Goal: Task Accomplishment & Management: Manage account settings

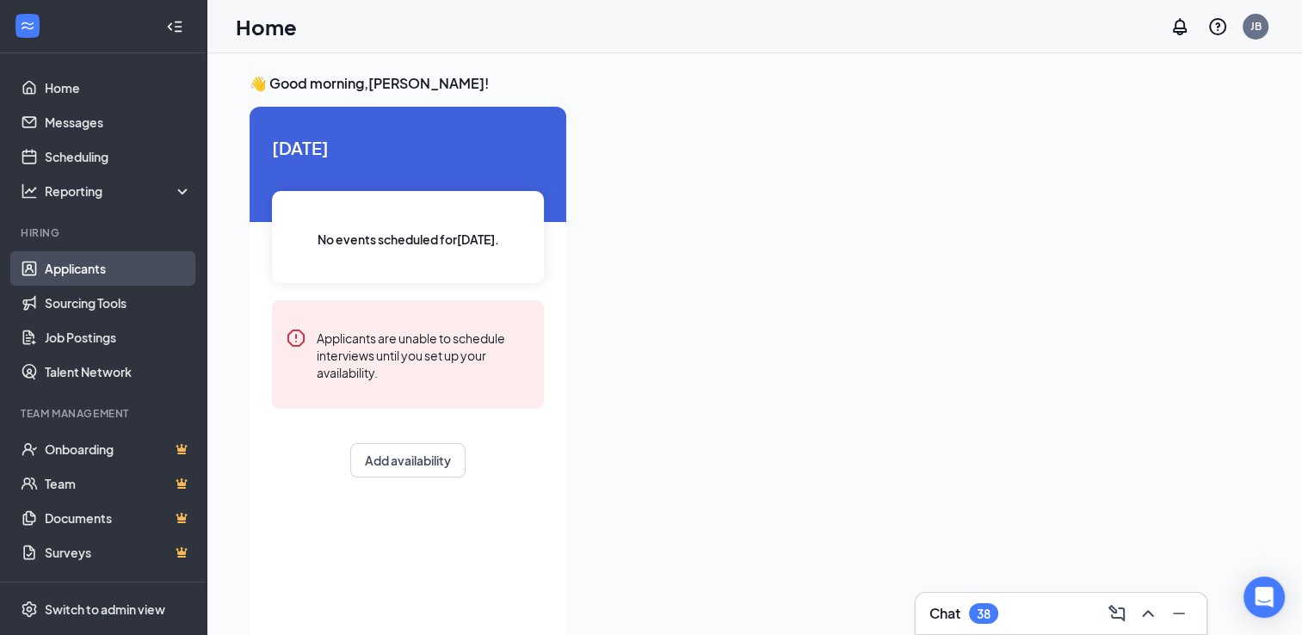
click at [73, 271] on link "Applicants" at bounding box center [118, 268] width 147 height 34
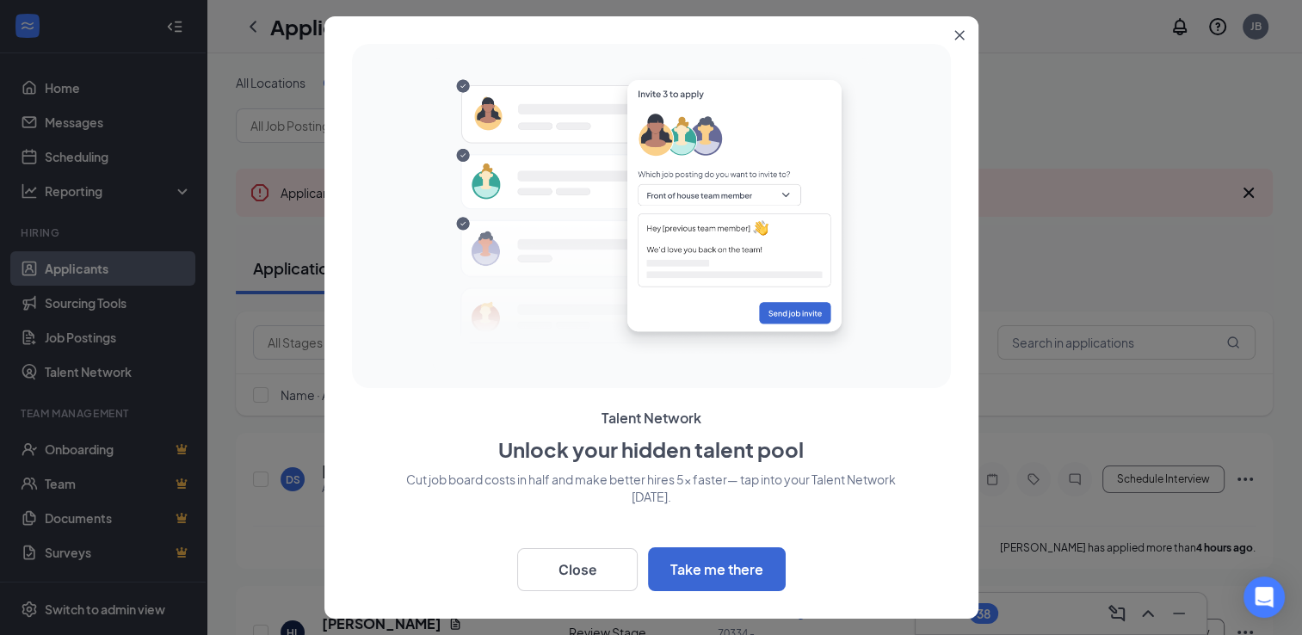
click at [958, 36] on icon "Close" at bounding box center [958, 35] width 9 height 9
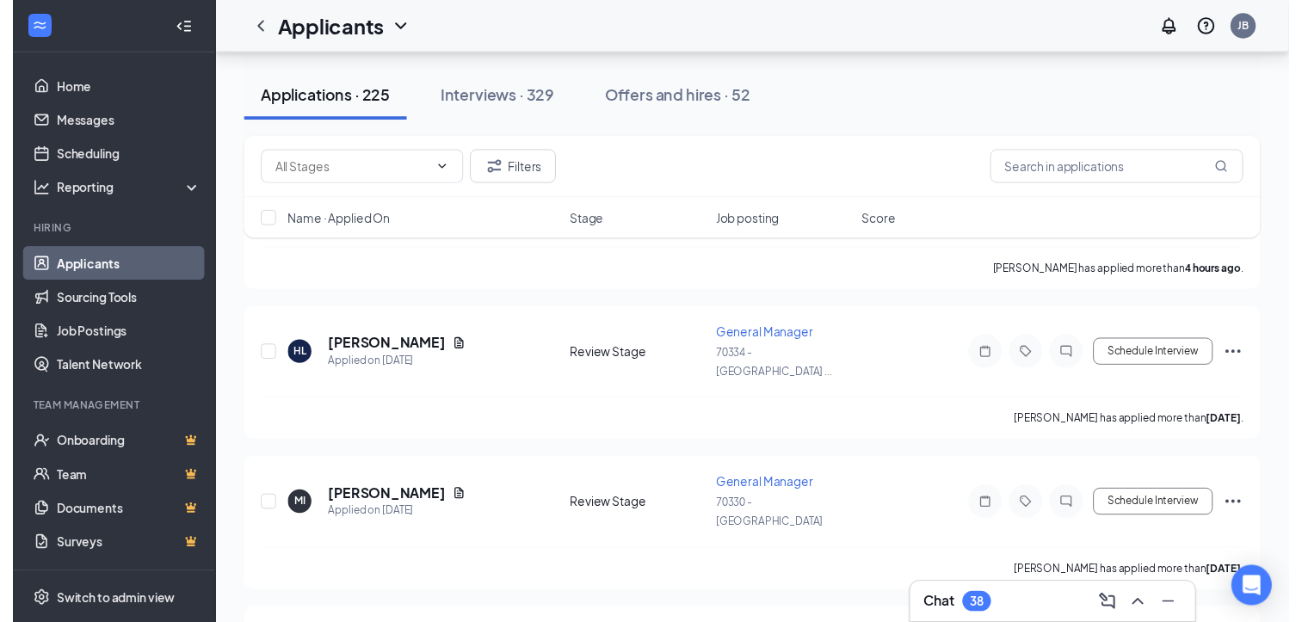
scroll to position [275, 0]
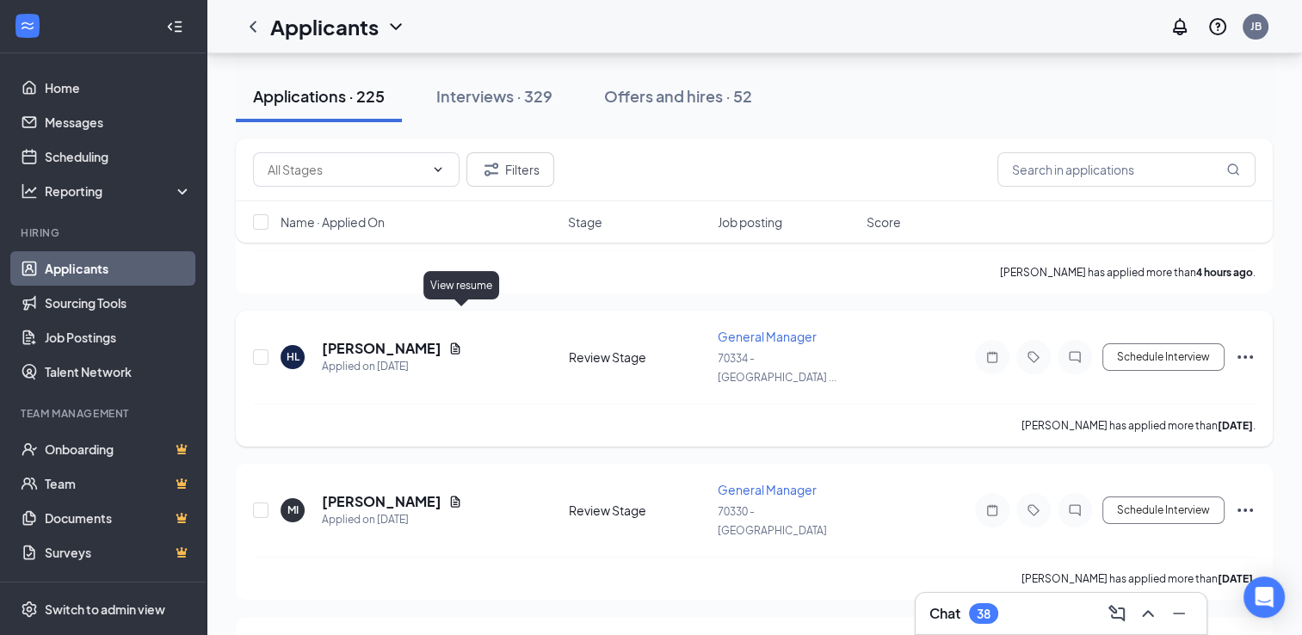
click at [460, 342] on icon "Document" at bounding box center [455, 349] width 14 height 14
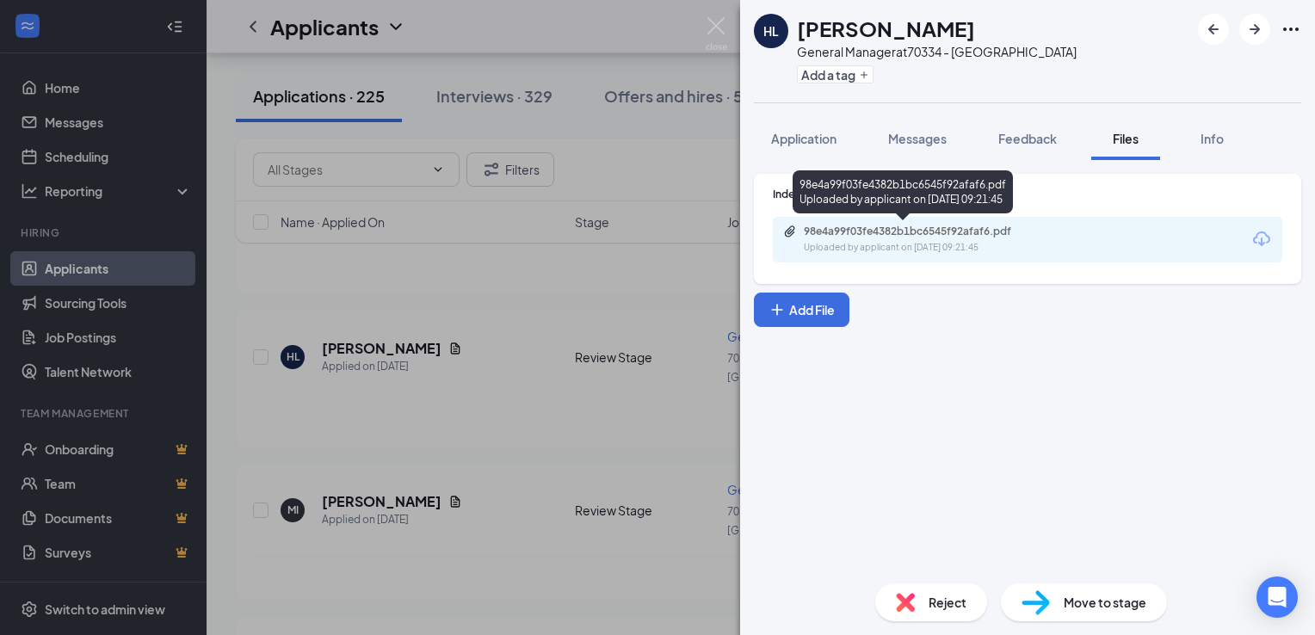
click at [868, 229] on div "98e4a99f03fe4382b1bc6545f92afaf6.pdf" at bounding box center [924, 232] width 241 height 14
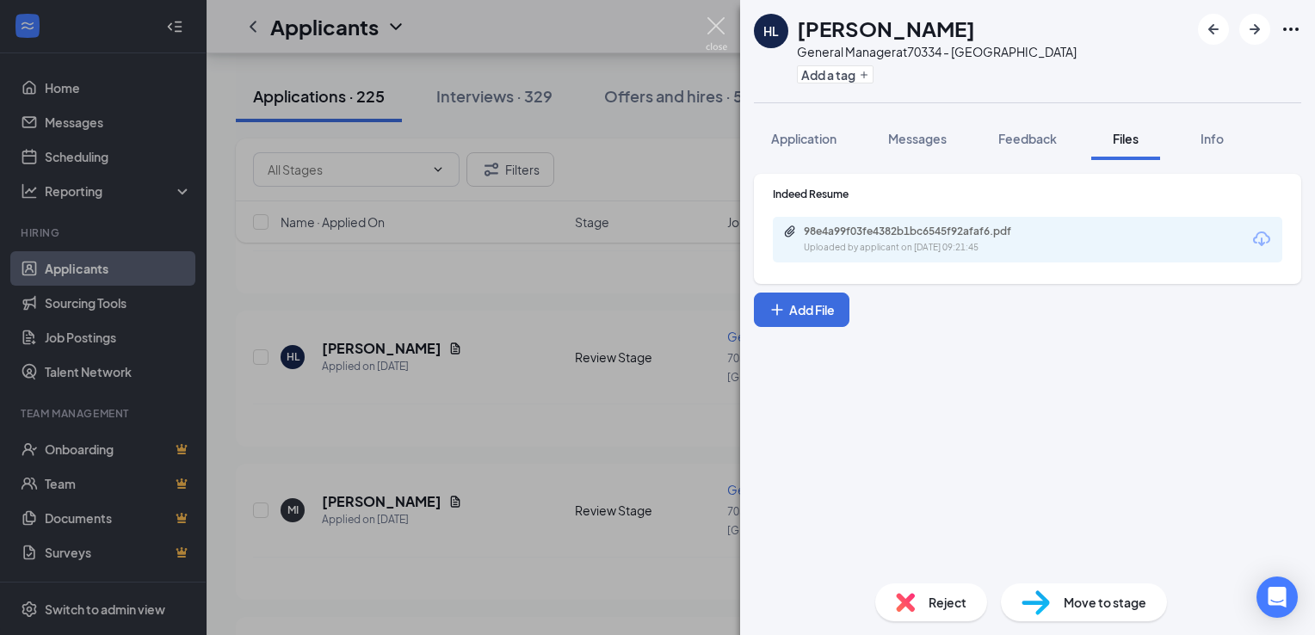
click at [719, 22] on img at bounding box center [717, 34] width 22 height 34
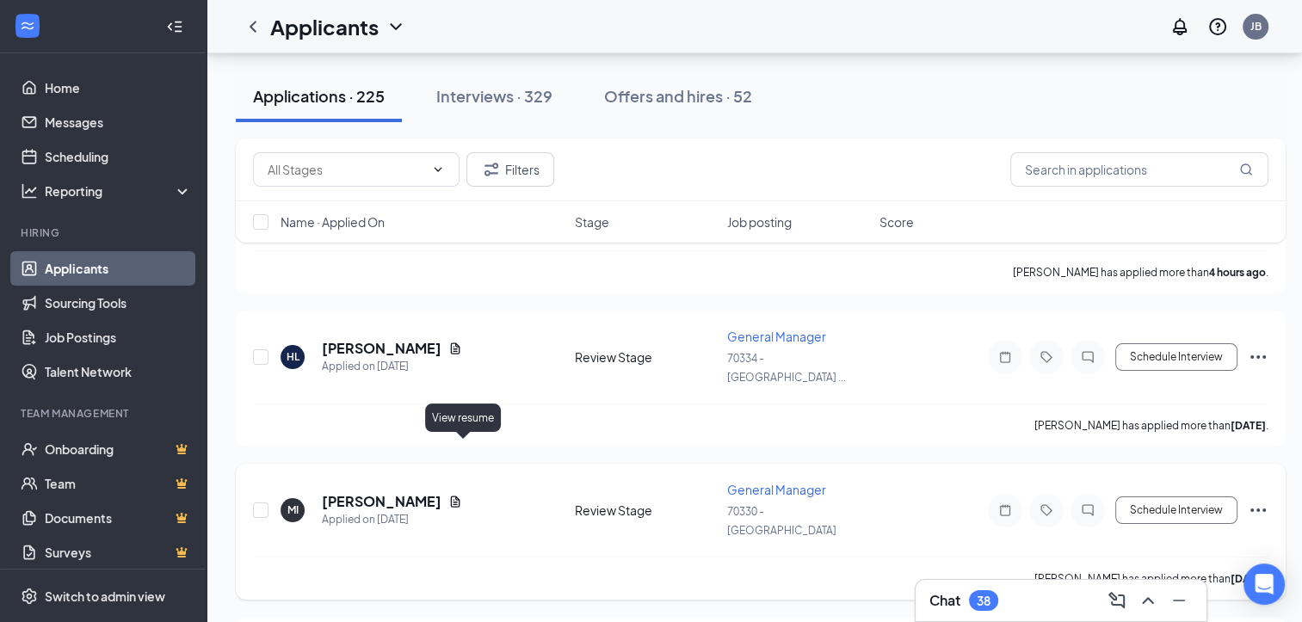
click at [460, 496] on icon "Document" at bounding box center [455, 501] width 9 height 11
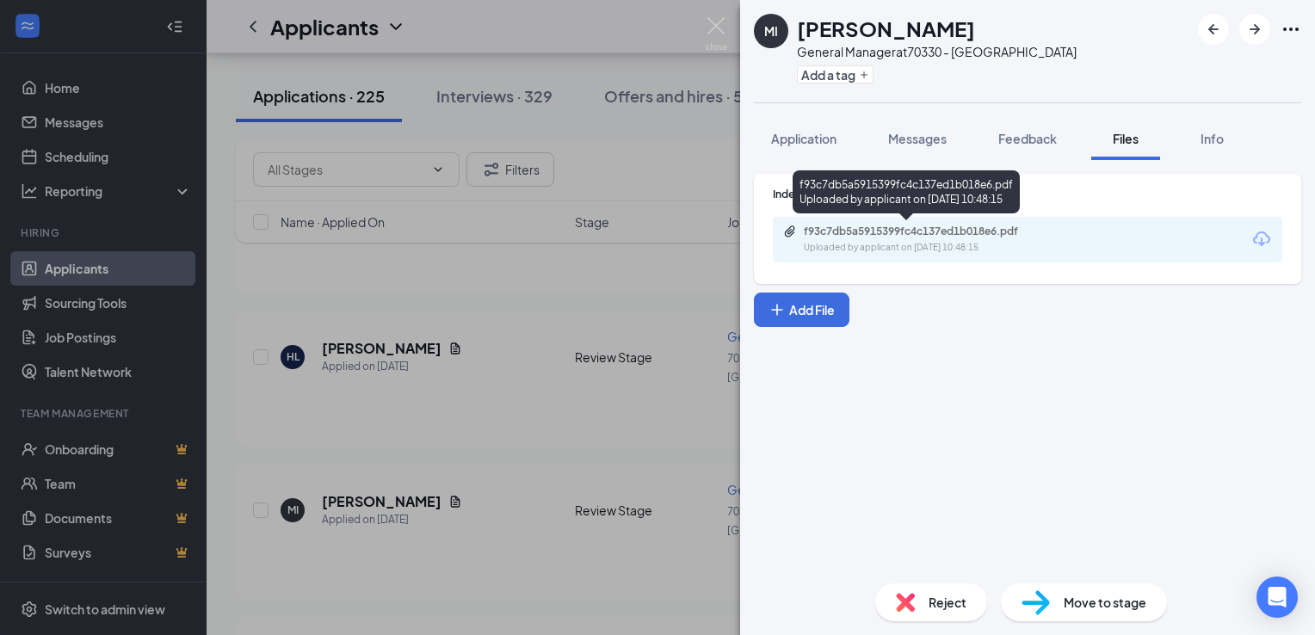
click at [863, 231] on div "f93c7db5a5915399fc4c137ed1b018e6.pdf" at bounding box center [924, 232] width 241 height 14
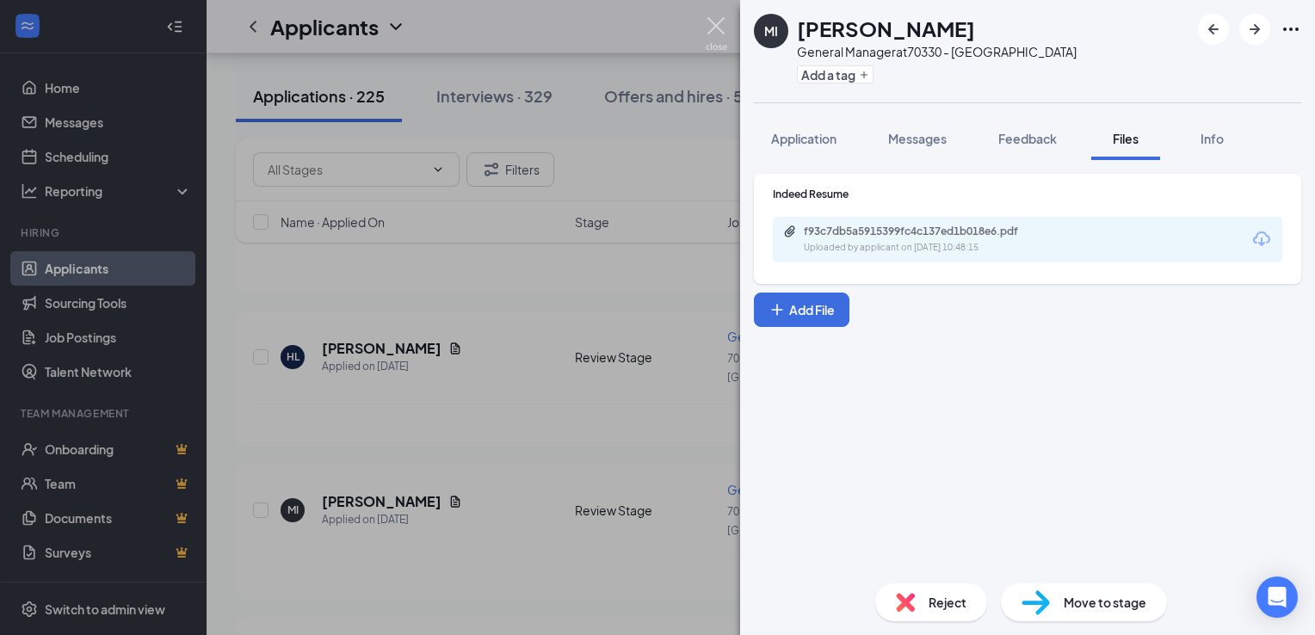
click at [725, 36] on img at bounding box center [717, 34] width 22 height 34
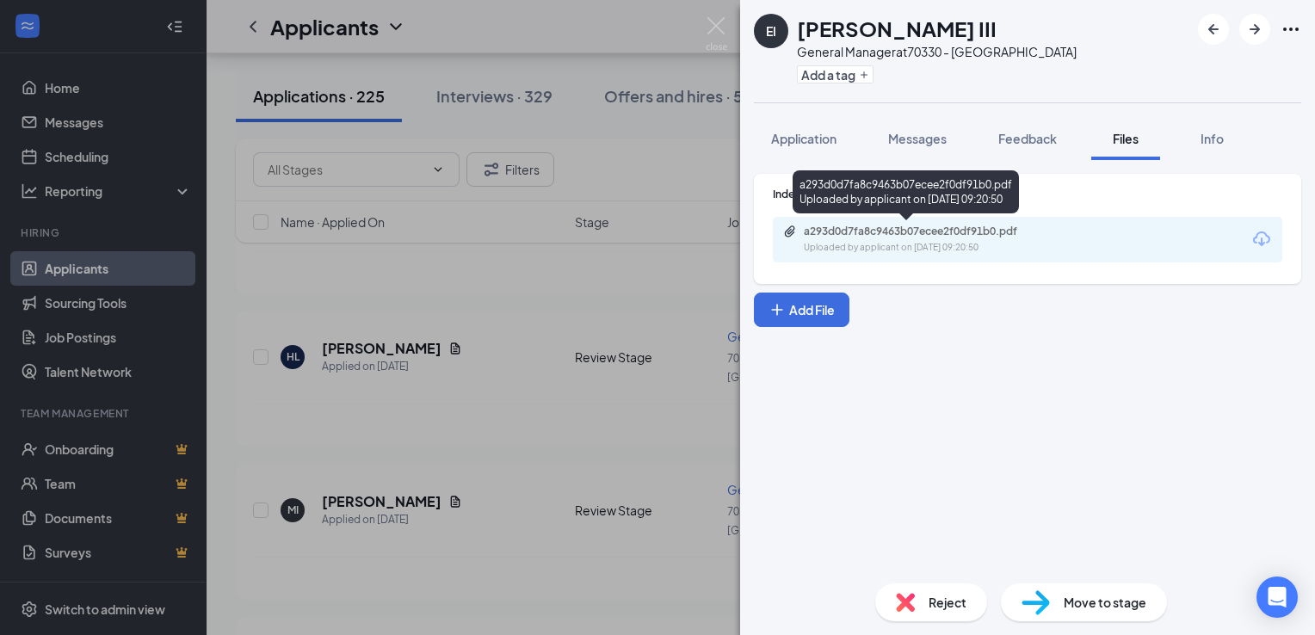
click at [905, 241] on div "Uploaded by applicant on [DATE] 09:20:50" at bounding box center [933, 248] width 258 height 14
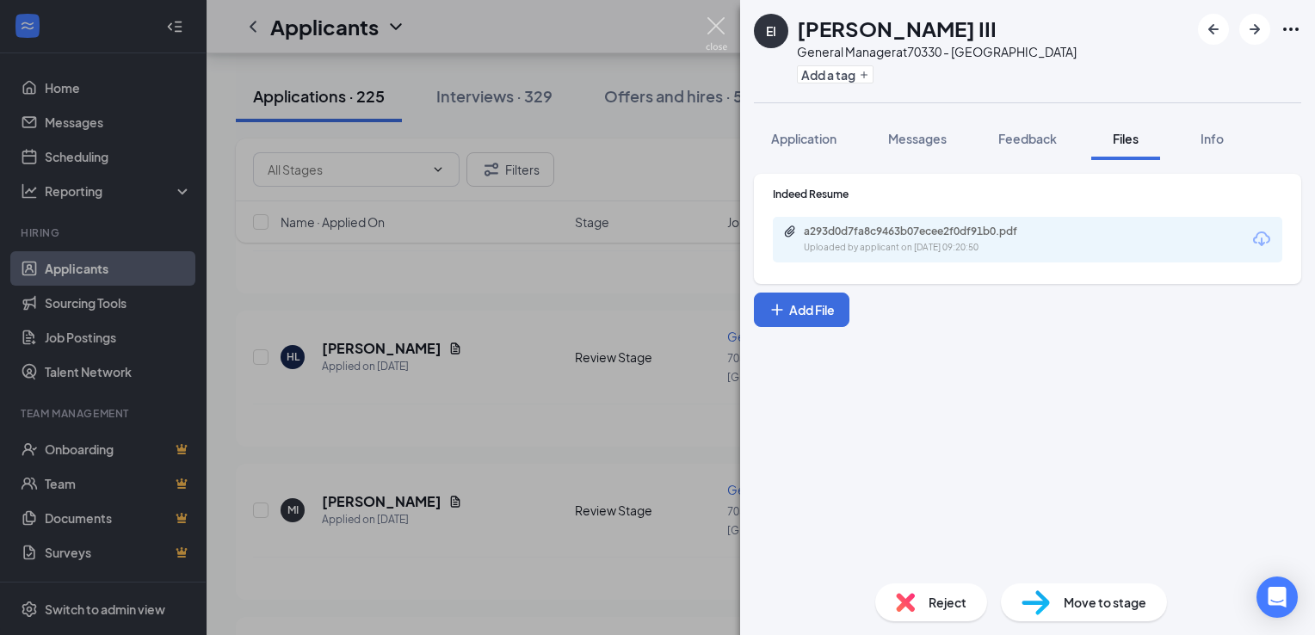
click at [713, 29] on img at bounding box center [717, 34] width 22 height 34
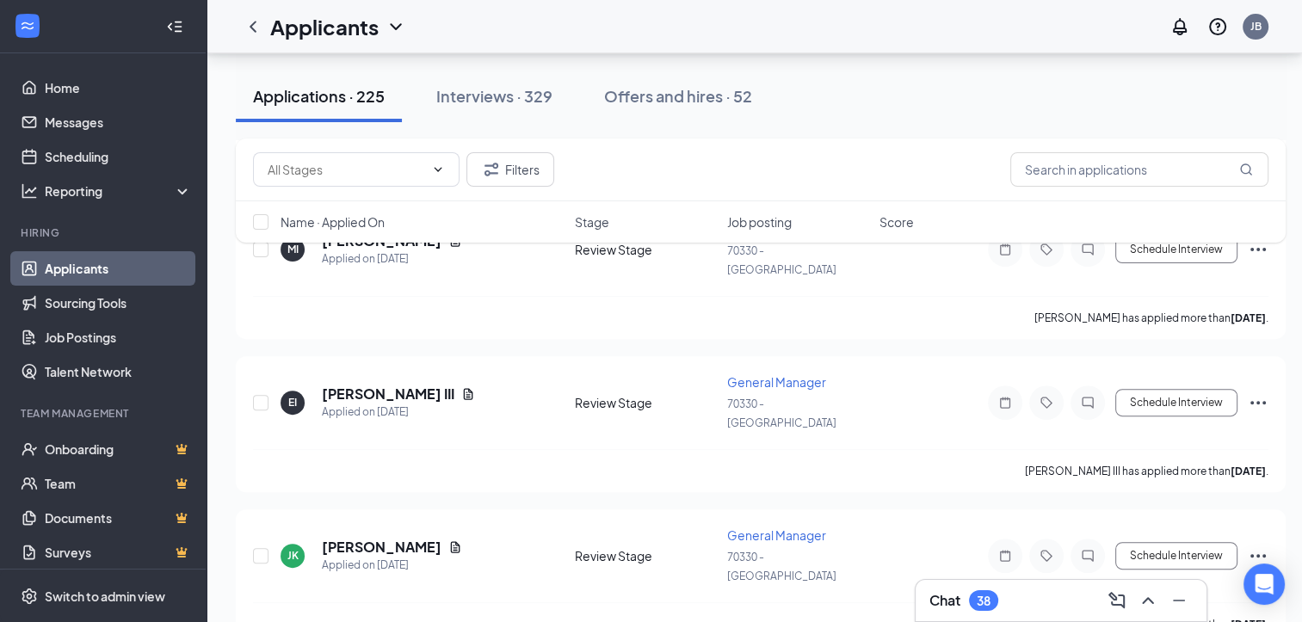
scroll to position [509, 0]
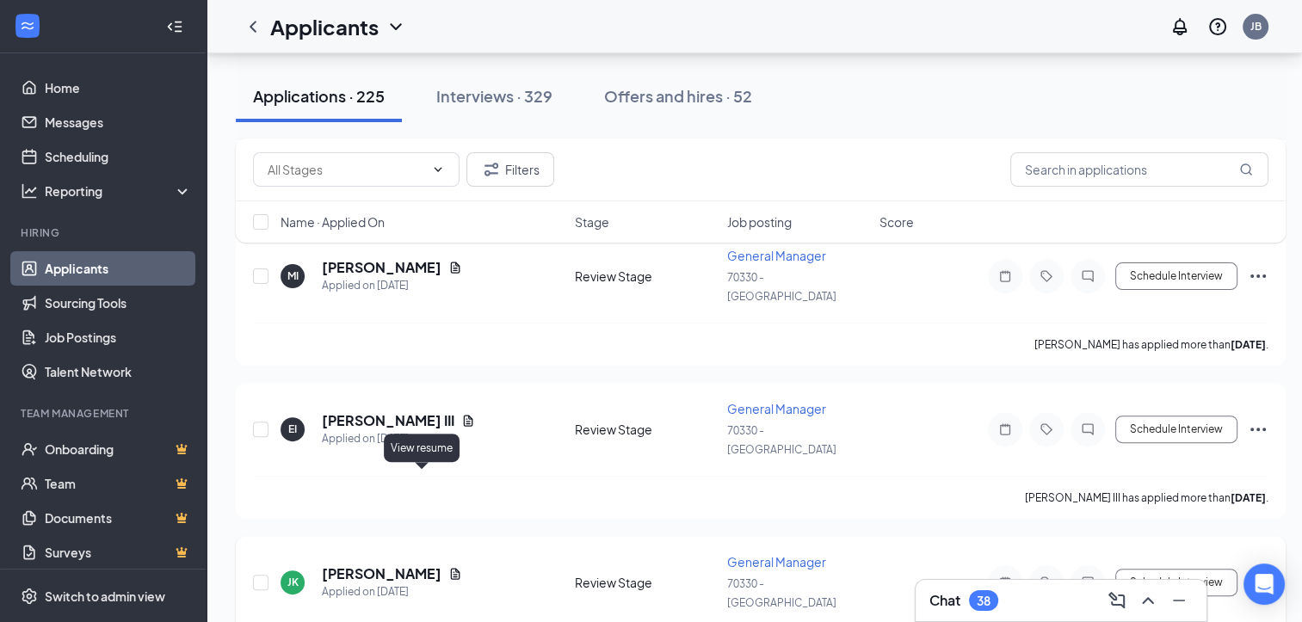
click at [448, 567] on icon "Document" at bounding box center [455, 574] width 14 height 14
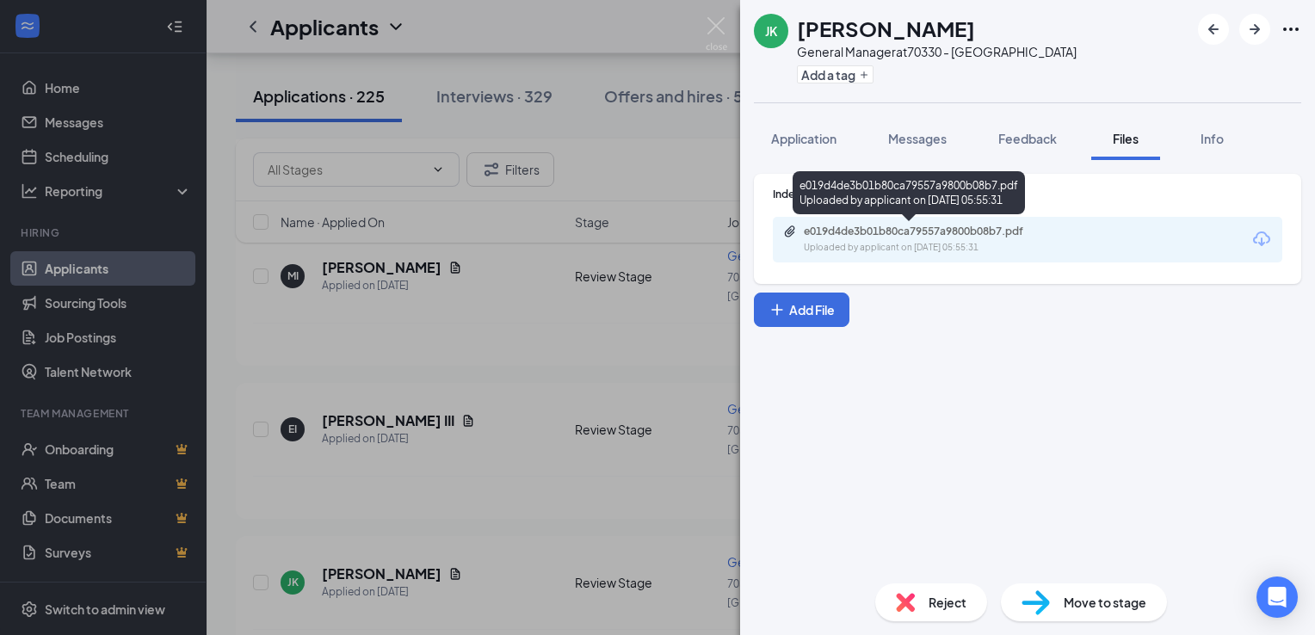
click at [856, 230] on div "e019d4de3b01b80ca79557a9800b08b7.pdf" at bounding box center [924, 232] width 241 height 14
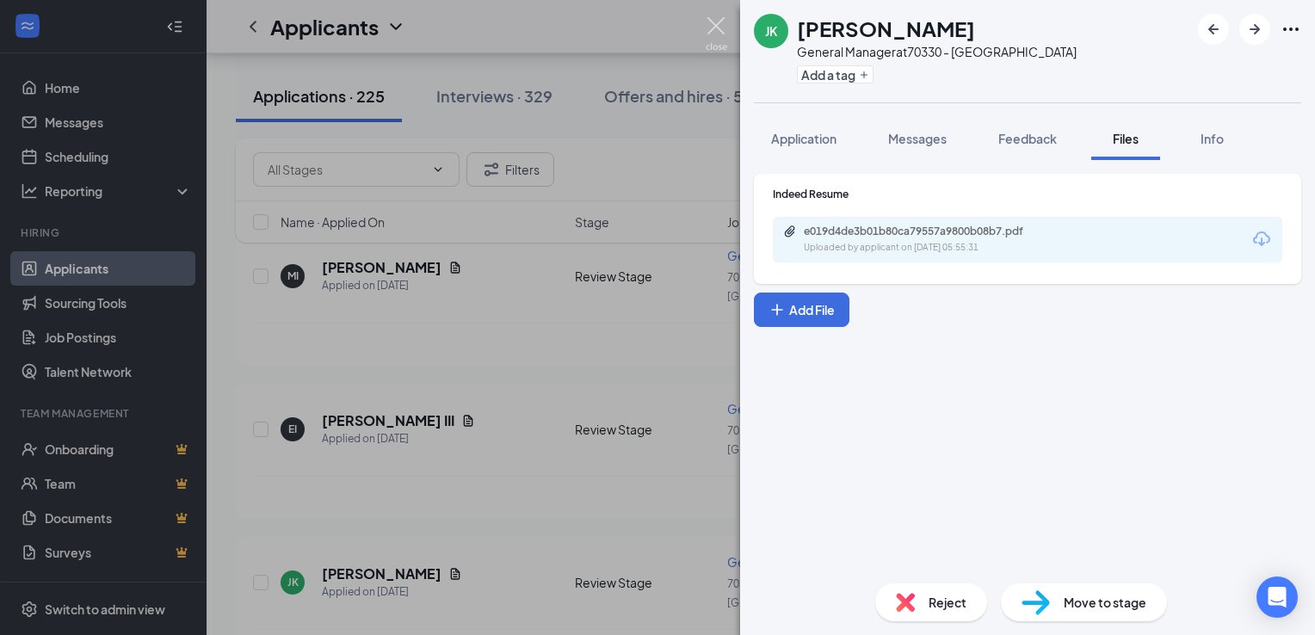
click at [716, 29] on img at bounding box center [717, 34] width 22 height 34
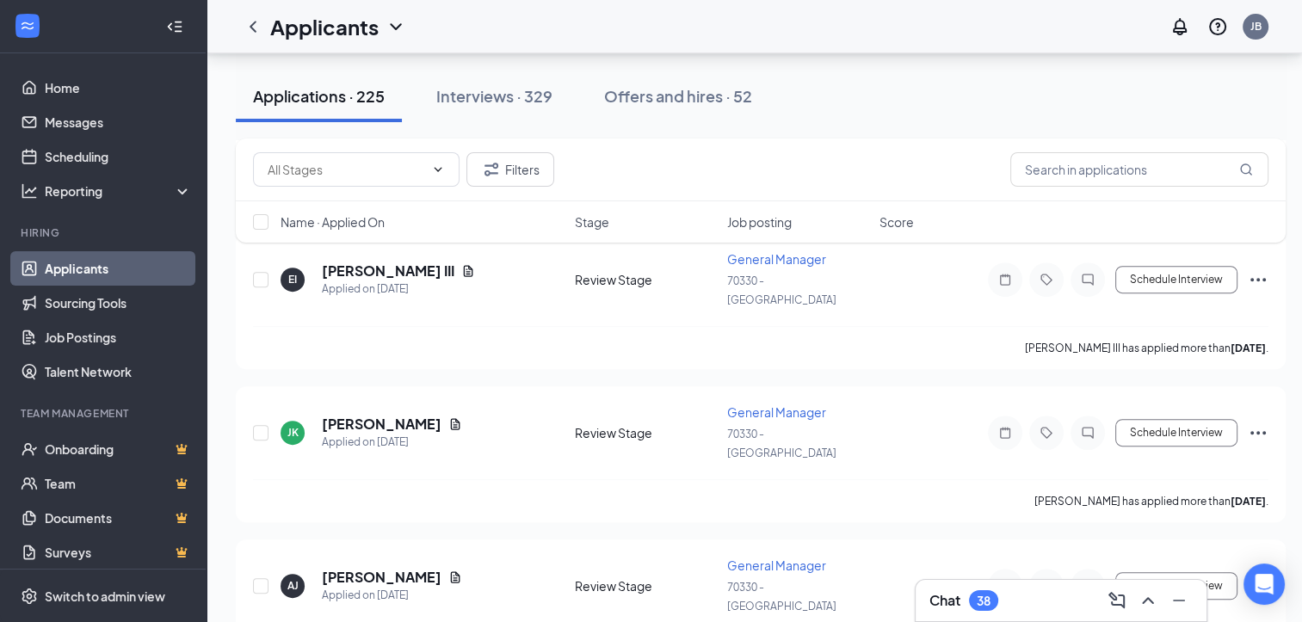
scroll to position [670, 0]
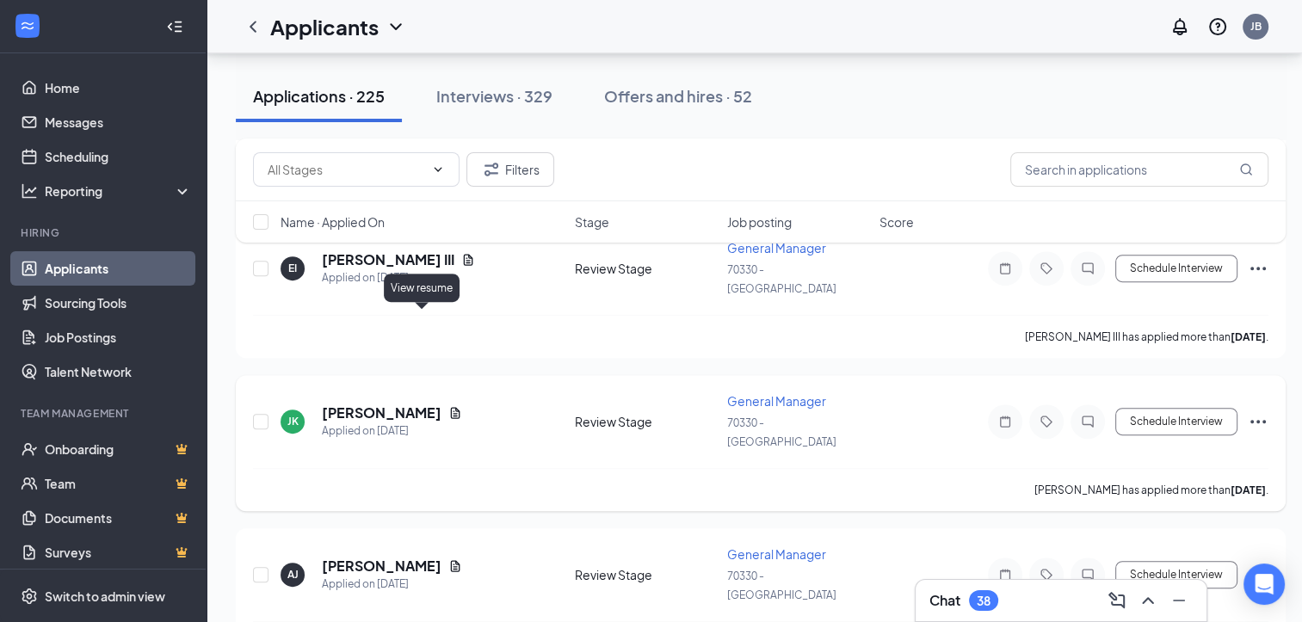
click at [448, 406] on icon "Document" at bounding box center [455, 413] width 14 height 14
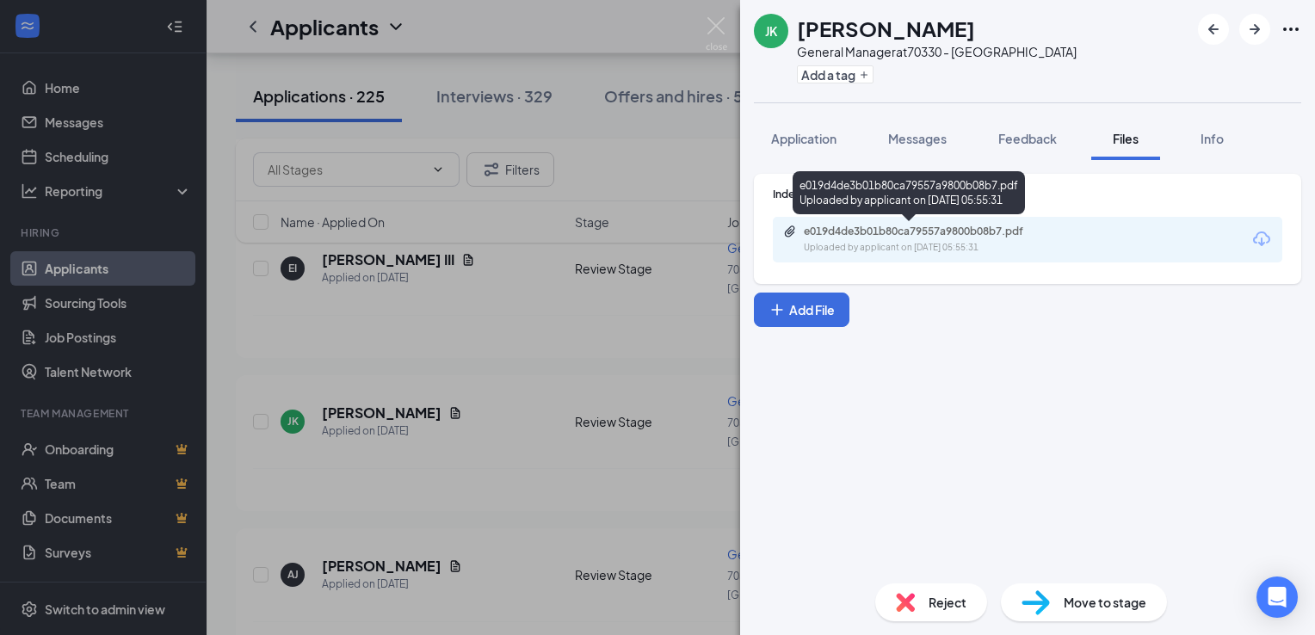
click at [977, 232] on div "e019d4de3b01b80ca79557a9800b08b7.pdf" at bounding box center [924, 232] width 241 height 14
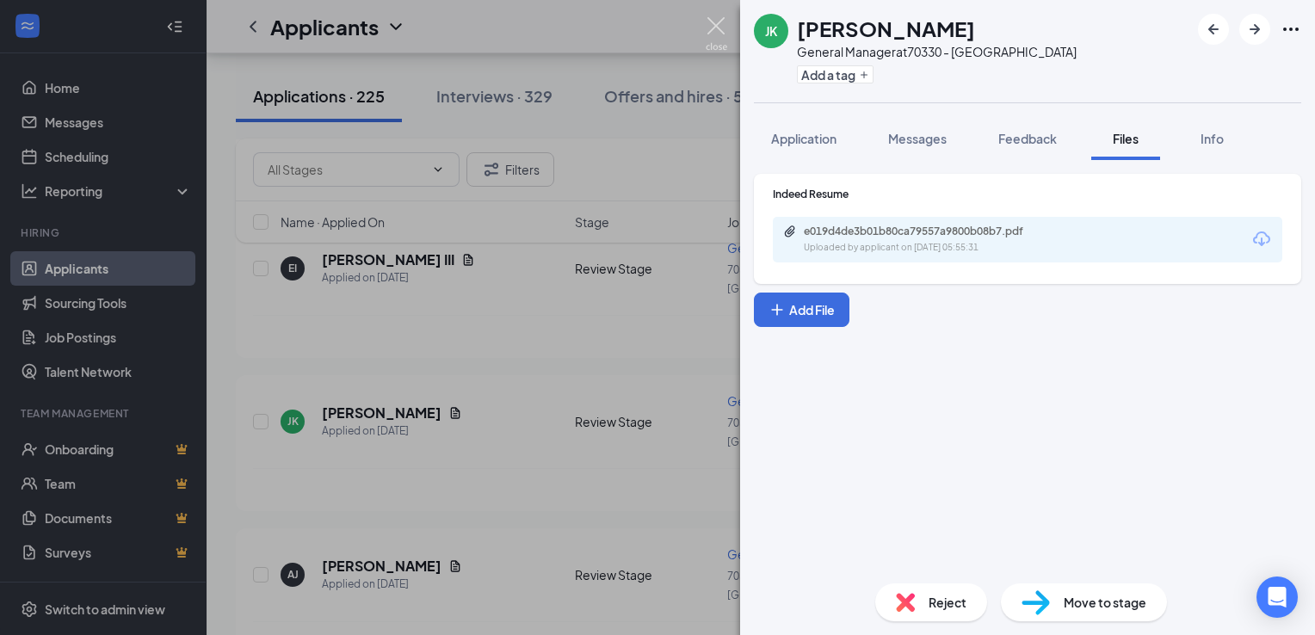
click at [719, 28] on img at bounding box center [717, 34] width 22 height 34
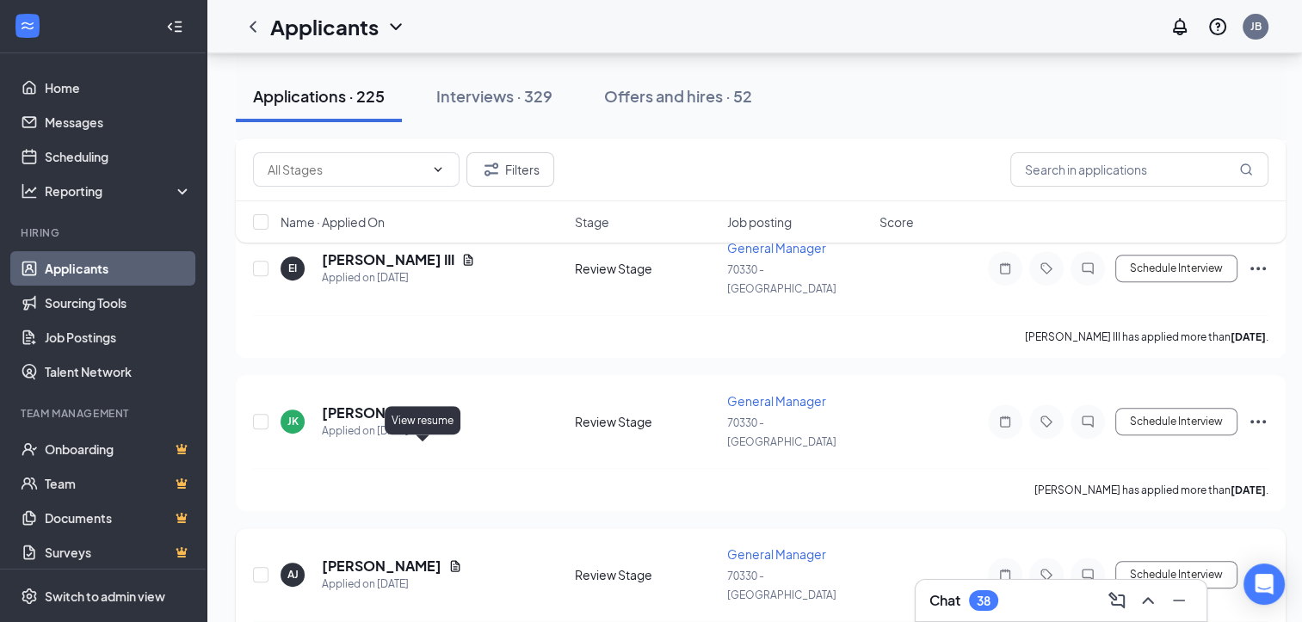
click at [451, 560] on icon "Document" at bounding box center [455, 565] width 9 height 11
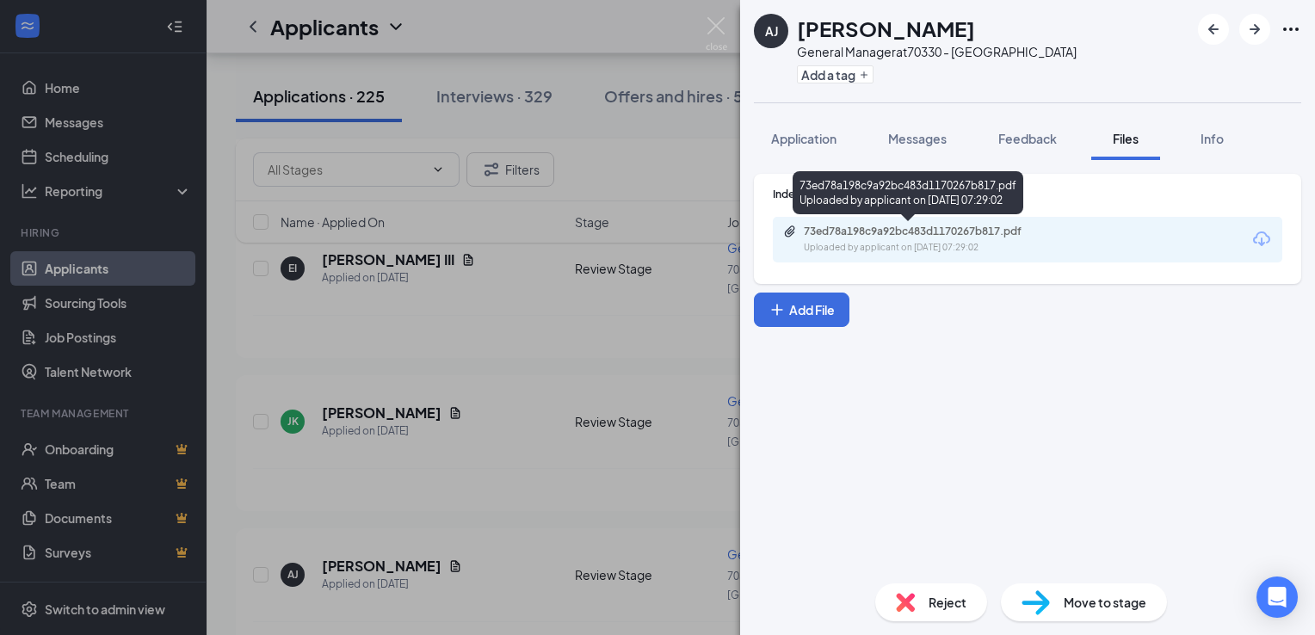
click at [852, 231] on div "73ed78a198c9a92bc483d1170267b817.pdf" at bounding box center [924, 232] width 241 height 14
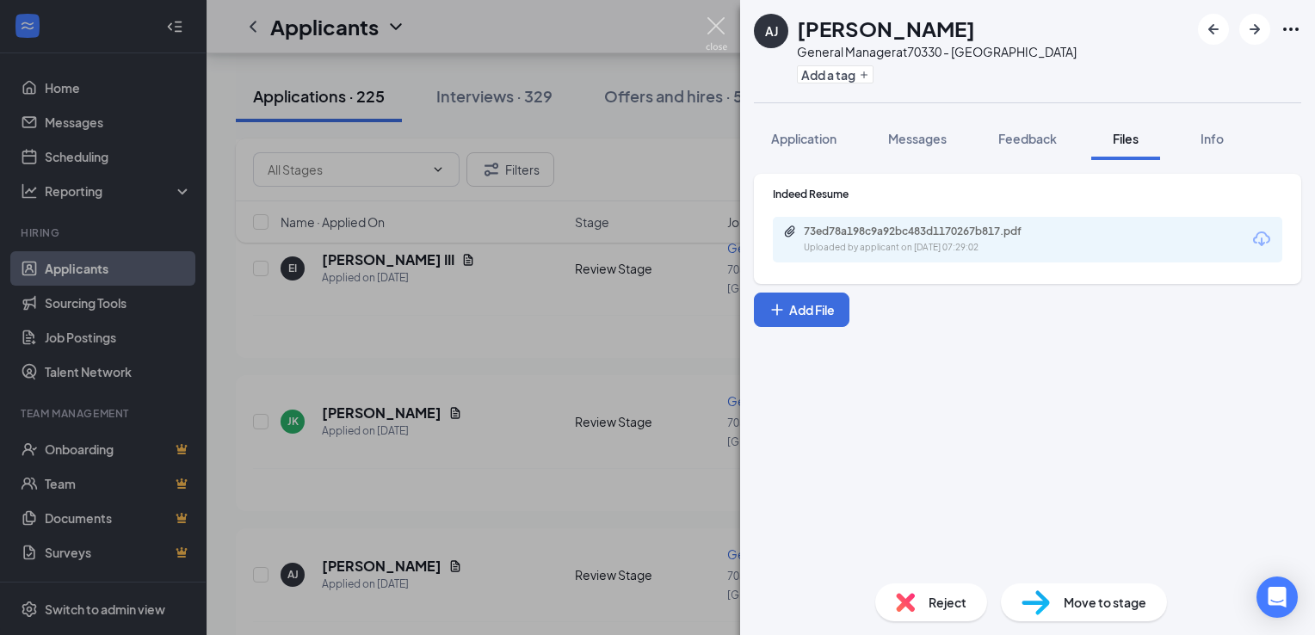
click at [716, 32] on img at bounding box center [717, 34] width 22 height 34
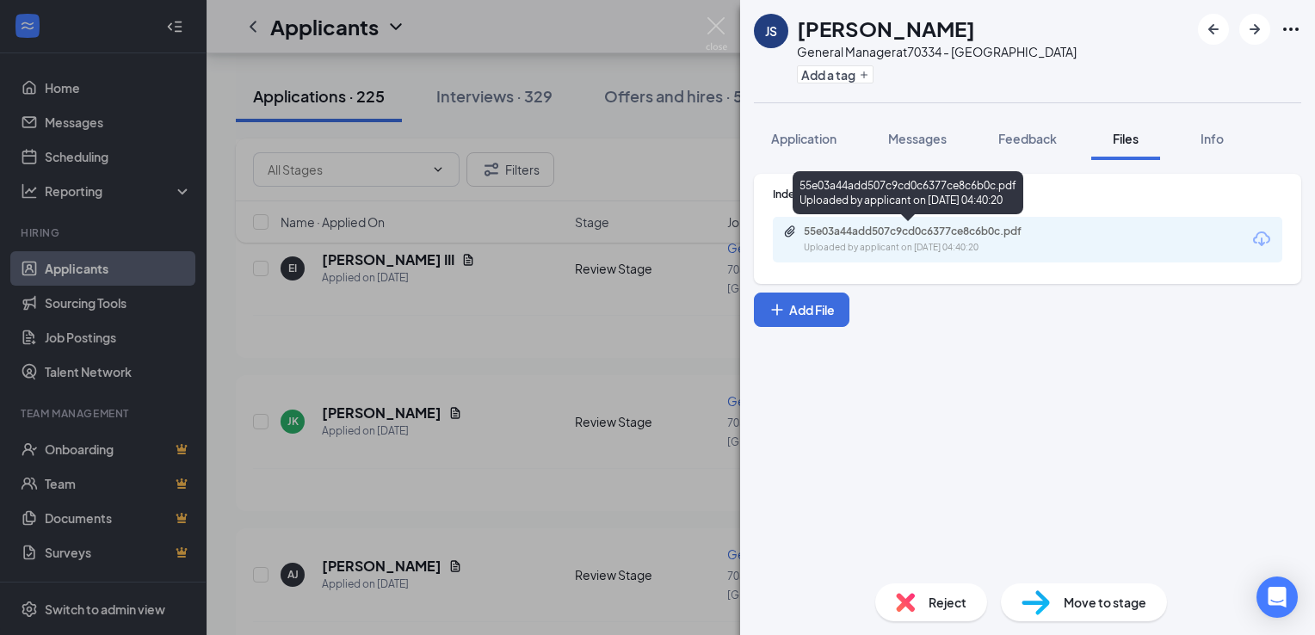
click at [867, 232] on div "55e03a44add507c9cd0c6377ce8c6b0c.pdf" at bounding box center [924, 232] width 241 height 14
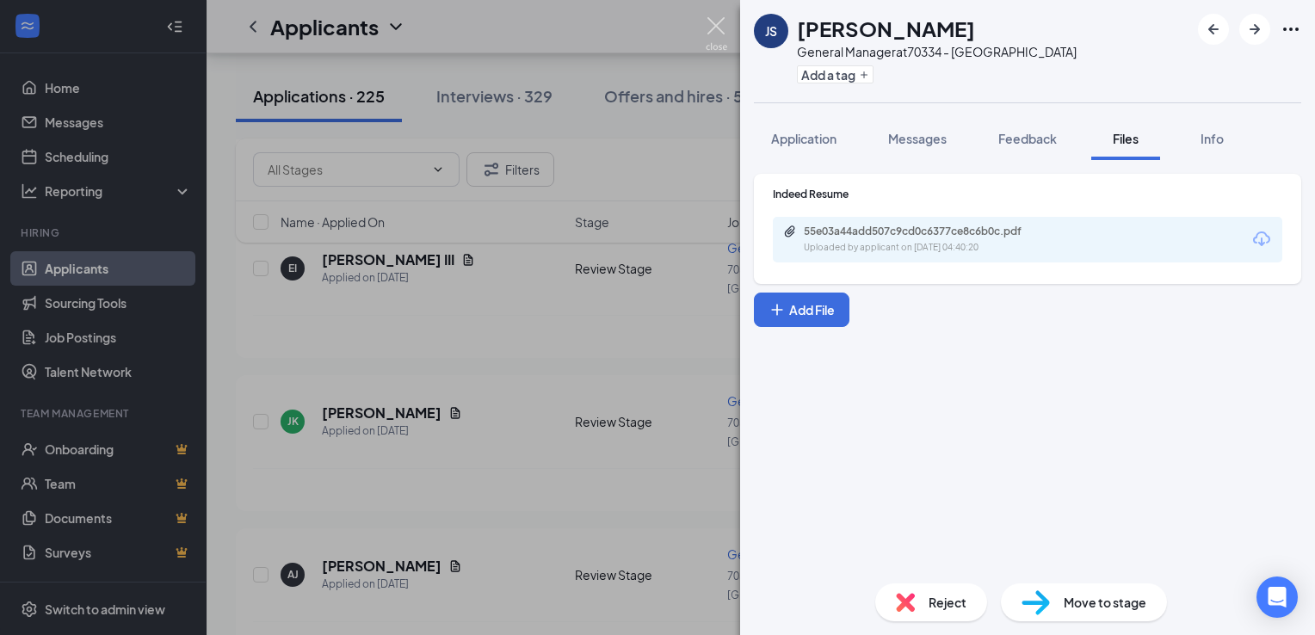
click at [720, 22] on img at bounding box center [717, 34] width 22 height 34
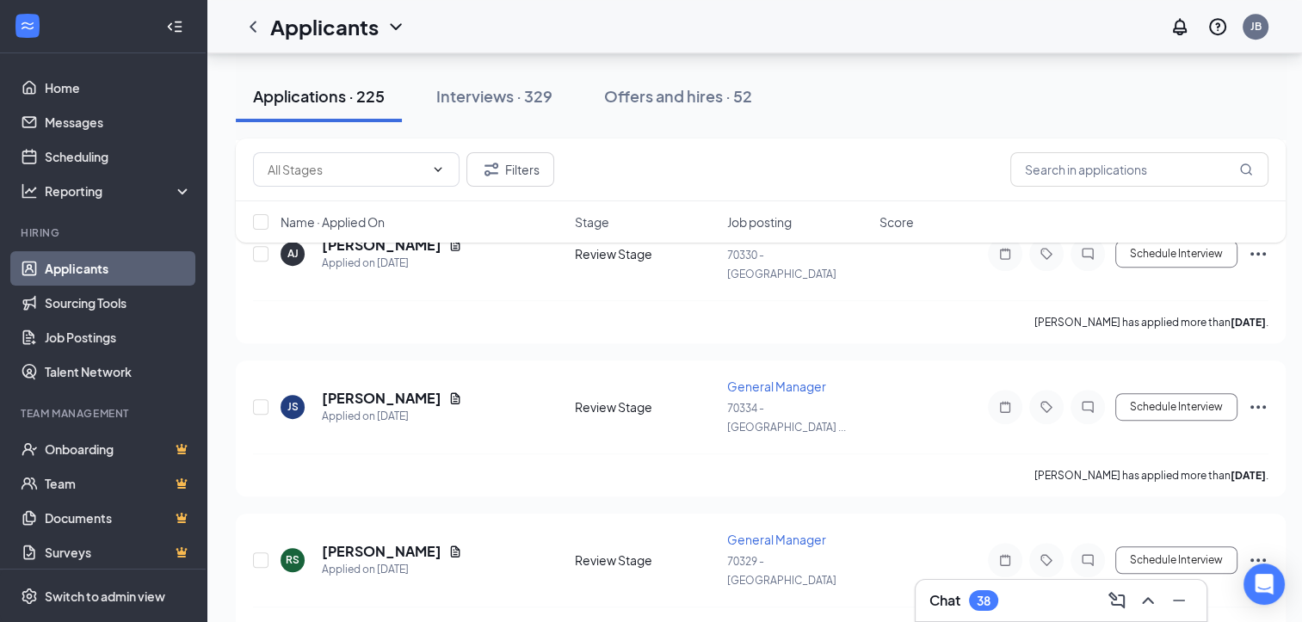
scroll to position [1014, 0]
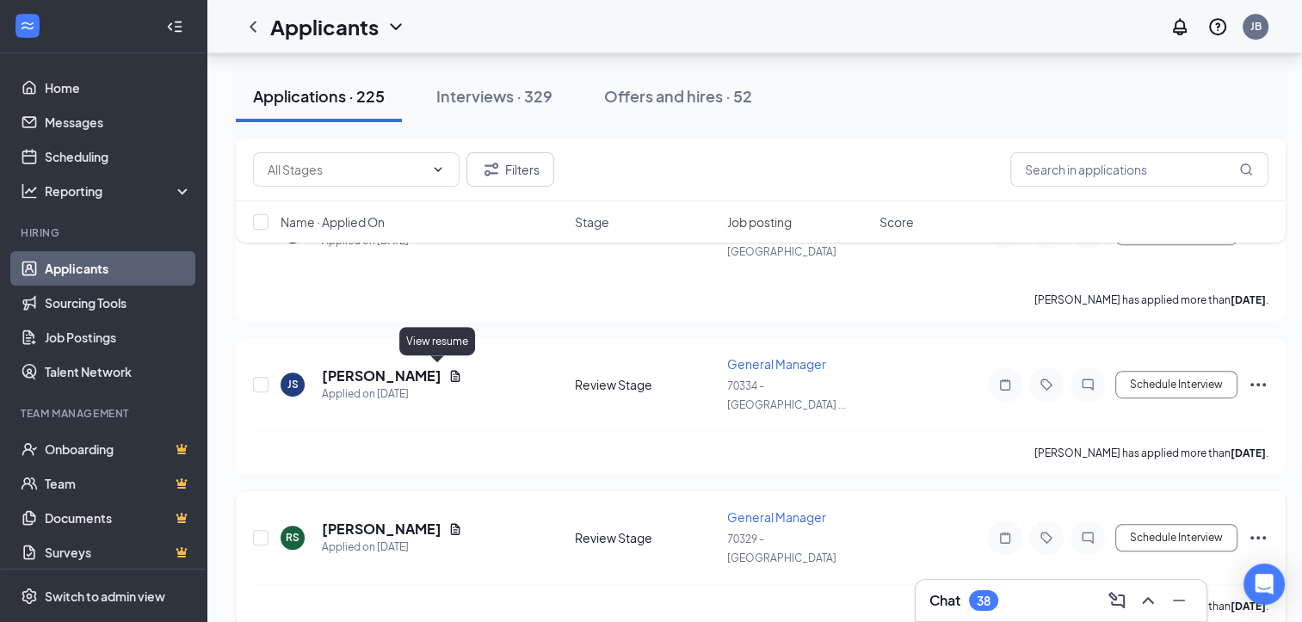
click at [448, 522] on icon "Document" at bounding box center [455, 529] width 14 height 14
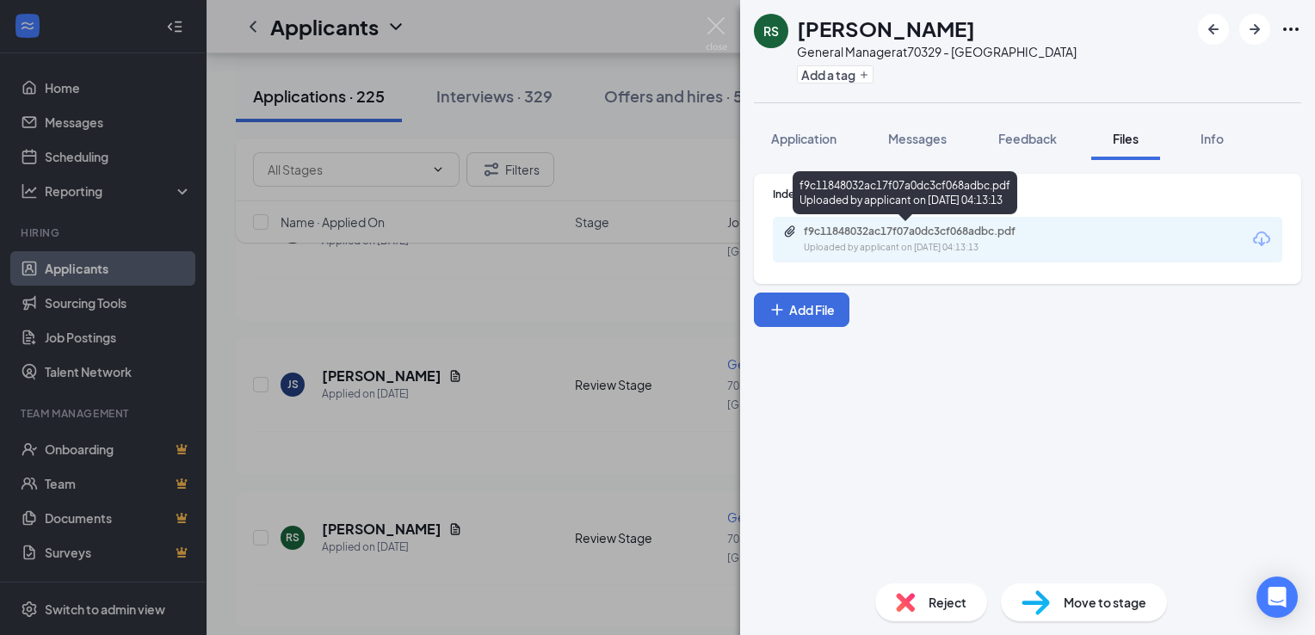
click at [859, 229] on div "f9c11848032ac17f07a0dc3cf068adbc.pdf" at bounding box center [924, 232] width 241 height 14
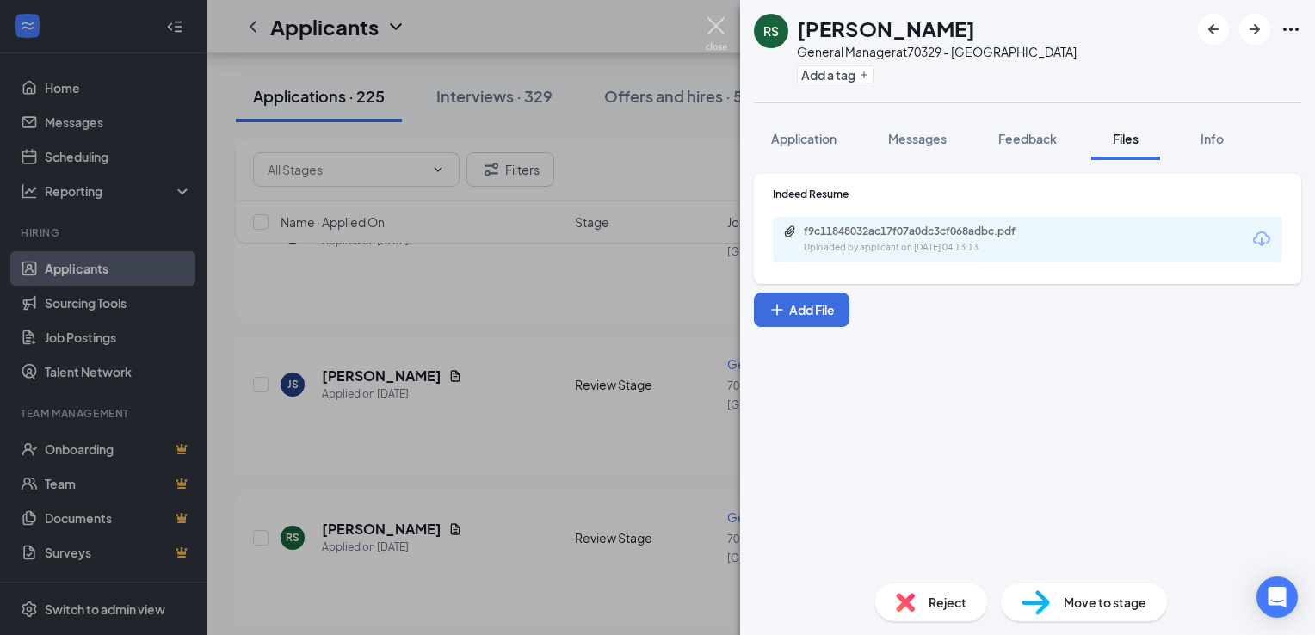
click at [716, 30] on img at bounding box center [717, 34] width 22 height 34
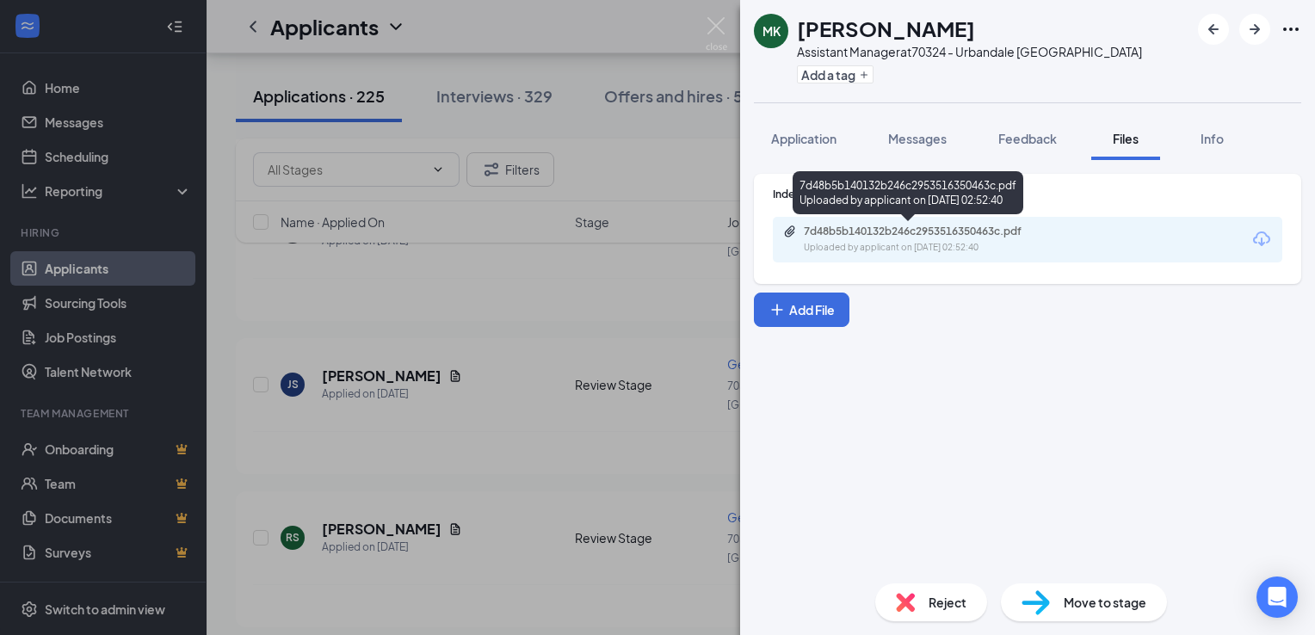
click at [872, 247] on div "Uploaded by applicant on [DATE] 02:52:40" at bounding box center [933, 248] width 258 height 14
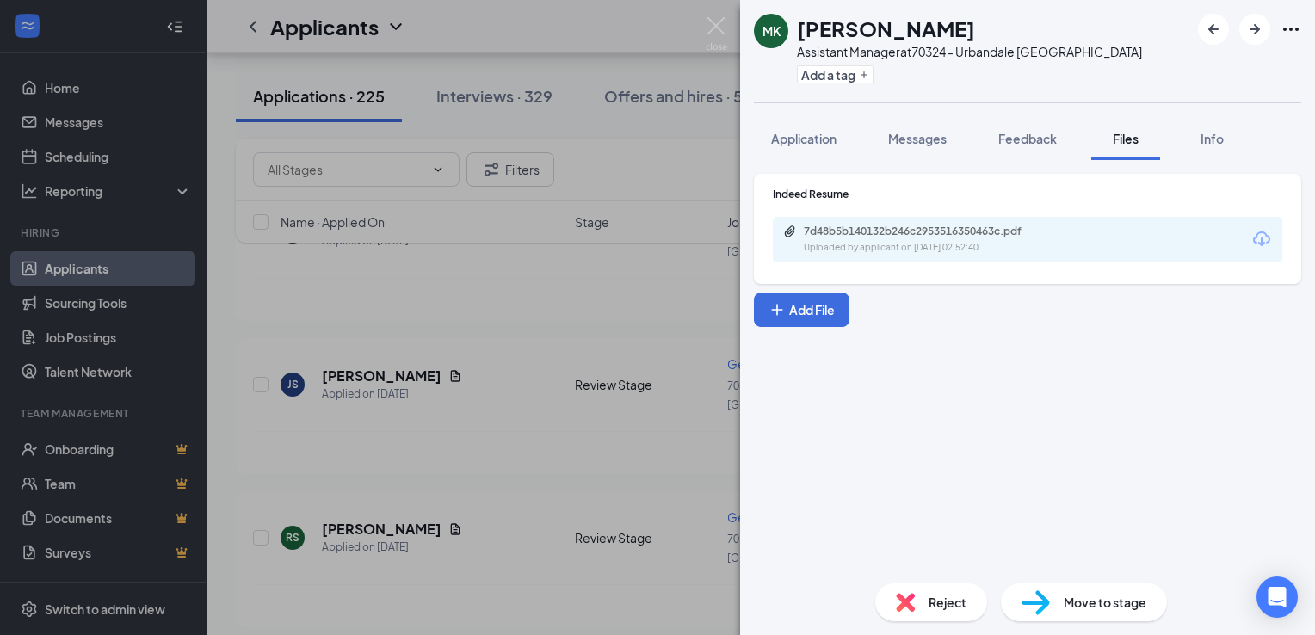
click at [943, 597] on span "Reject" at bounding box center [948, 602] width 38 height 19
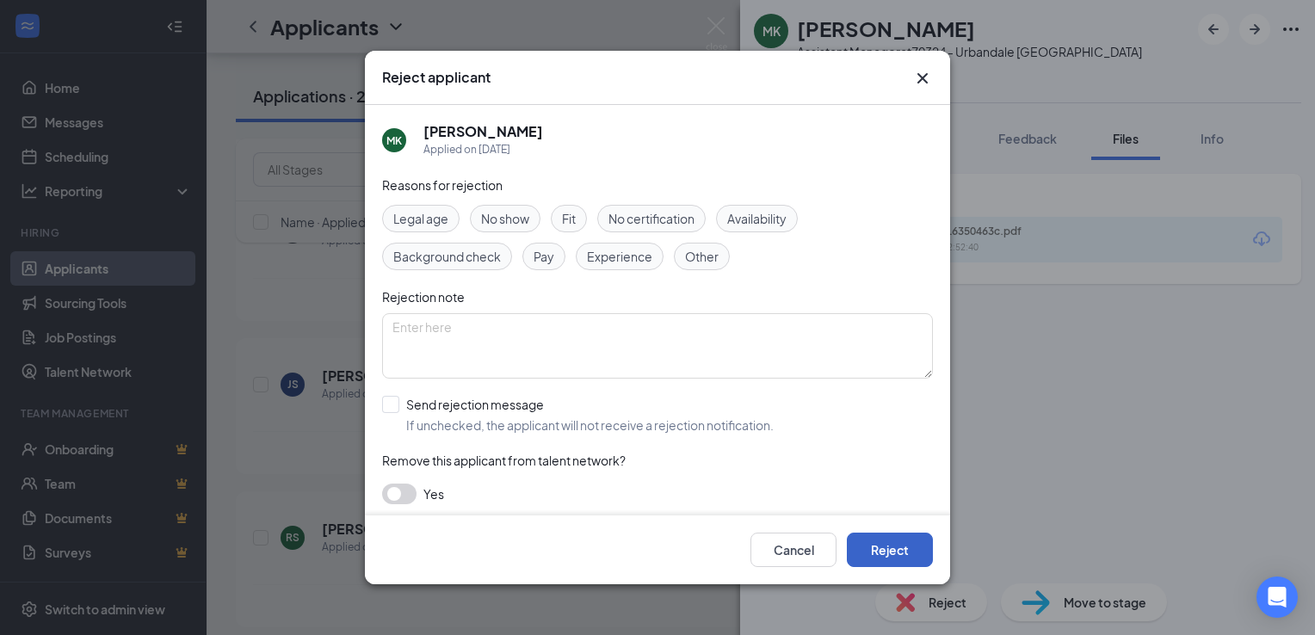
click at [867, 543] on button "Reject" at bounding box center [890, 550] width 86 height 34
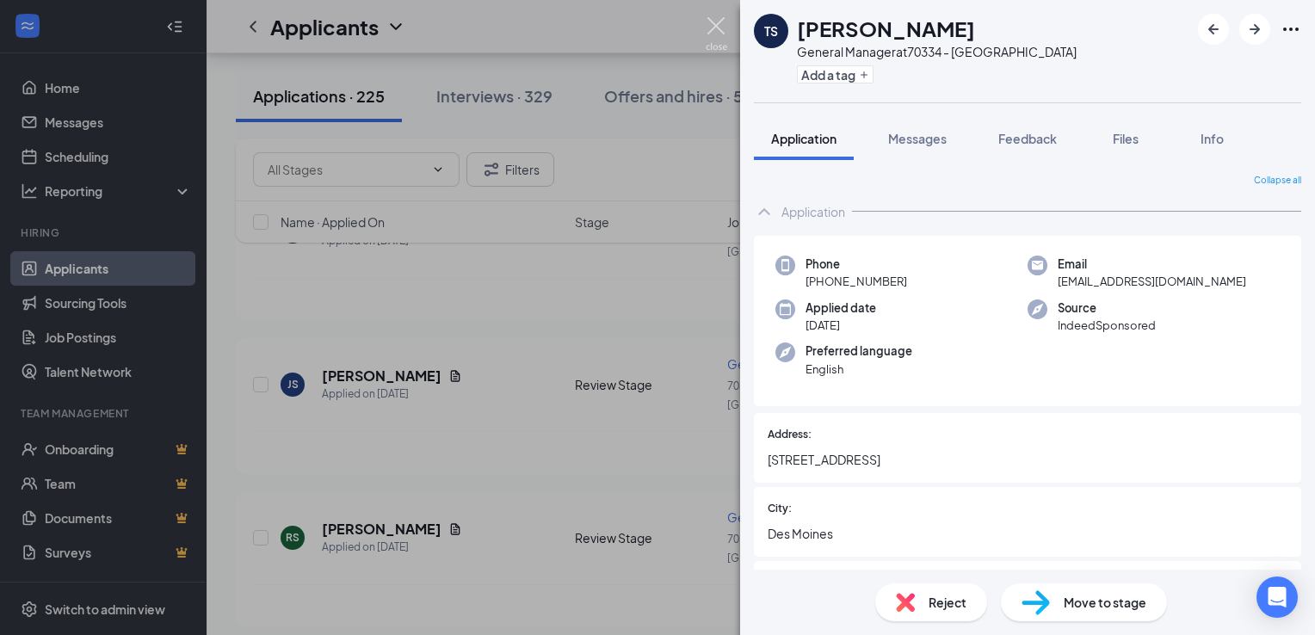
click at [717, 26] on img at bounding box center [717, 34] width 22 height 34
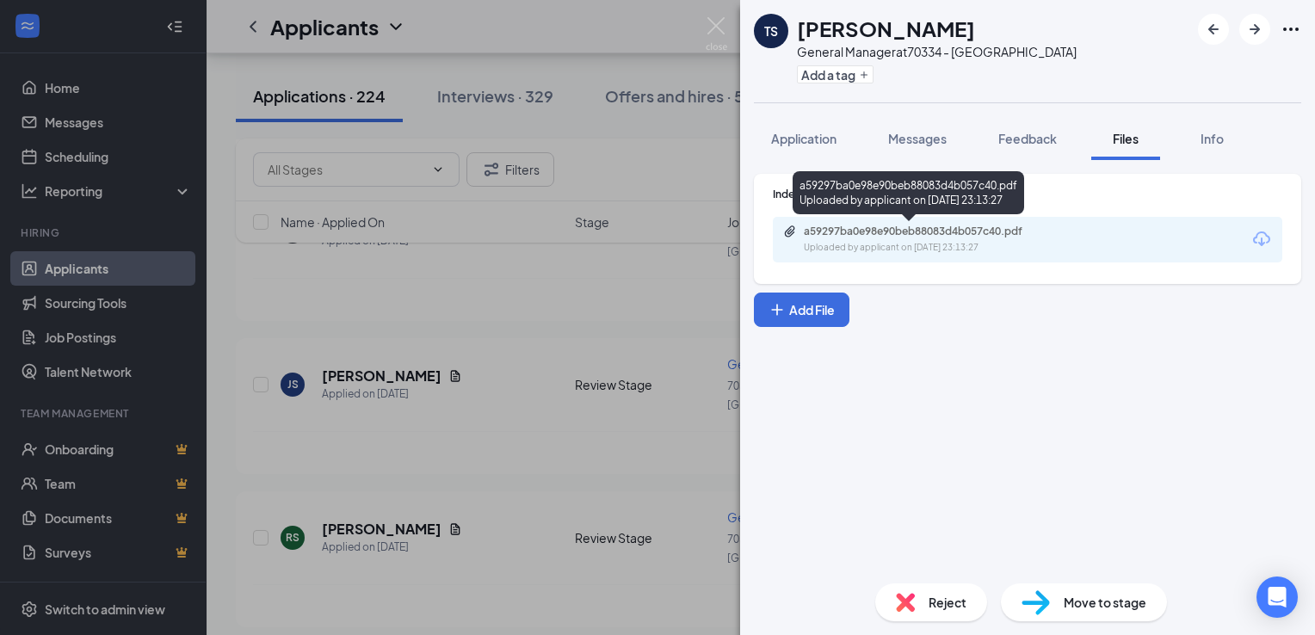
click at [908, 236] on div "a59297ba0e98e90beb88083d4b057c40.pdf" at bounding box center [924, 232] width 241 height 14
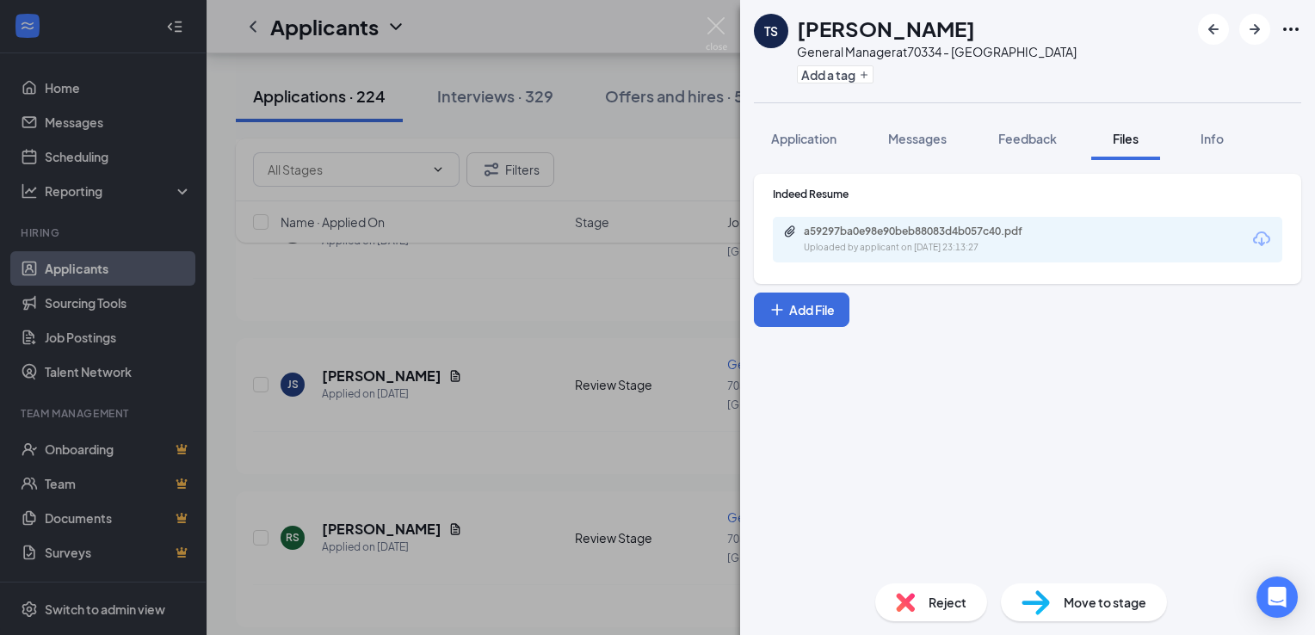
click at [704, 33] on div "TS [PERSON_NAME] General Manager at 70334 - [GEOGRAPHIC_DATA] IA Add a tag Appl…" at bounding box center [657, 317] width 1315 height 635
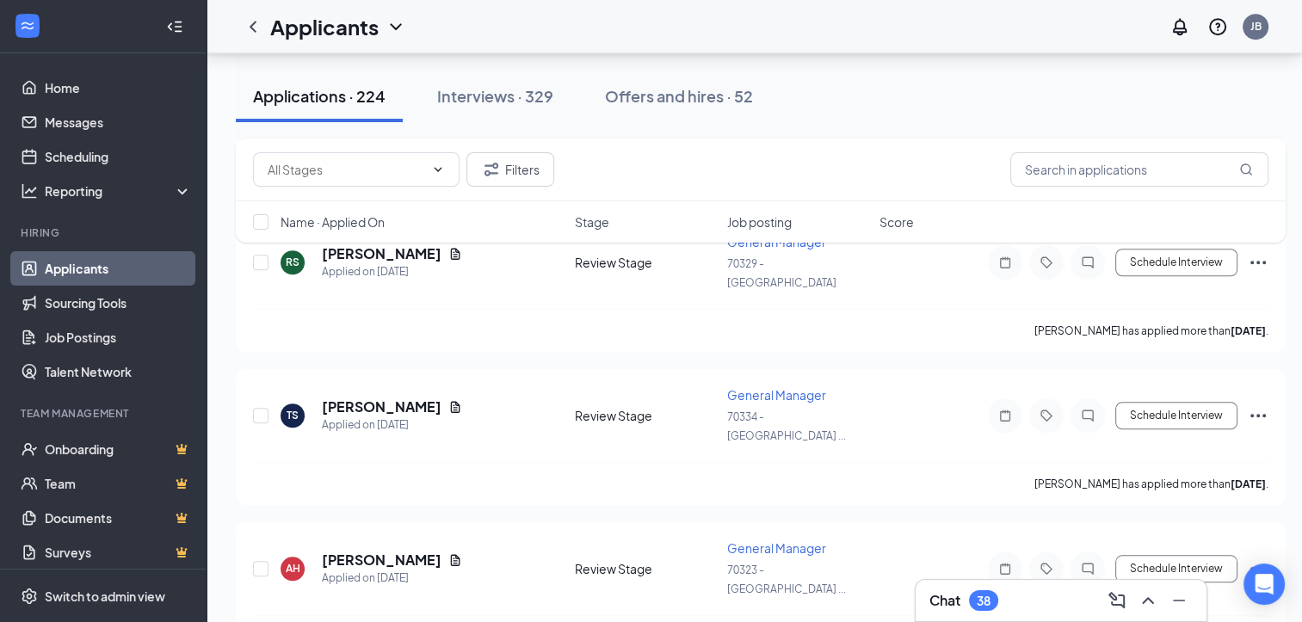
scroll to position [1324, 0]
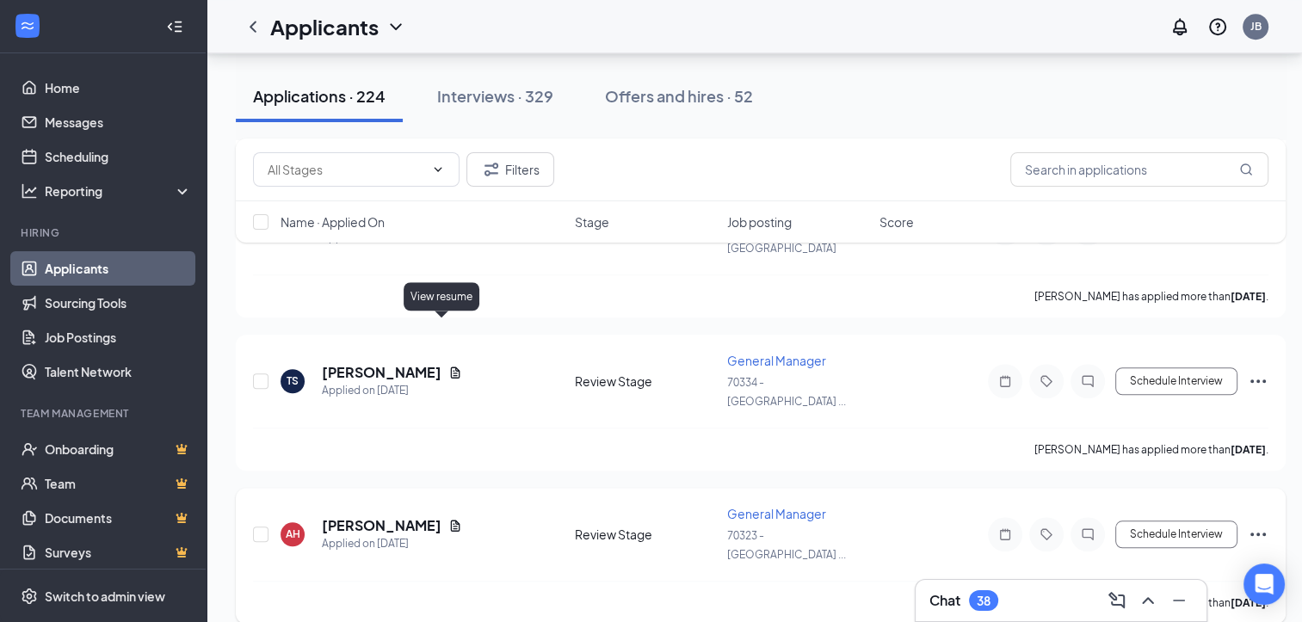
click at [448, 519] on icon "Document" at bounding box center [455, 526] width 14 height 14
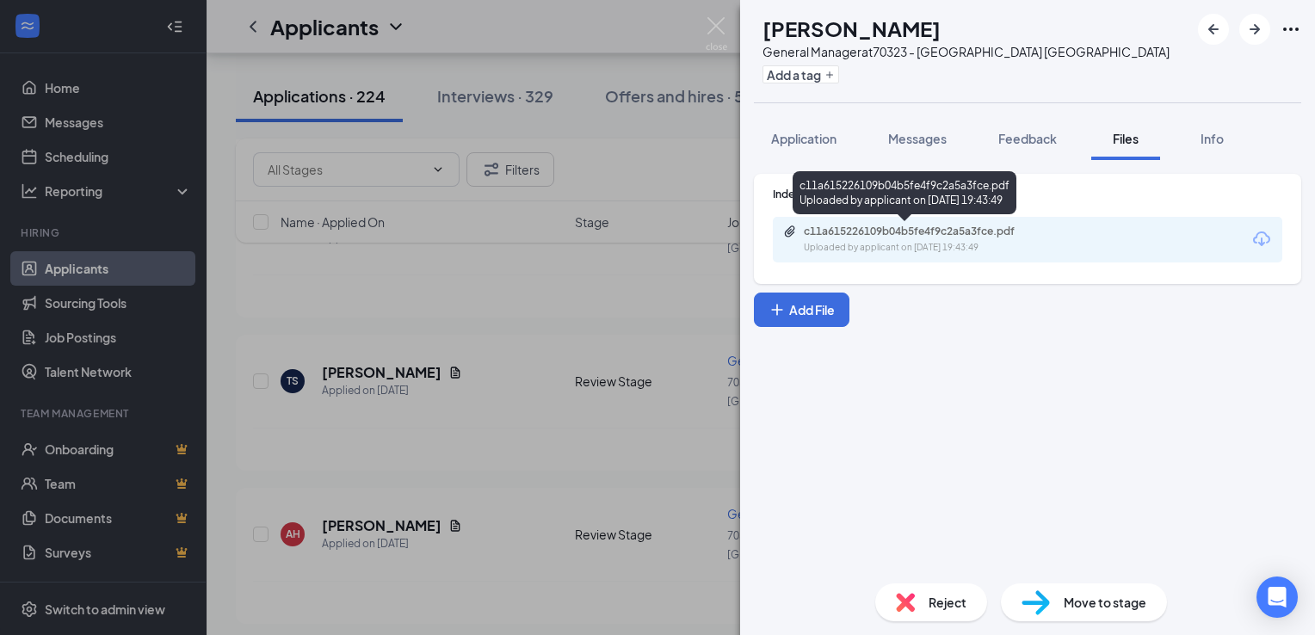
click at [881, 233] on div "c11a615226109b04b5fe4f9c2a5a3fce.pdf" at bounding box center [924, 232] width 241 height 14
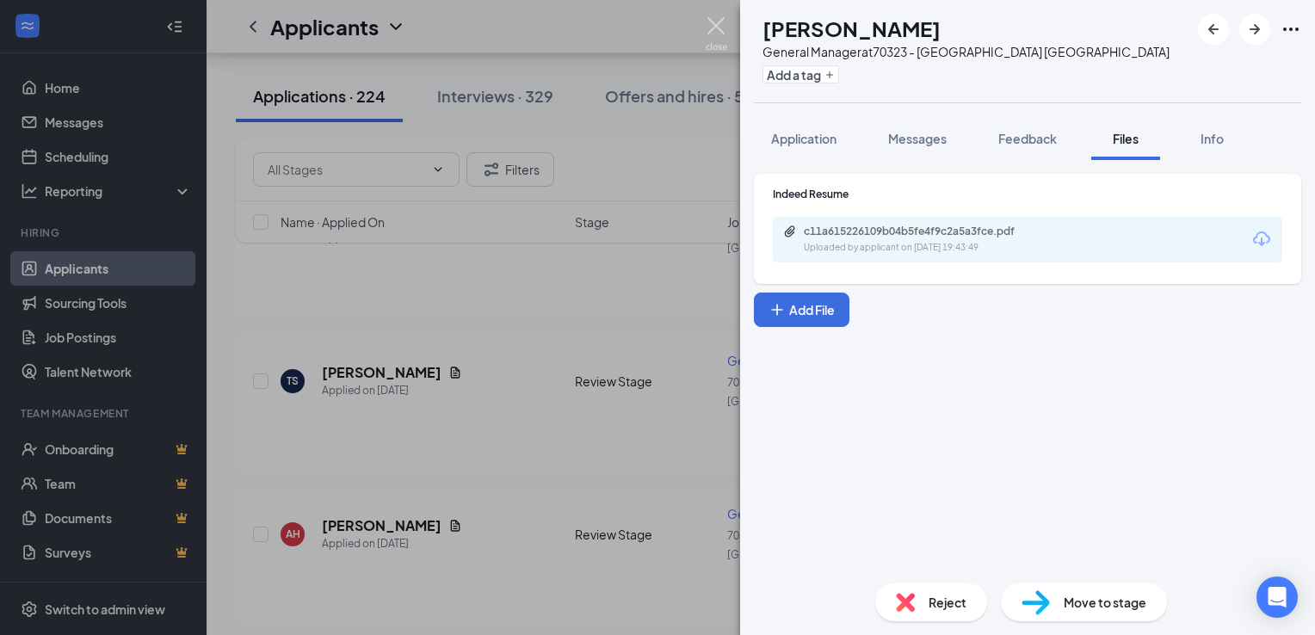
click at [725, 26] on img at bounding box center [717, 34] width 22 height 34
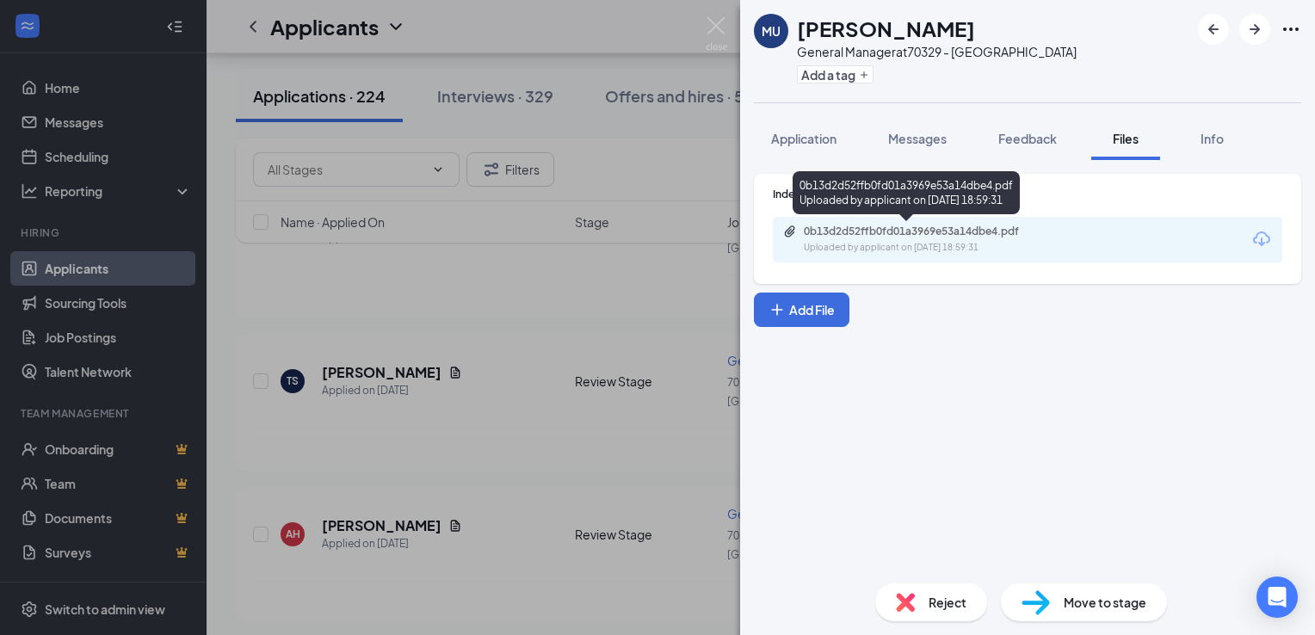
click at [906, 230] on div "0b13d2d52ffb0fd01a3969e53a14dbe4.pdf" at bounding box center [924, 232] width 241 height 14
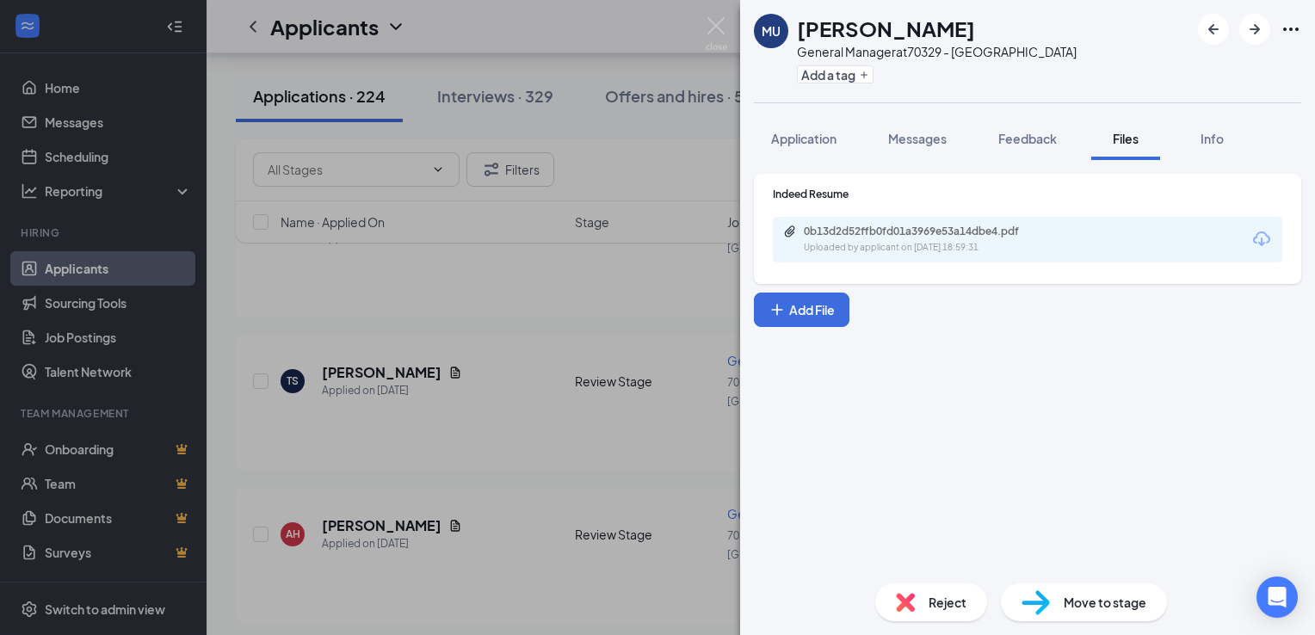
click at [725, 533] on div "MU [PERSON_NAME] General Manager at 70329 - [GEOGRAPHIC_DATA] AZ Add a tag Appl…" at bounding box center [657, 317] width 1315 height 635
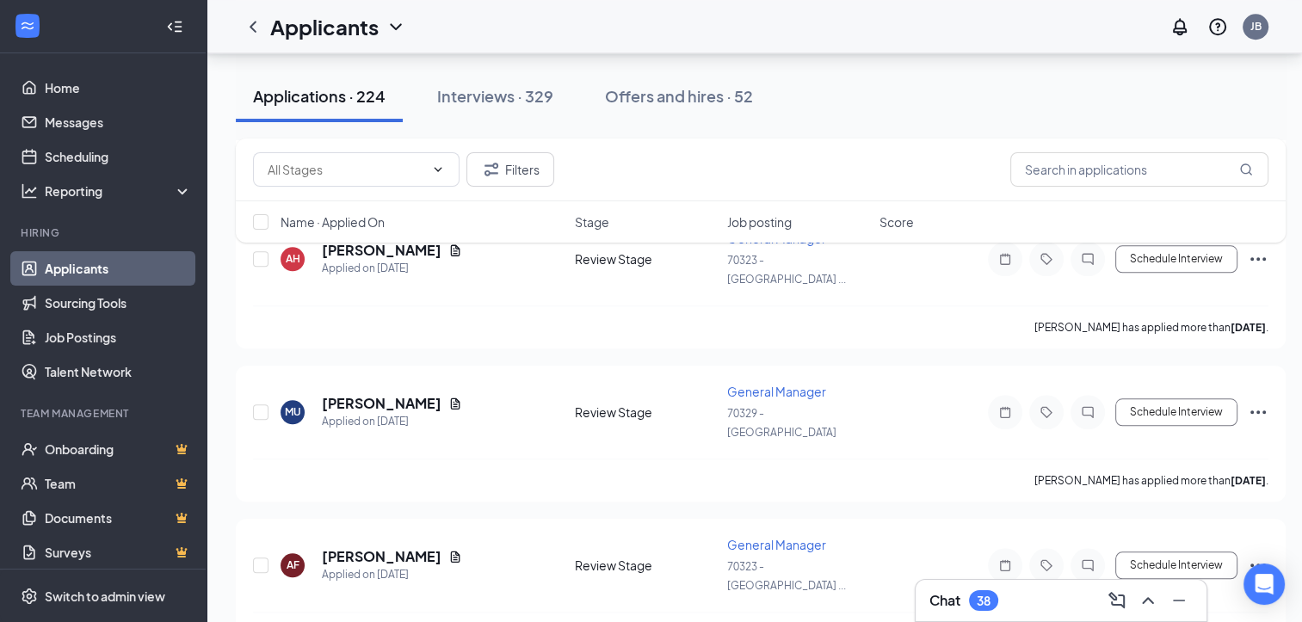
scroll to position [1621, 0]
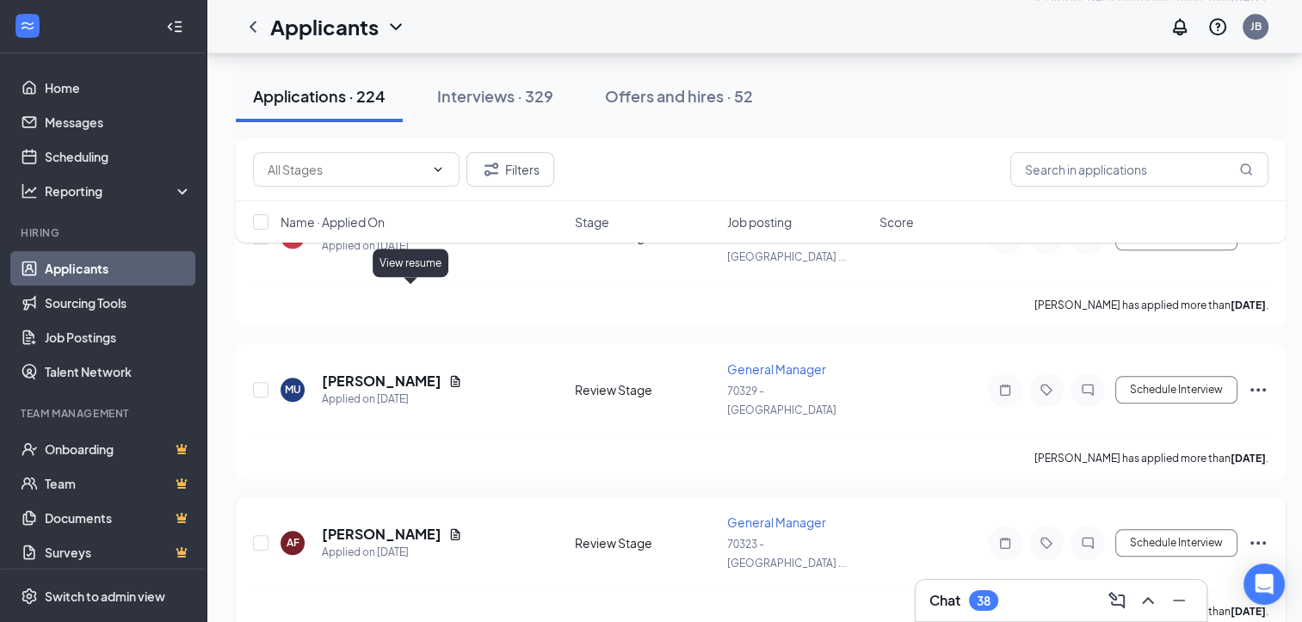
click at [451, 528] on icon "Document" at bounding box center [455, 533] width 9 height 11
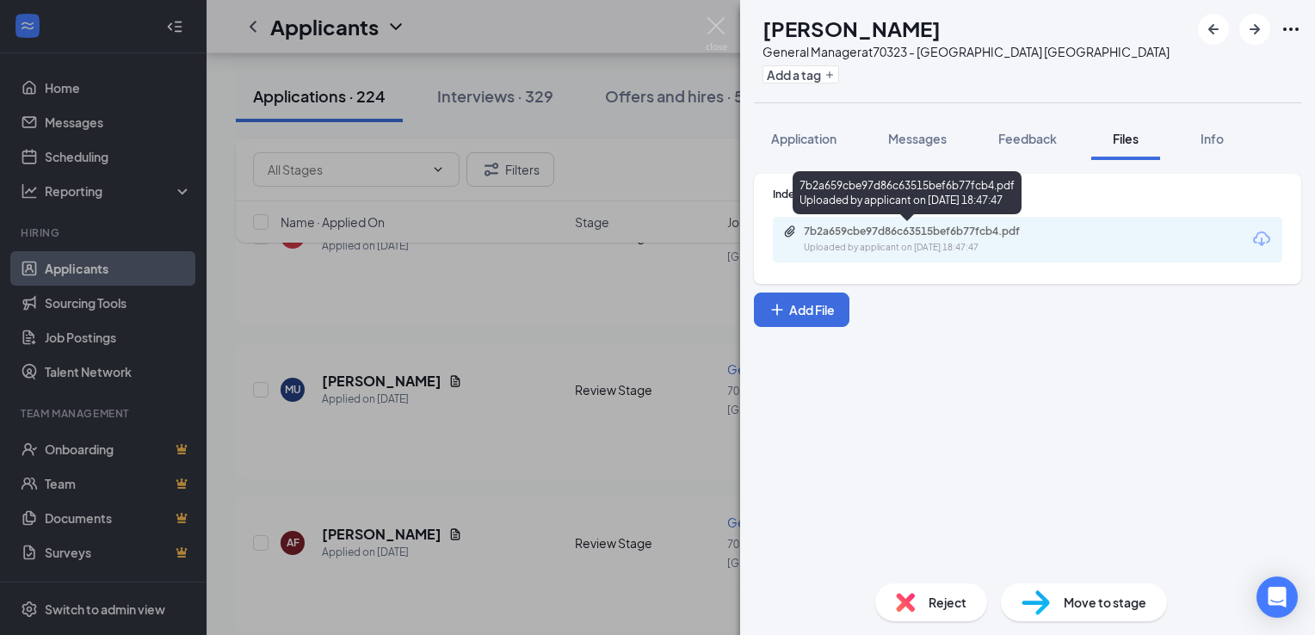
click at [925, 230] on div "7b2a659cbe97d86c63515bef6b77fcb4.pdf" at bounding box center [924, 232] width 241 height 14
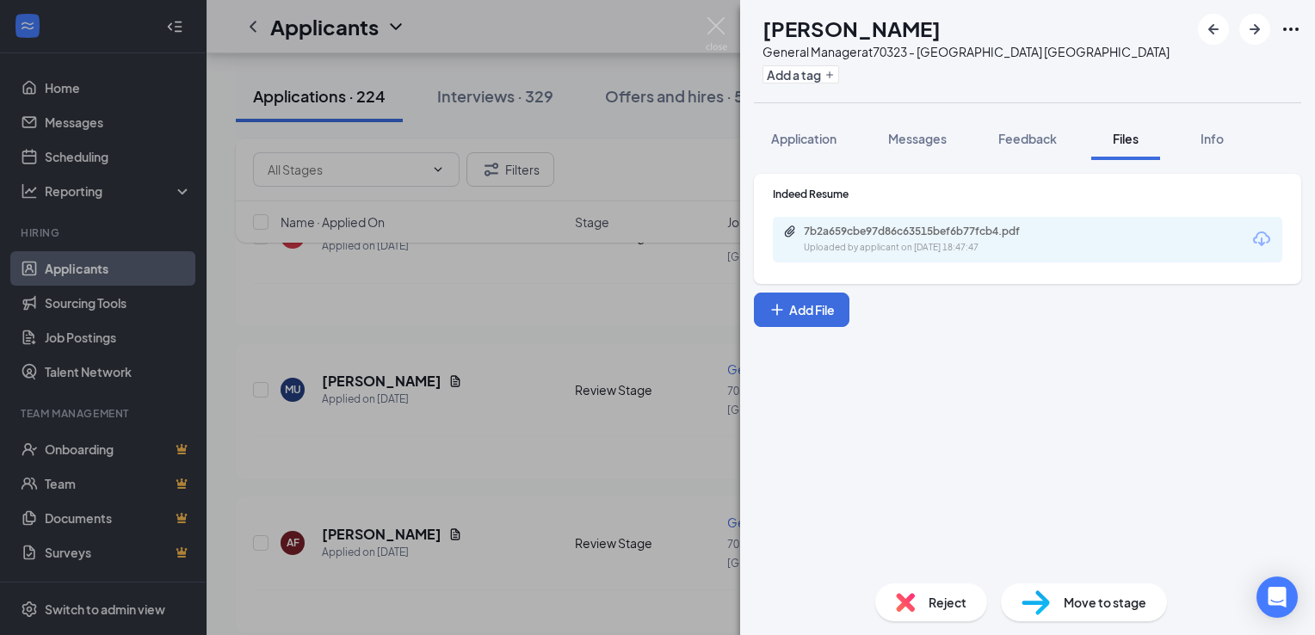
click at [943, 608] on span "Reject" at bounding box center [948, 602] width 38 height 19
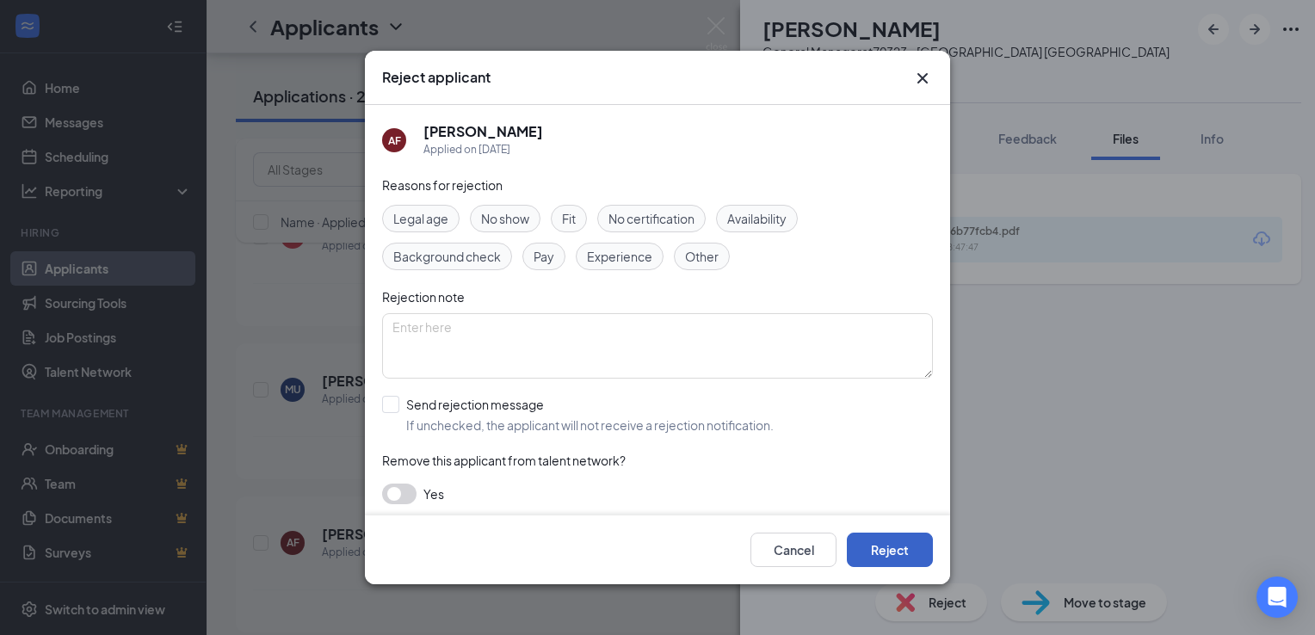
click at [874, 547] on button "Reject" at bounding box center [890, 550] width 86 height 34
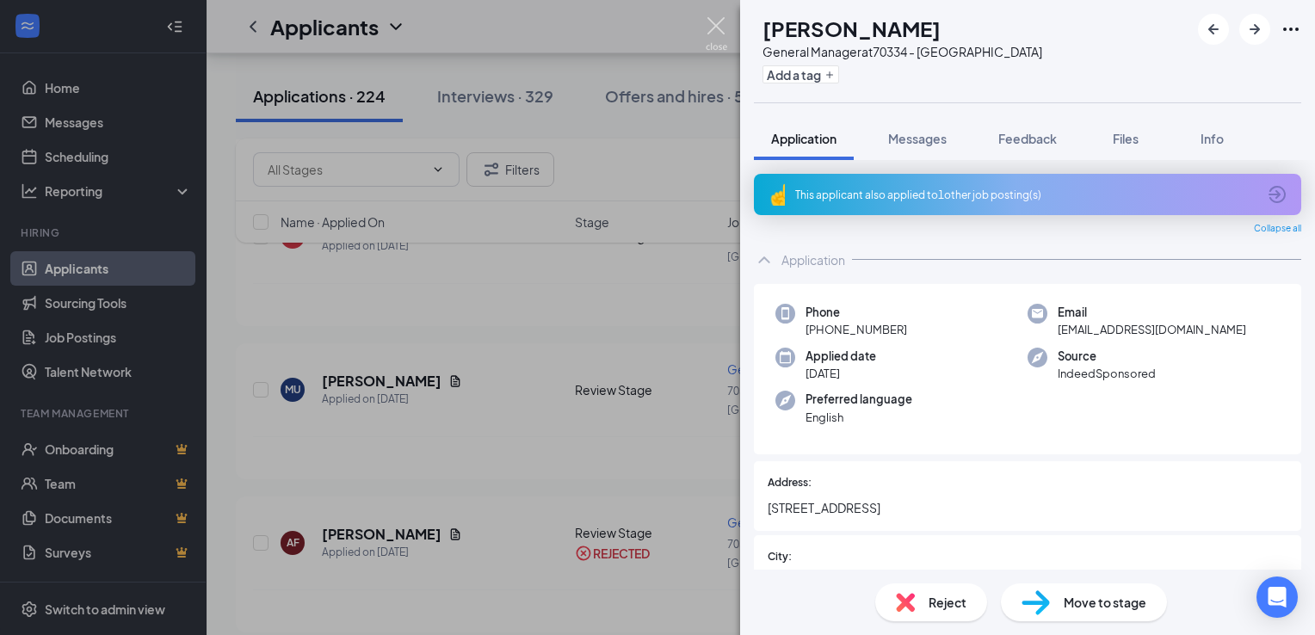
click at [709, 28] on img at bounding box center [717, 34] width 22 height 34
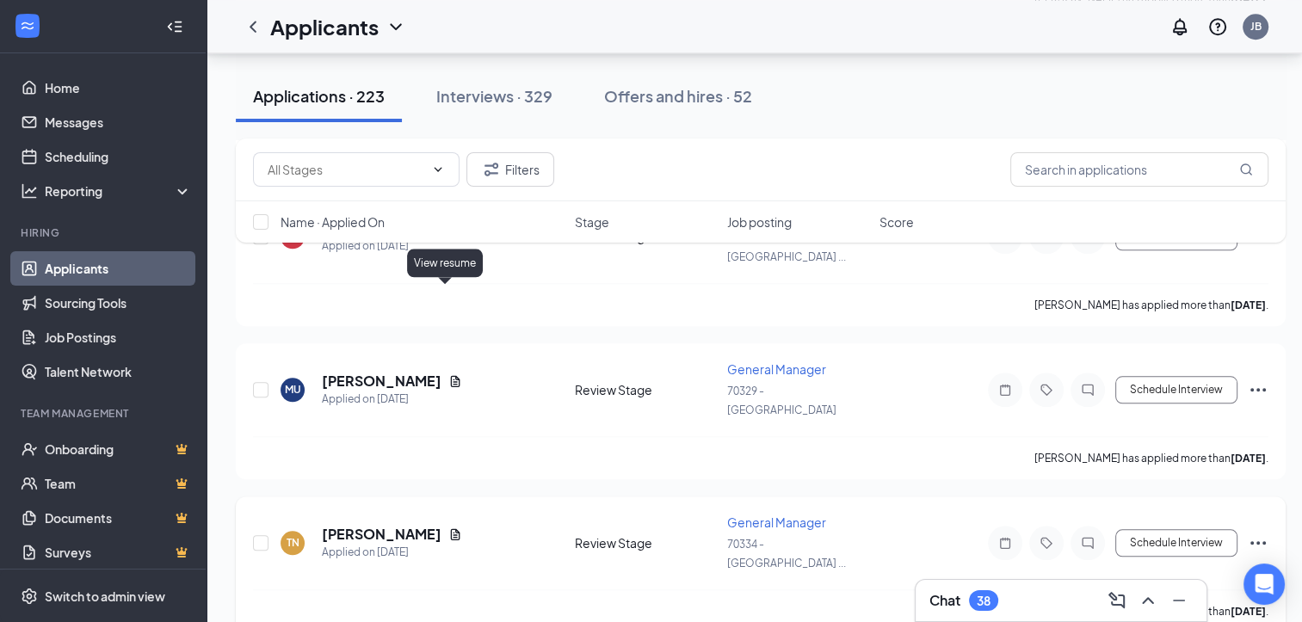
click at [448, 528] on icon "Document" at bounding box center [455, 535] width 14 height 14
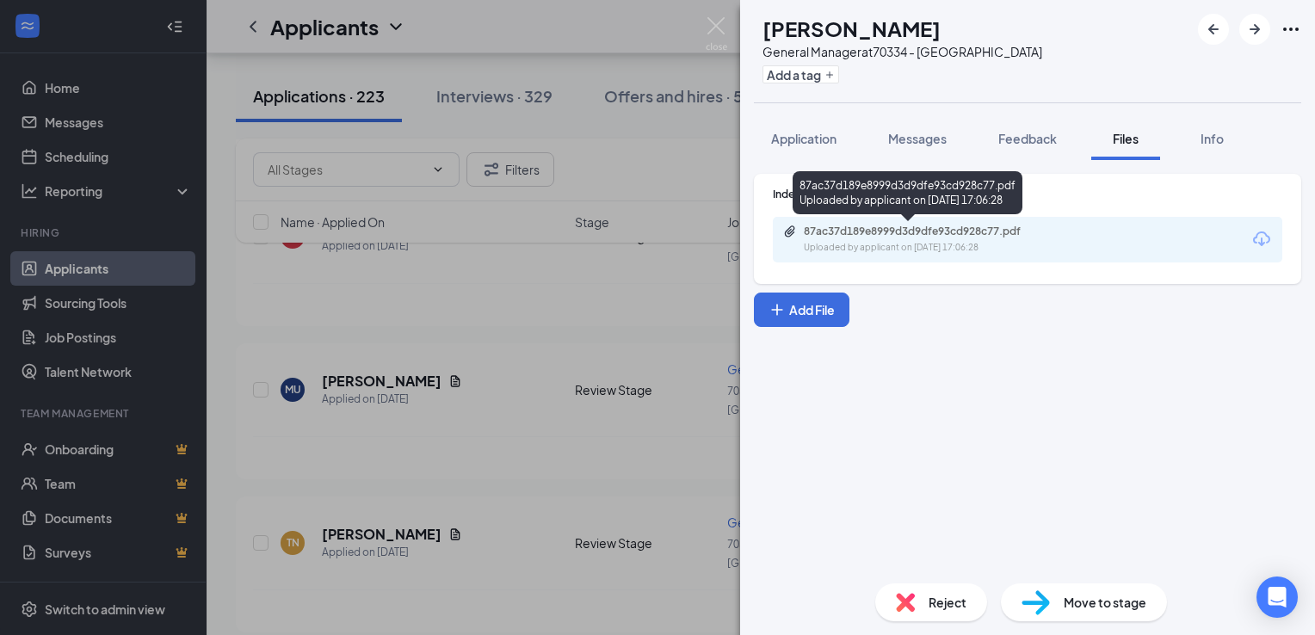
click at [866, 236] on div "87ac37d189e8999d3d9dfe93cd928c77.pdf" at bounding box center [924, 232] width 241 height 14
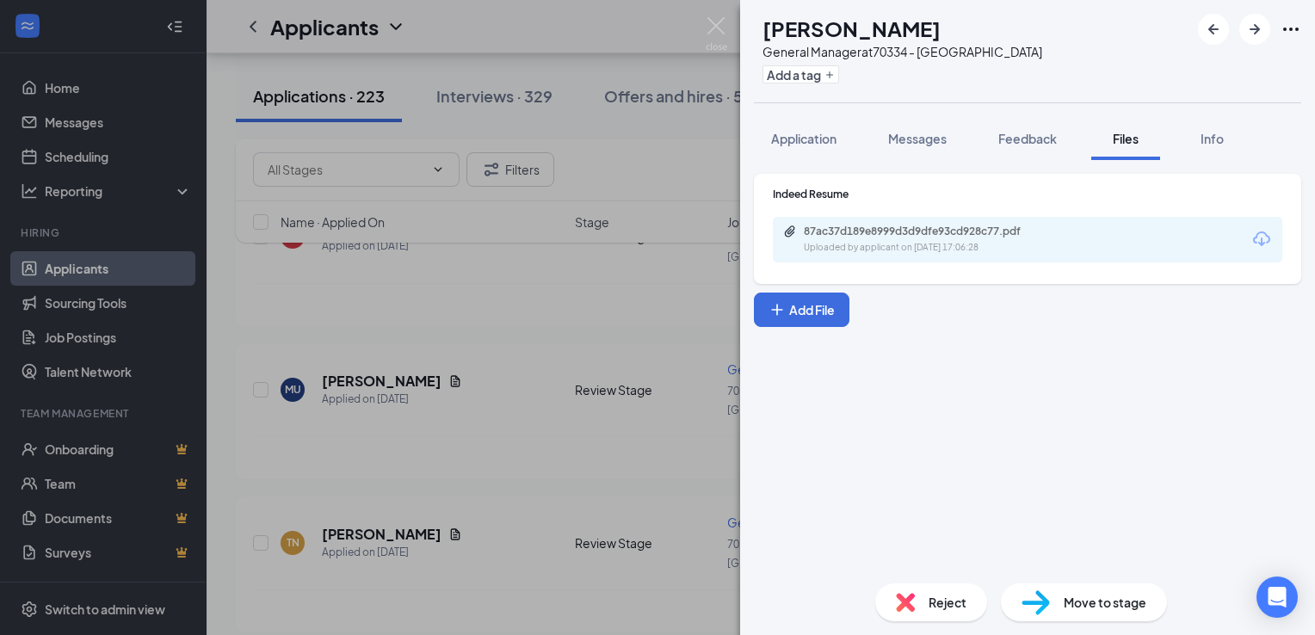
click at [947, 605] on span "Reject" at bounding box center [948, 602] width 38 height 19
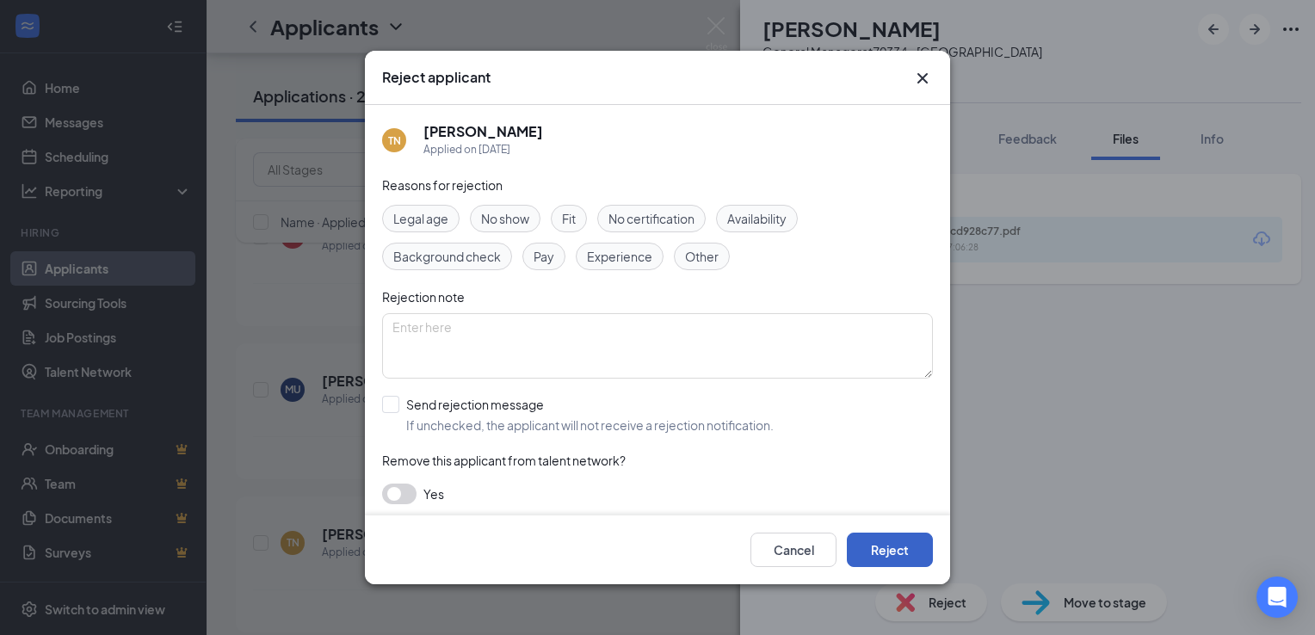
click at [896, 556] on button "Reject" at bounding box center [890, 550] width 86 height 34
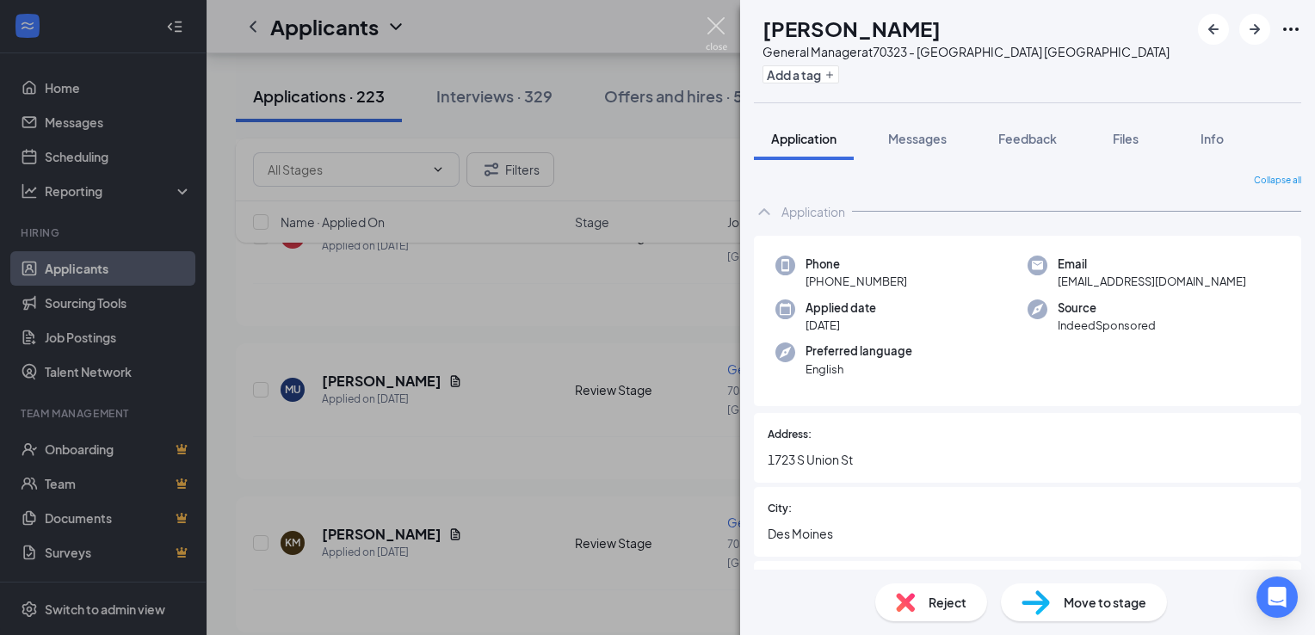
click at [715, 26] on img at bounding box center [717, 34] width 22 height 34
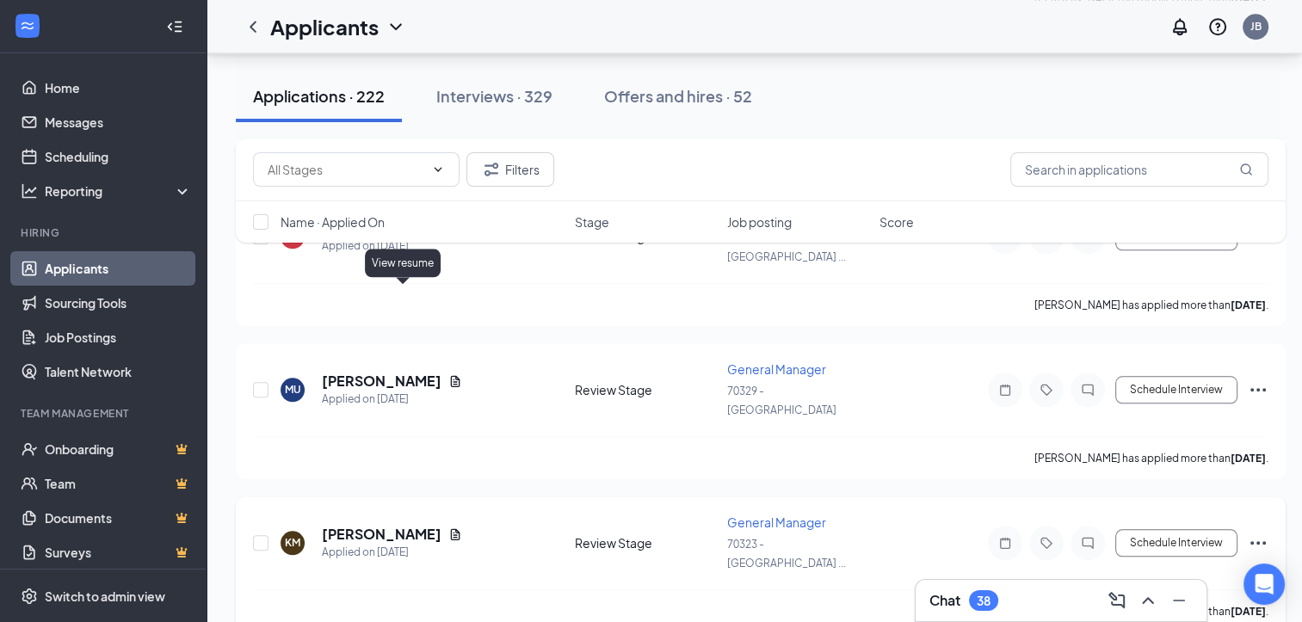
click at [448, 528] on icon "Document" at bounding box center [455, 535] width 14 height 14
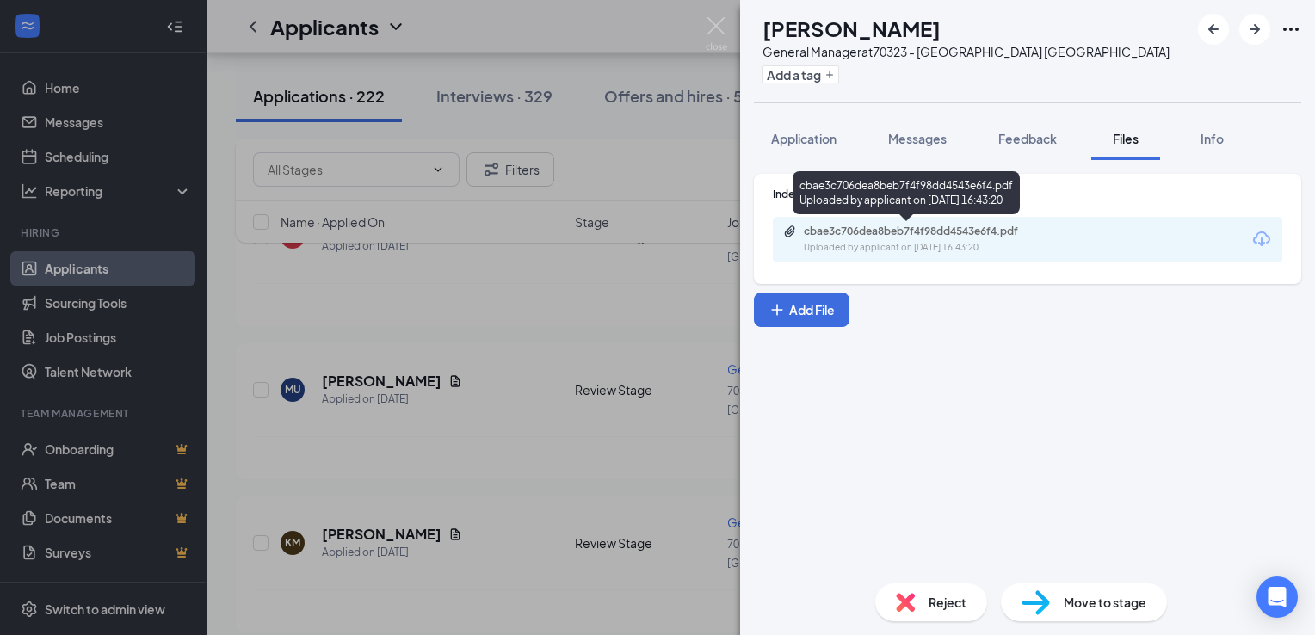
click at [898, 229] on div "cbae3c706dea8beb7f4f98dd4543e6f4.pdf" at bounding box center [924, 232] width 241 height 14
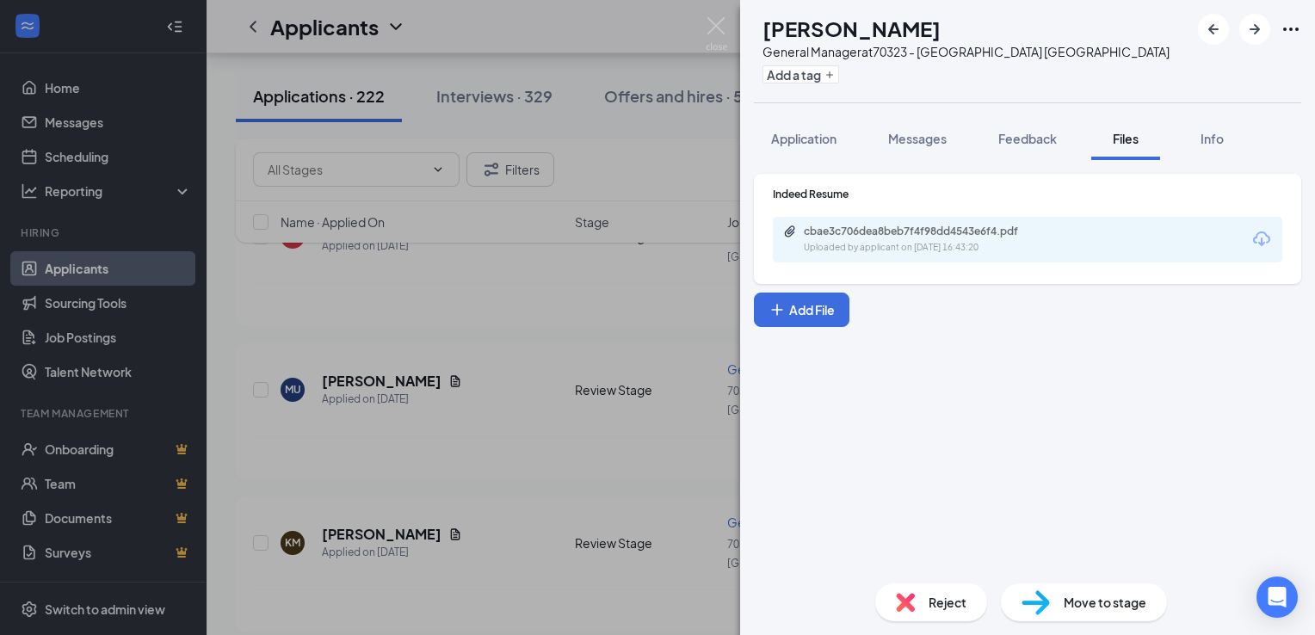
click at [934, 595] on span "Reject" at bounding box center [948, 602] width 38 height 19
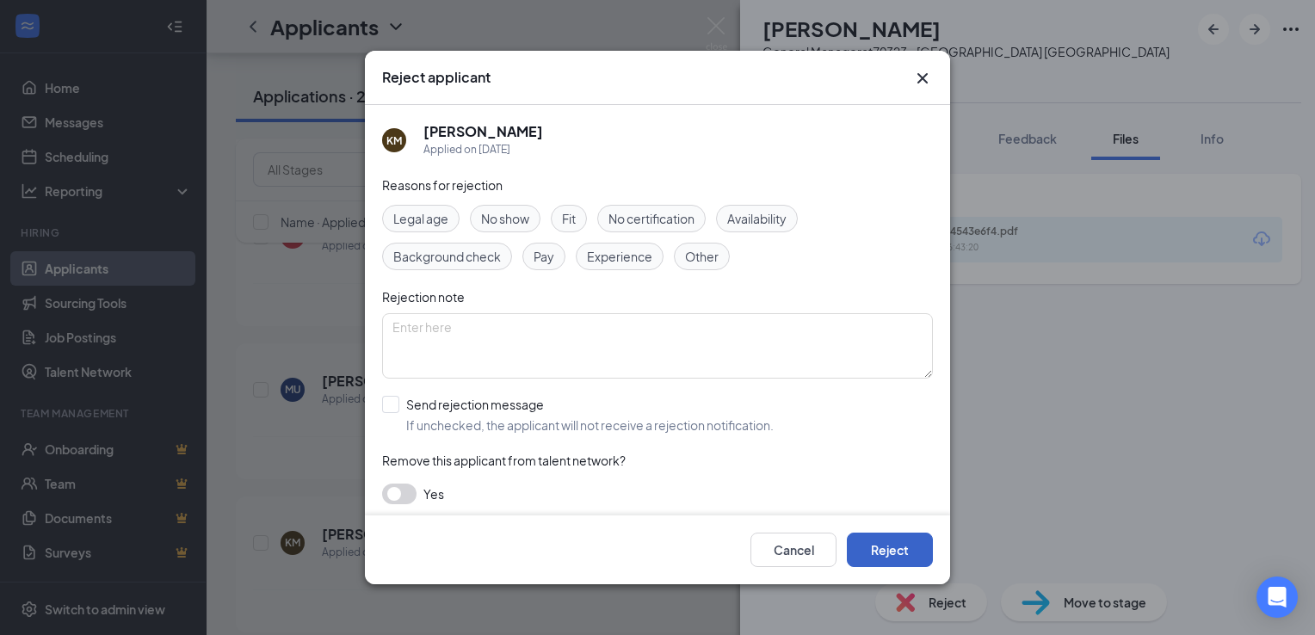
click at [876, 542] on button "Reject" at bounding box center [890, 550] width 86 height 34
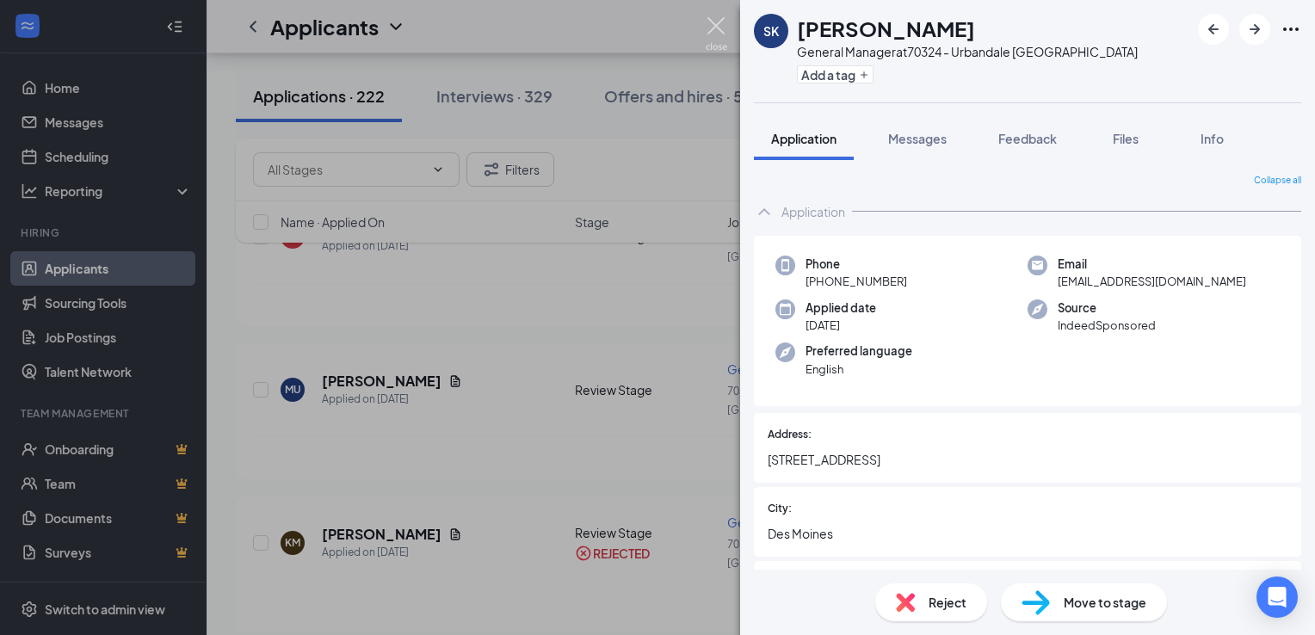
click at [722, 25] on img at bounding box center [717, 34] width 22 height 34
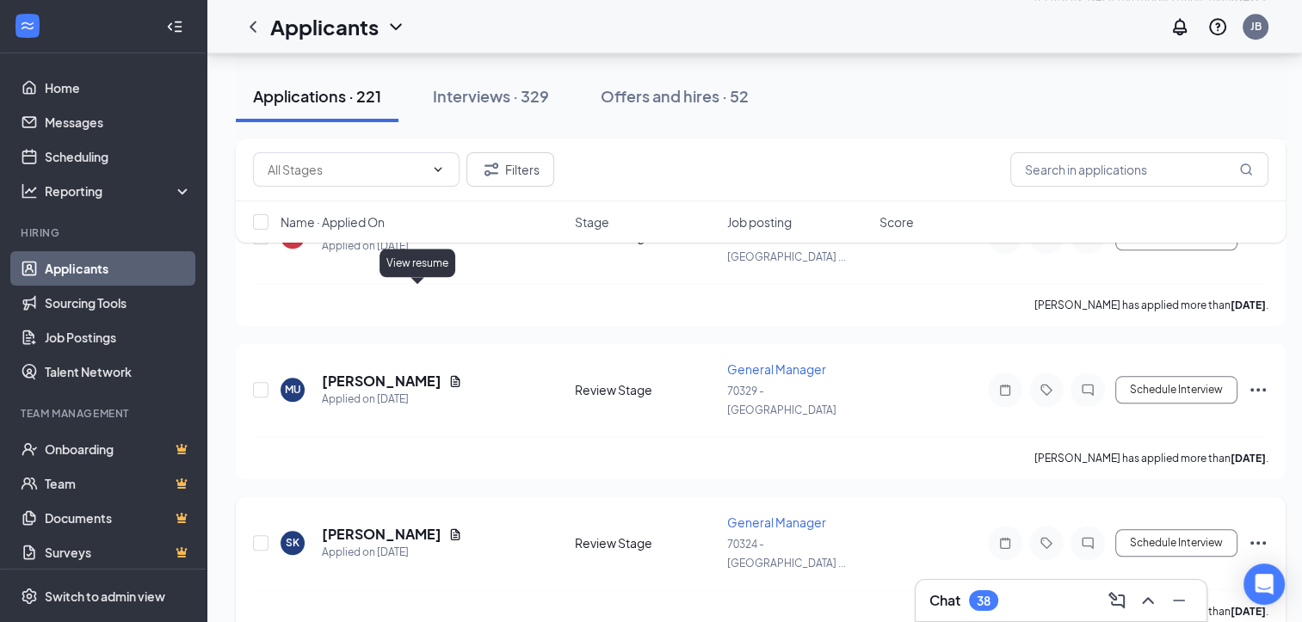
click at [448, 528] on icon "Document" at bounding box center [455, 535] width 14 height 14
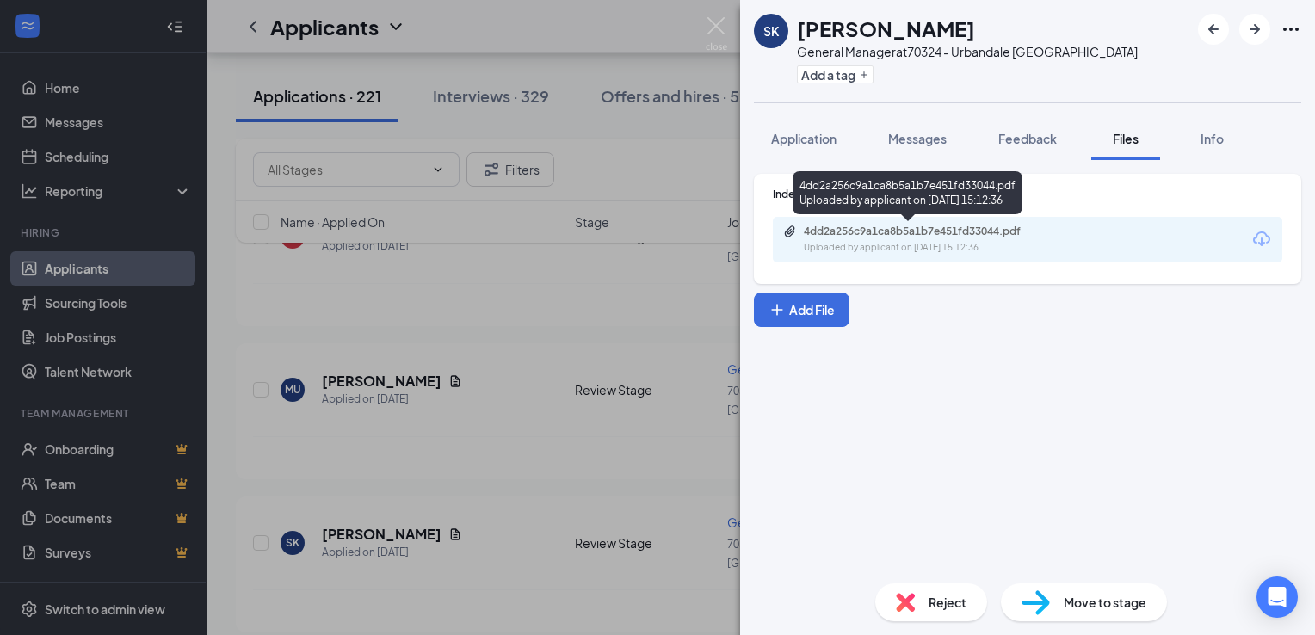
click at [868, 234] on div "4dd2a256c9a1ca8b5a1b7e451fd33044.pdf" at bounding box center [924, 232] width 241 height 14
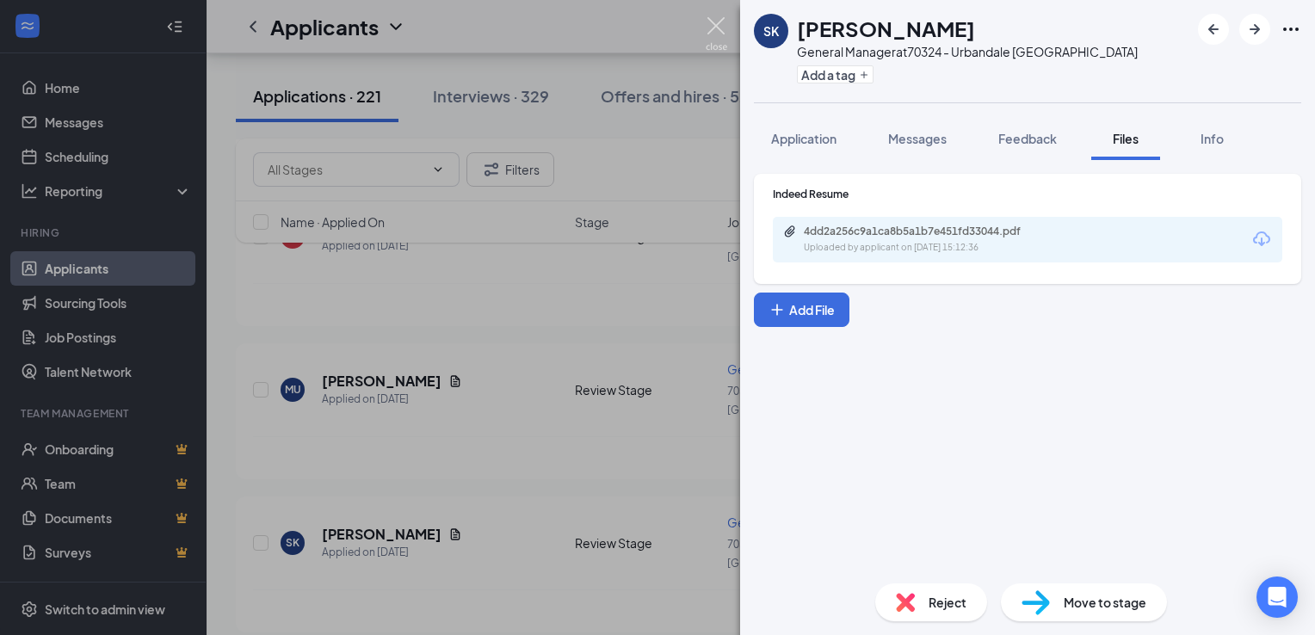
click at [719, 23] on img at bounding box center [717, 34] width 22 height 34
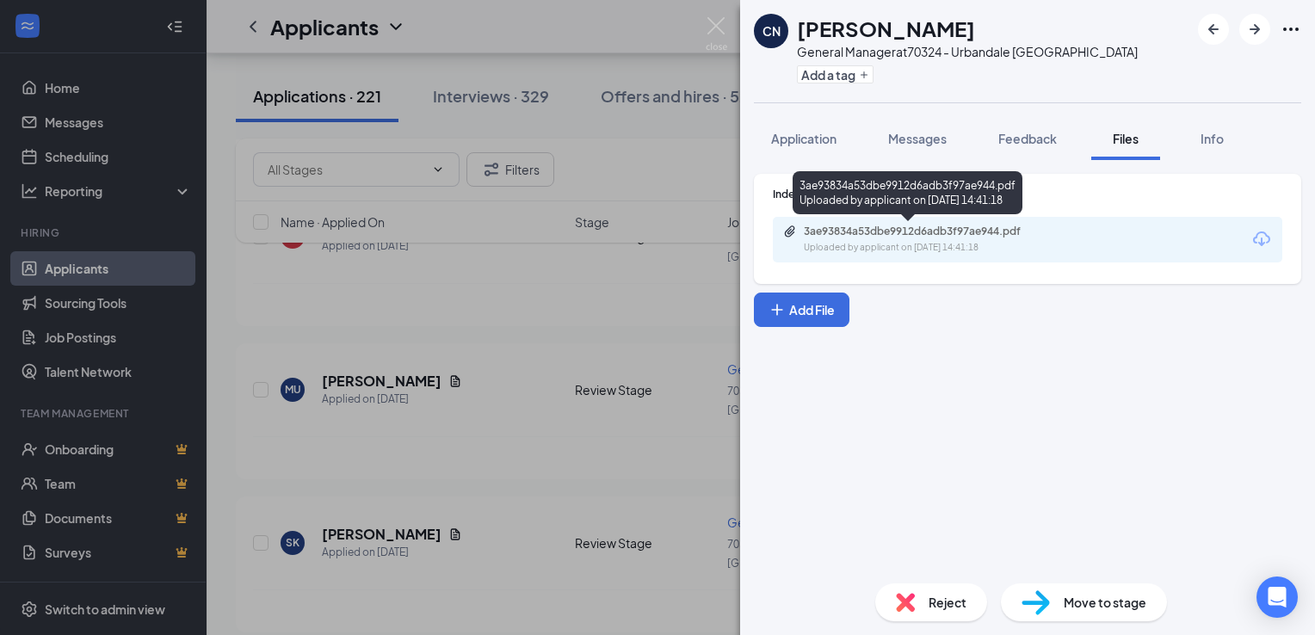
click at [939, 236] on div "3ae93834a53dbe9912d6adb3f97ae944.pdf" at bounding box center [924, 232] width 241 height 14
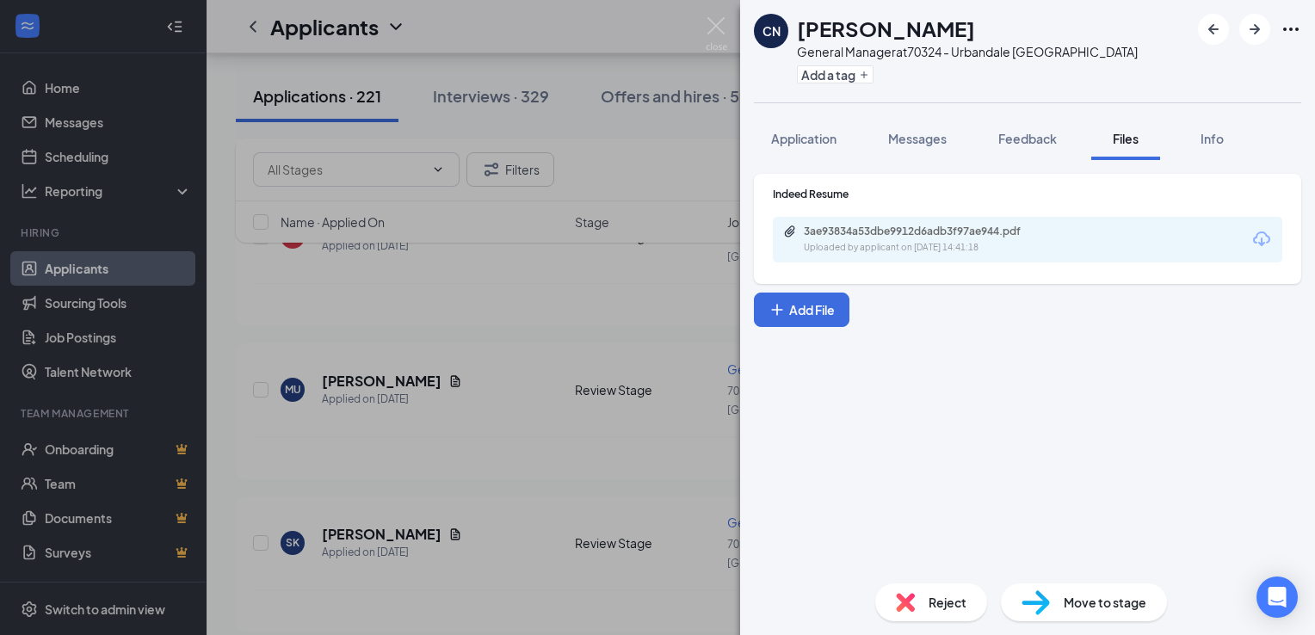
click at [941, 603] on span "Reject" at bounding box center [948, 602] width 38 height 19
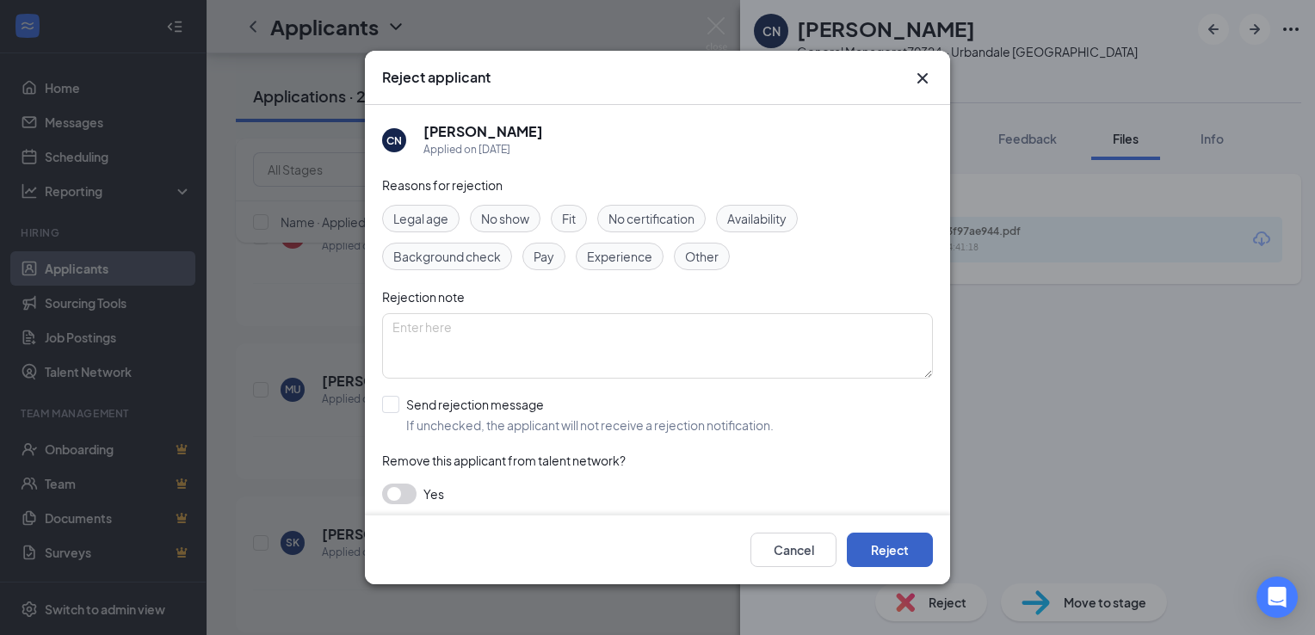
click at [885, 546] on button "Reject" at bounding box center [890, 550] width 86 height 34
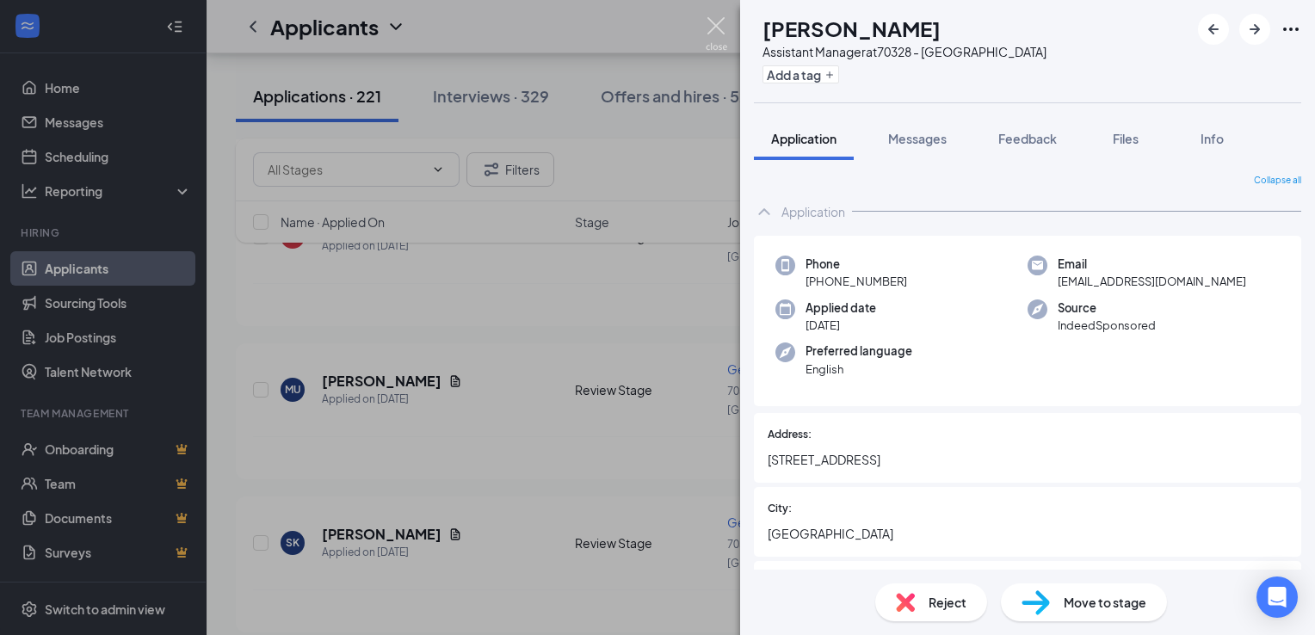
click at [715, 28] on img at bounding box center [717, 34] width 22 height 34
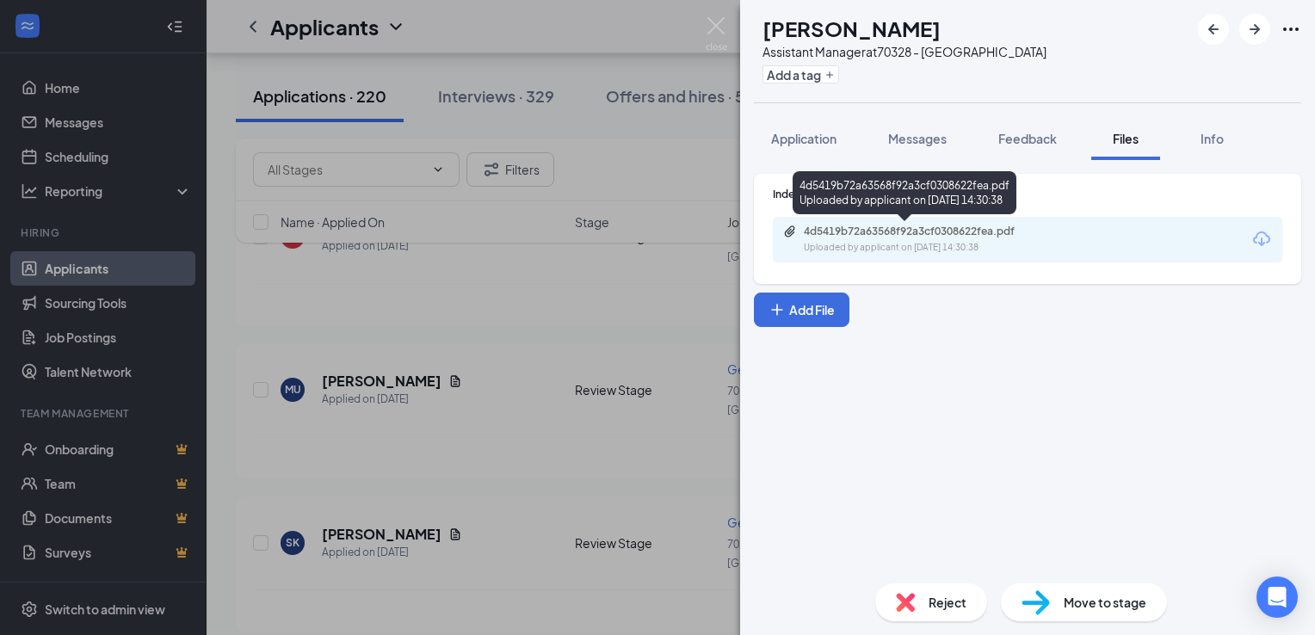
click at [919, 229] on div "4d5419b72a63568f92a3cf0308622fea.pdf" at bounding box center [924, 232] width 241 height 14
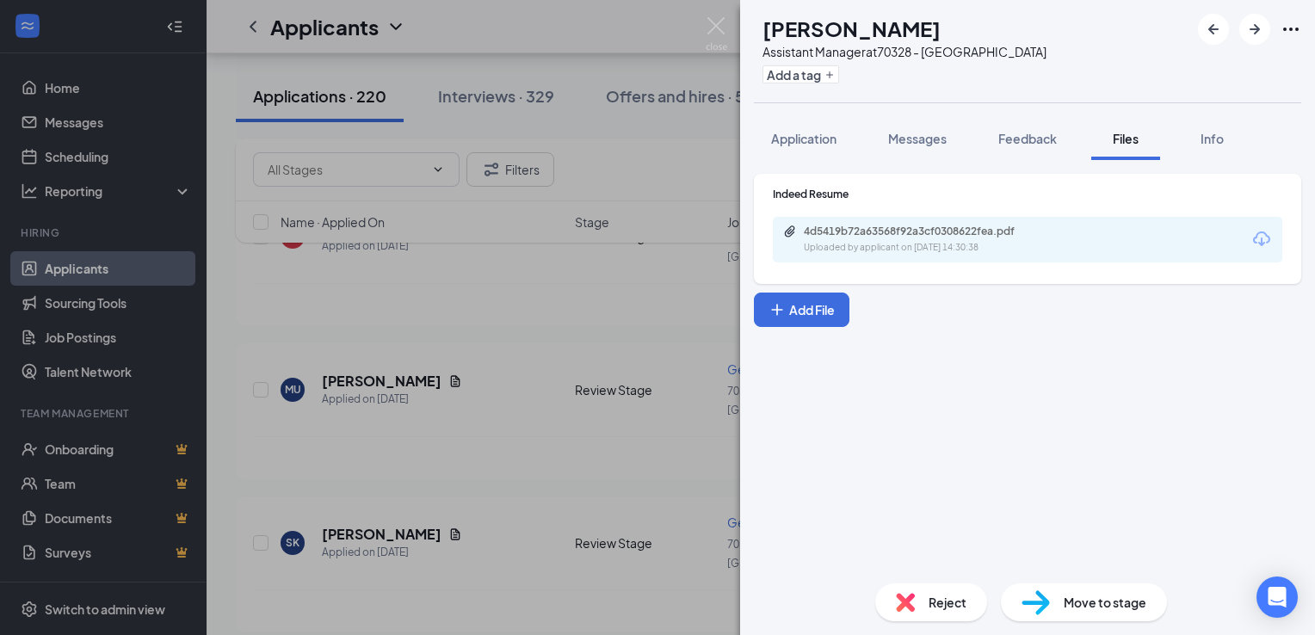
click at [929, 595] on span "Reject" at bounding box center [948, 602] width 38 height 19
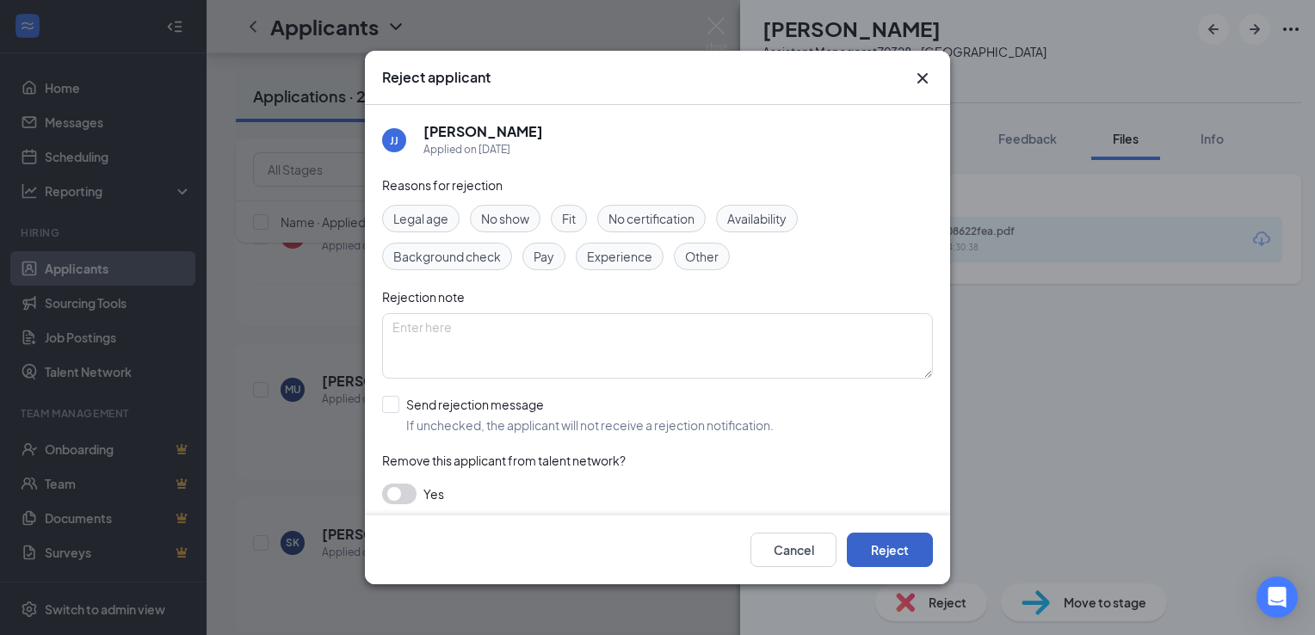
click at [874, 546] on button "Reject" at bounding box center [890, 550] width 86 height 34
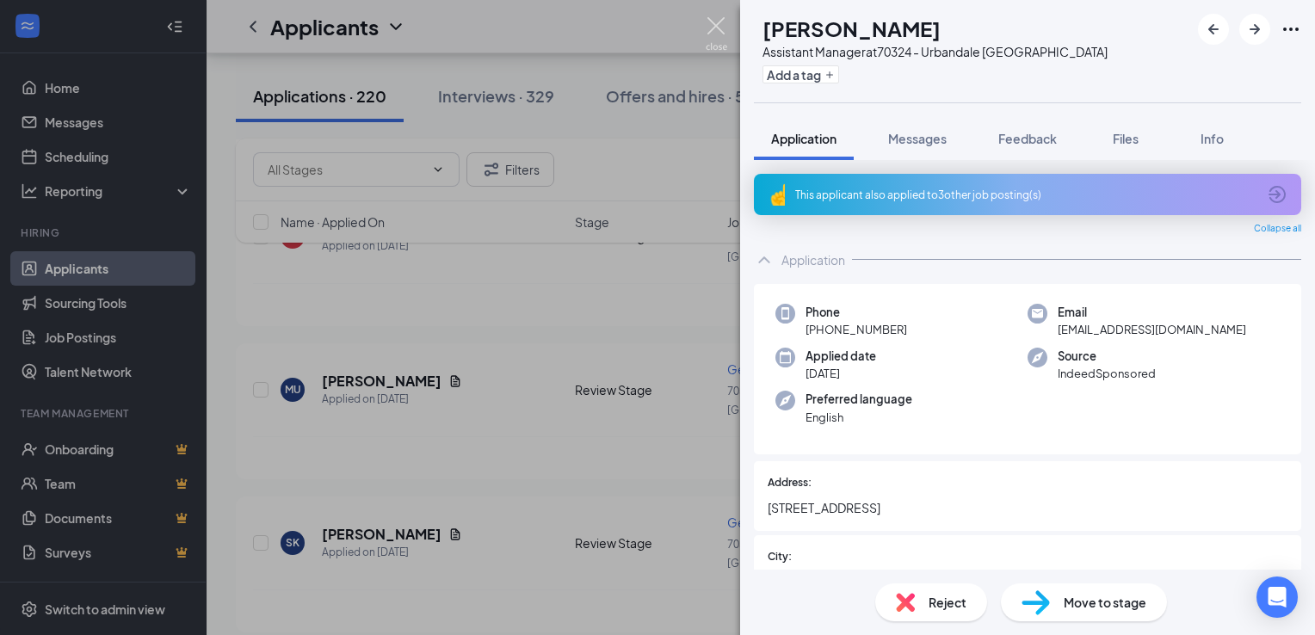
click at [719, 24] on img at bounding box center [717, 34] width 22 height 34
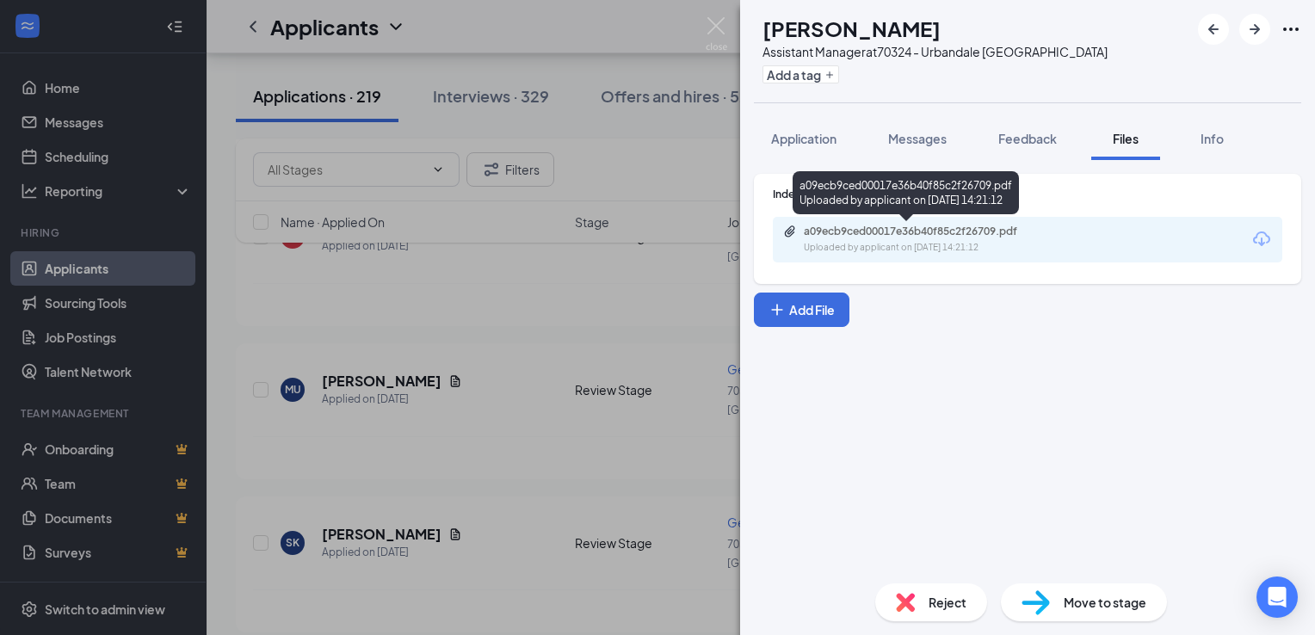
click at [857, 238] on div "a09ecb9ced00017e36b40f85c2f26709.pdf" at bounding box center [924, 232] width 241 height 14
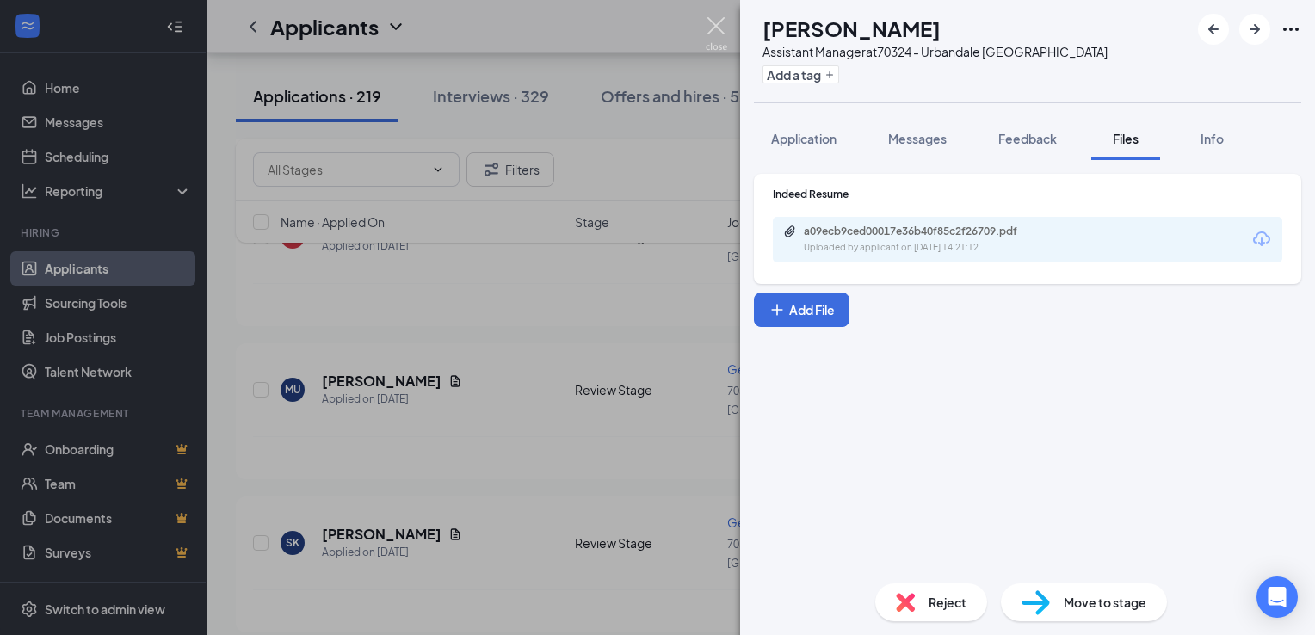
click at [707, 28] on img at bounding box center [717, 34] width 22 height 34
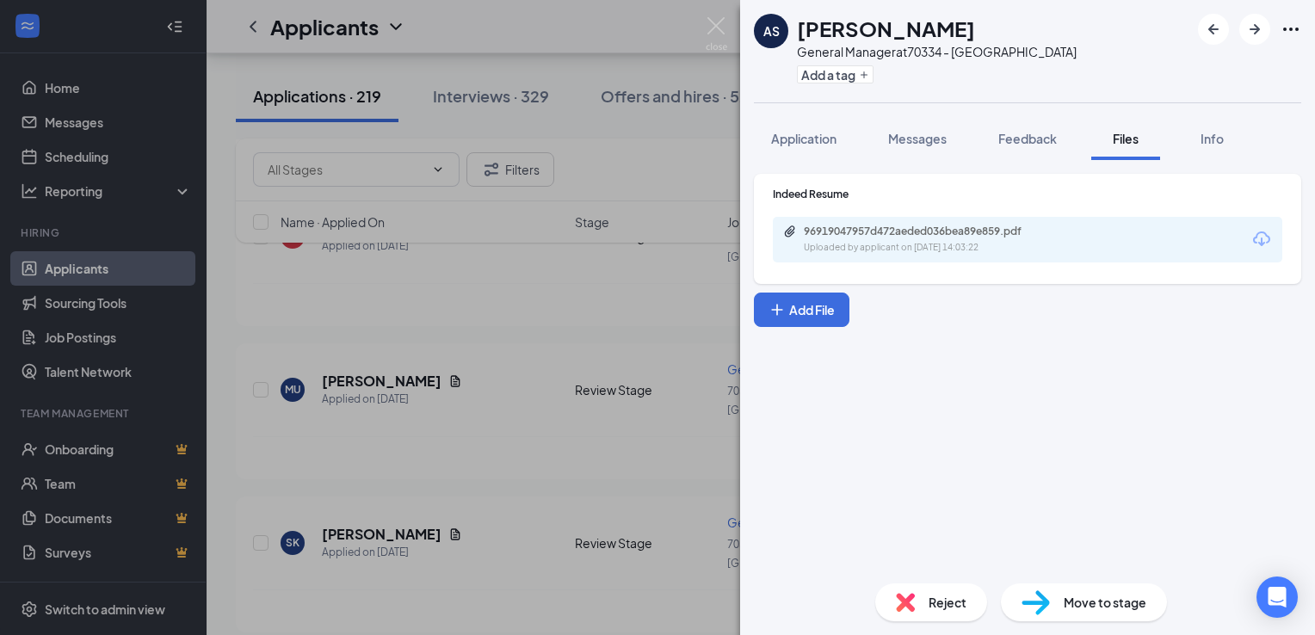
click at [914, 222] on div "96919047957d472aeded036bea89e859.pdf Uploaded by applicant on [DATE] 14:03:22" at bounding box center [1027, 240] width 509 height 46
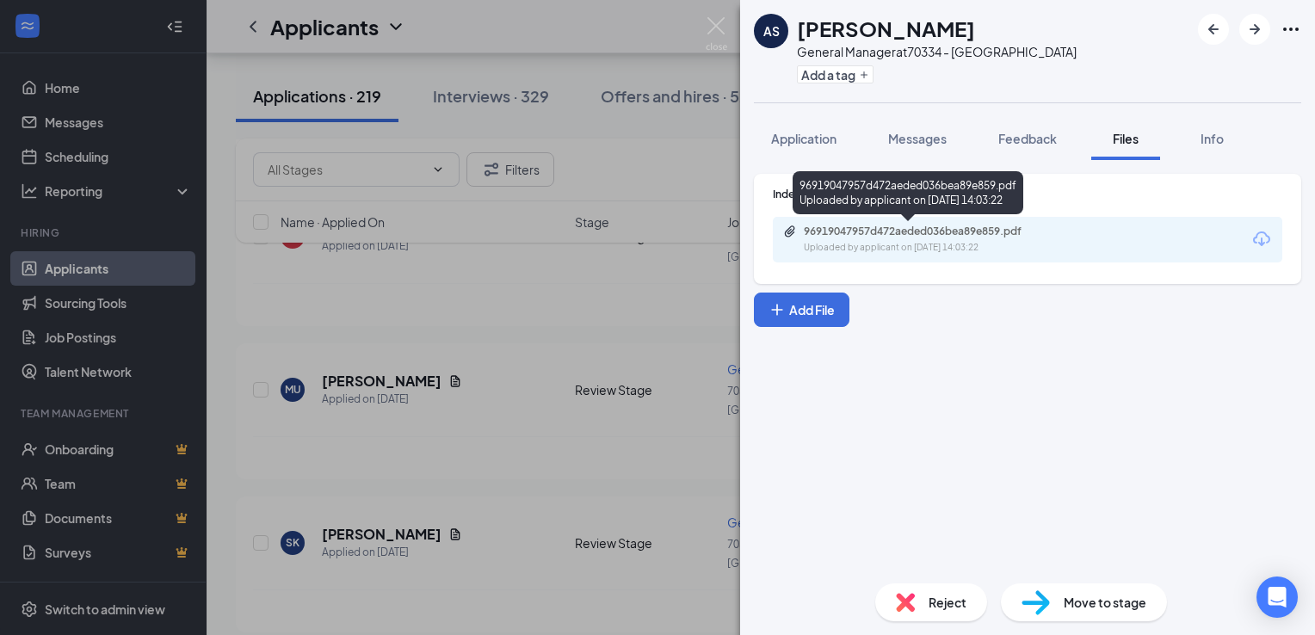
click at [910, 234] on div "96919047957d472aeded036bea89e859.pdf" at bounding box center [924, 232] width 241 height 14
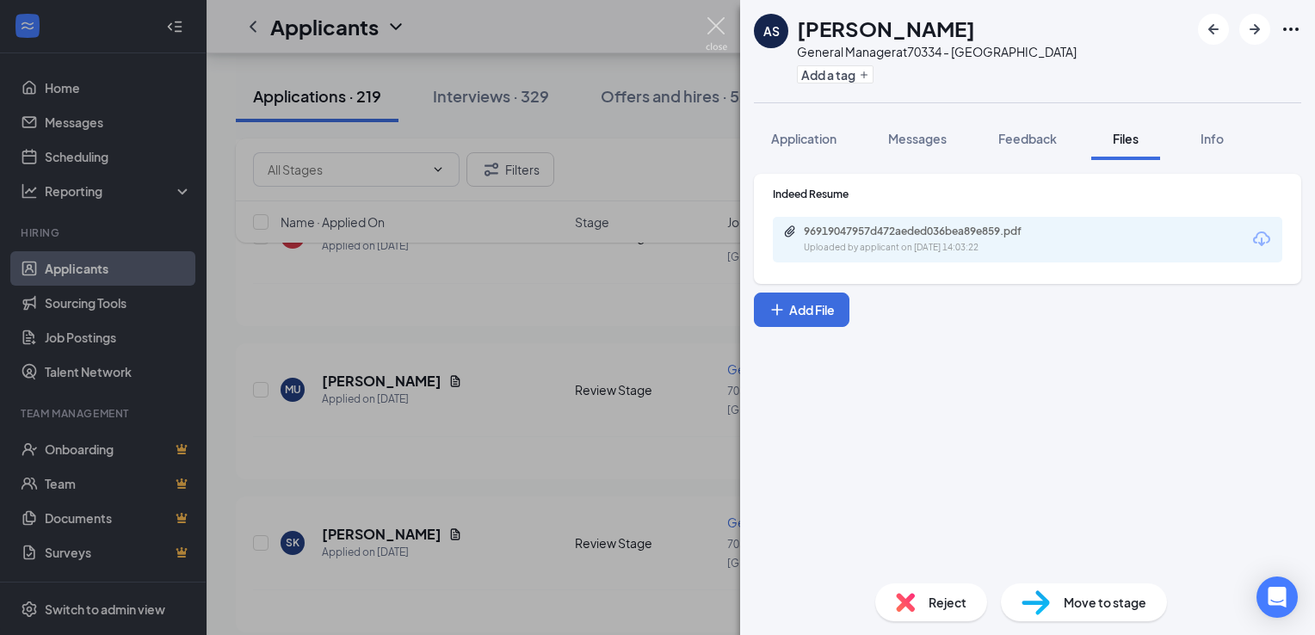
click at [719, 29] on img at bounding box center [717, 34] width 22 height 34
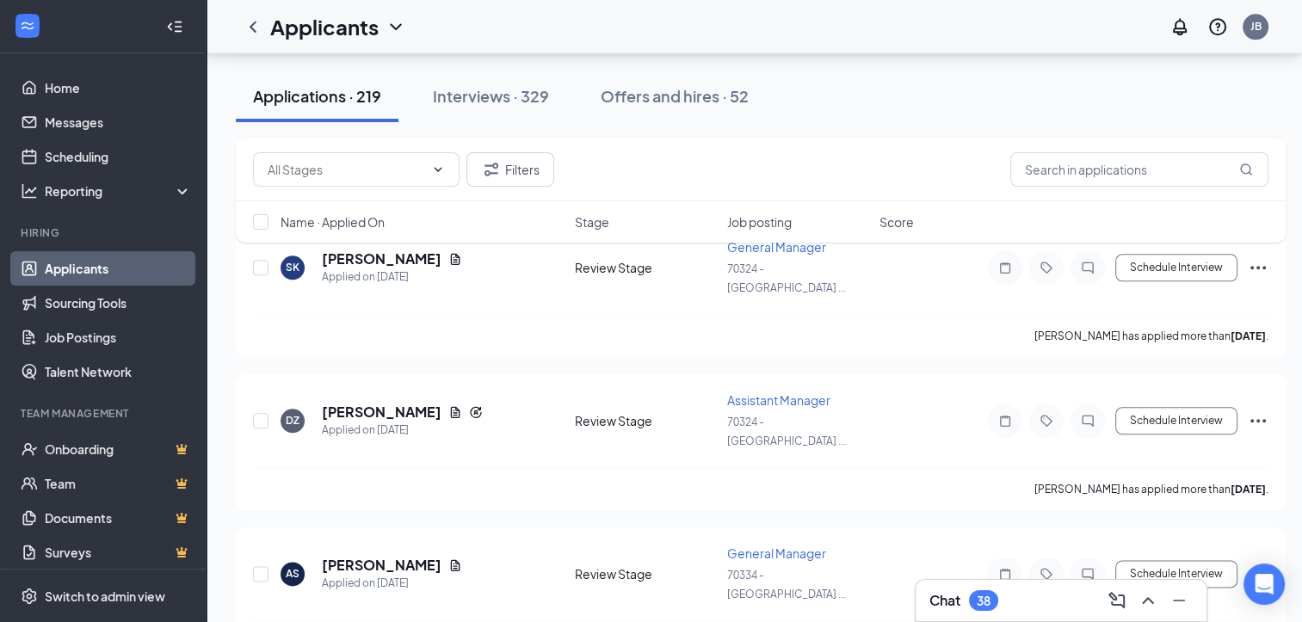
scroll to position [1942, 0]
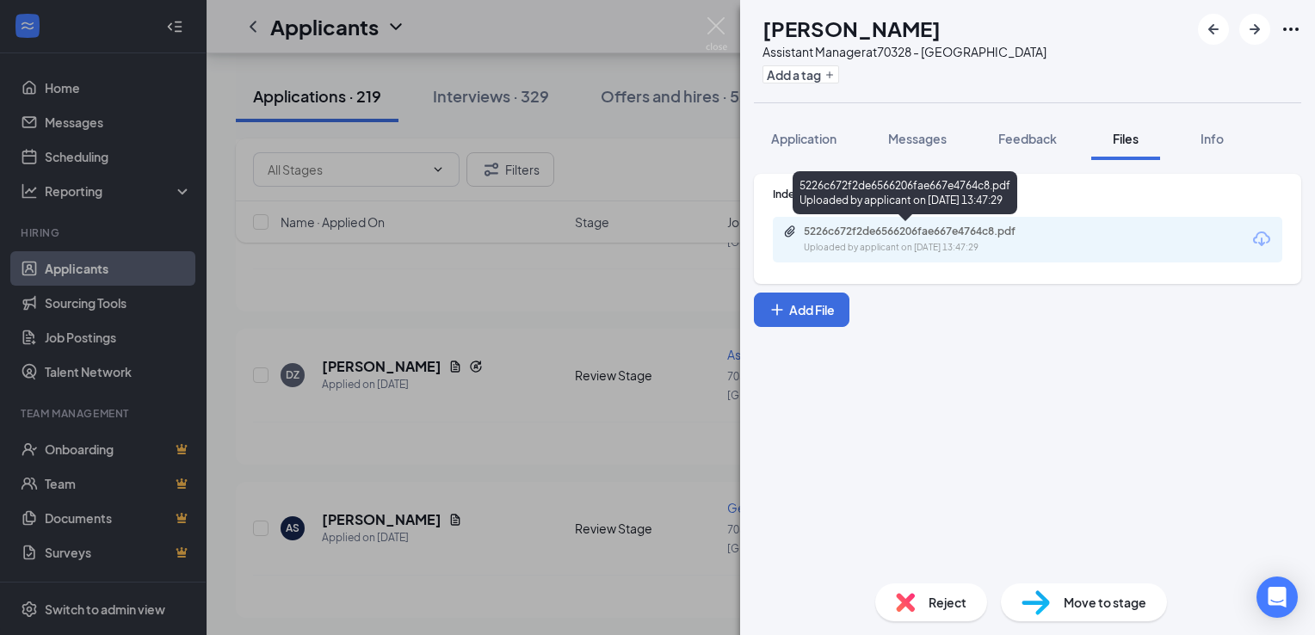
click at [841, 234] on div "5226c672f2de6566206fae667e4764c8.pdf" at bounding box center [924, 232] width 241 height 14
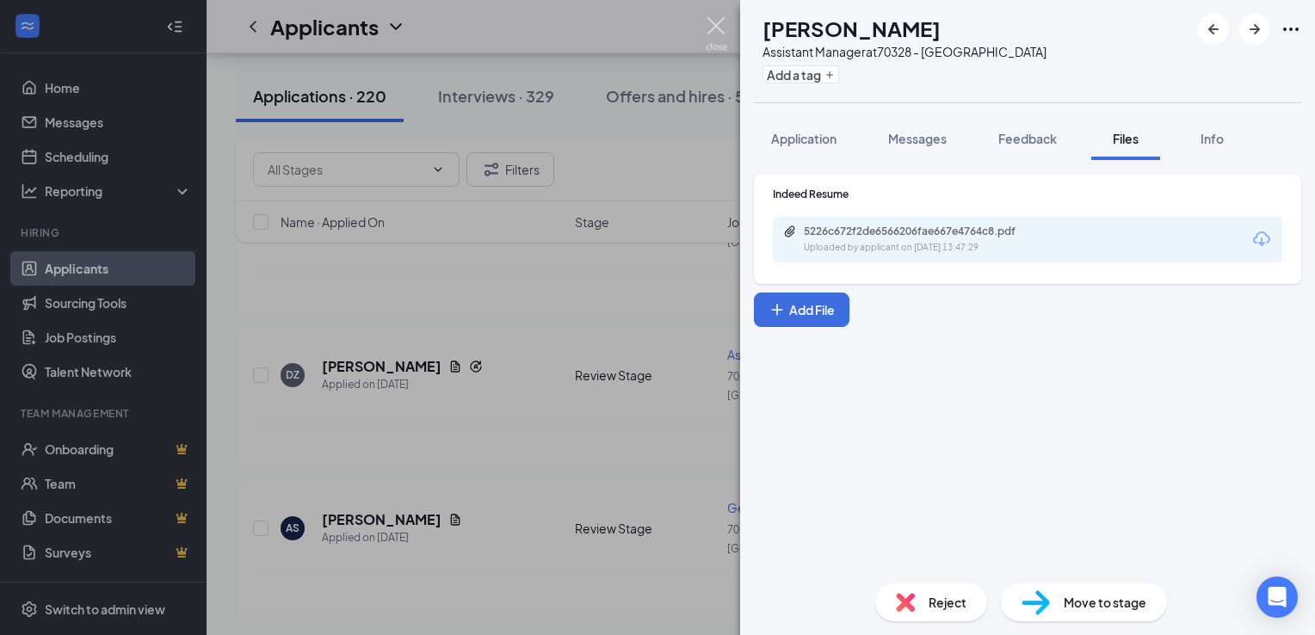
click at [711, 28] on img at bounding box center [717, 34] width 22 height 34
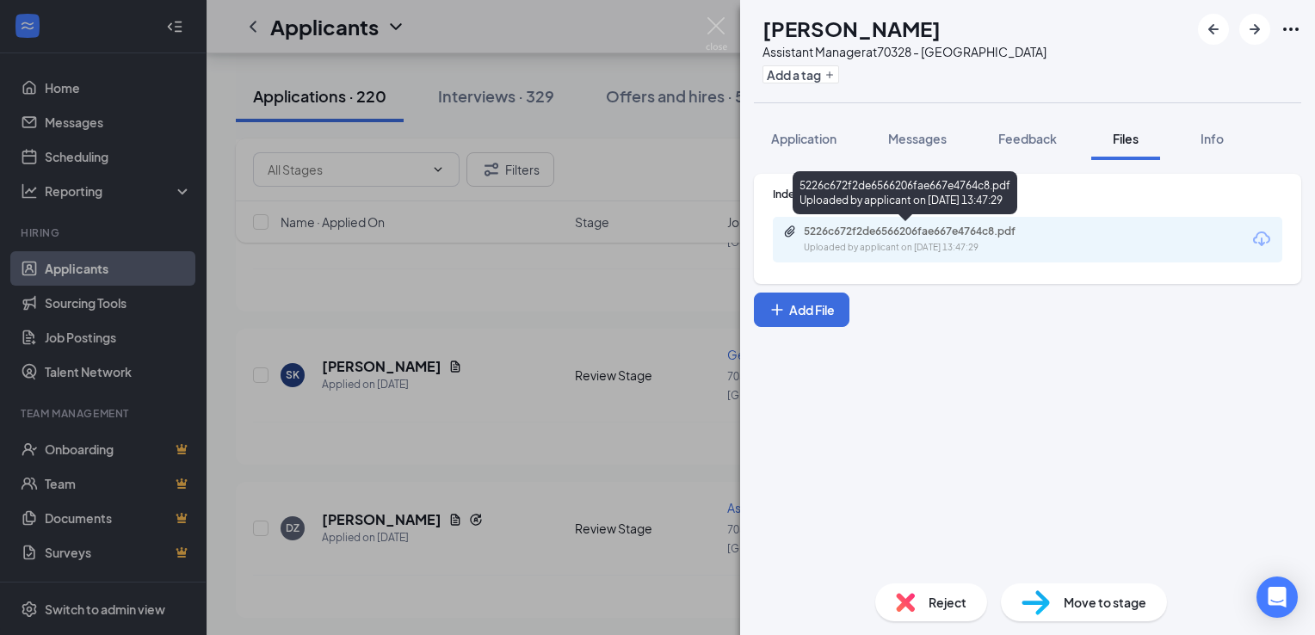
click at [960, 228] on div "5226c672f2de6566206fae667e4764c8.pdf" at bounding box center [924, 232] width 241 height 14
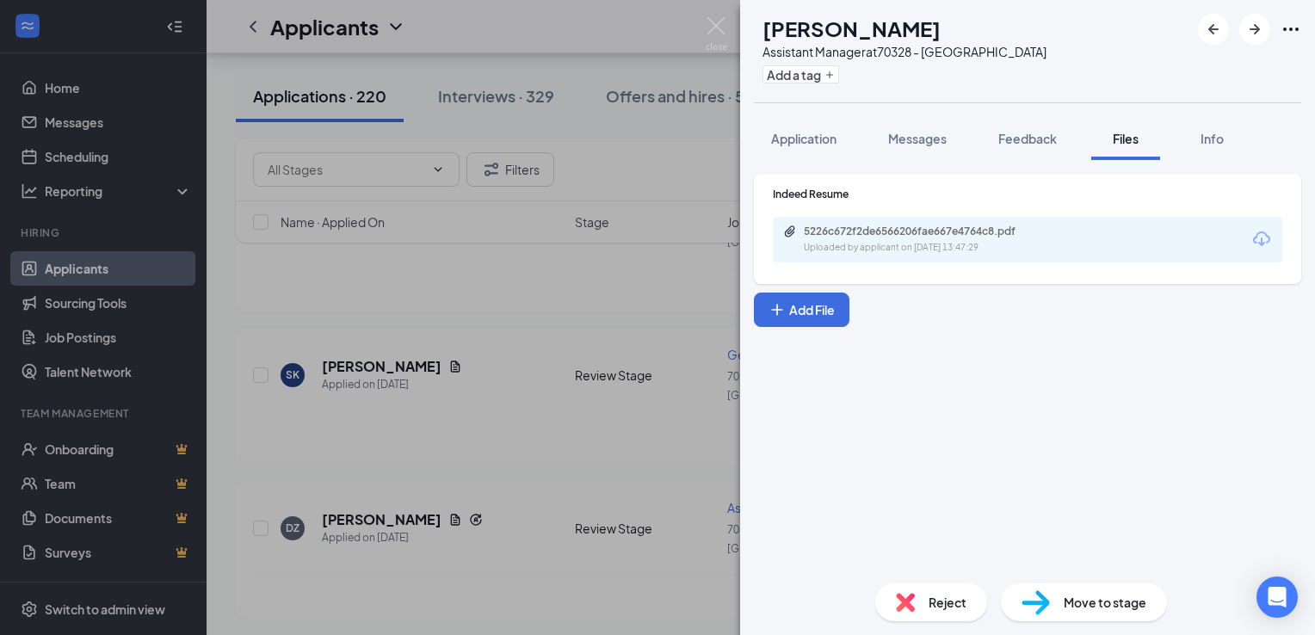
click at [615, 586] on div "KB [PERSON_NAME] Assistant Manager at 70328 - [GEOGRAPHIC_DATA] [GEOGRAPHIC_DAT…" at bounding box center [657, 317] width 1315 height 635
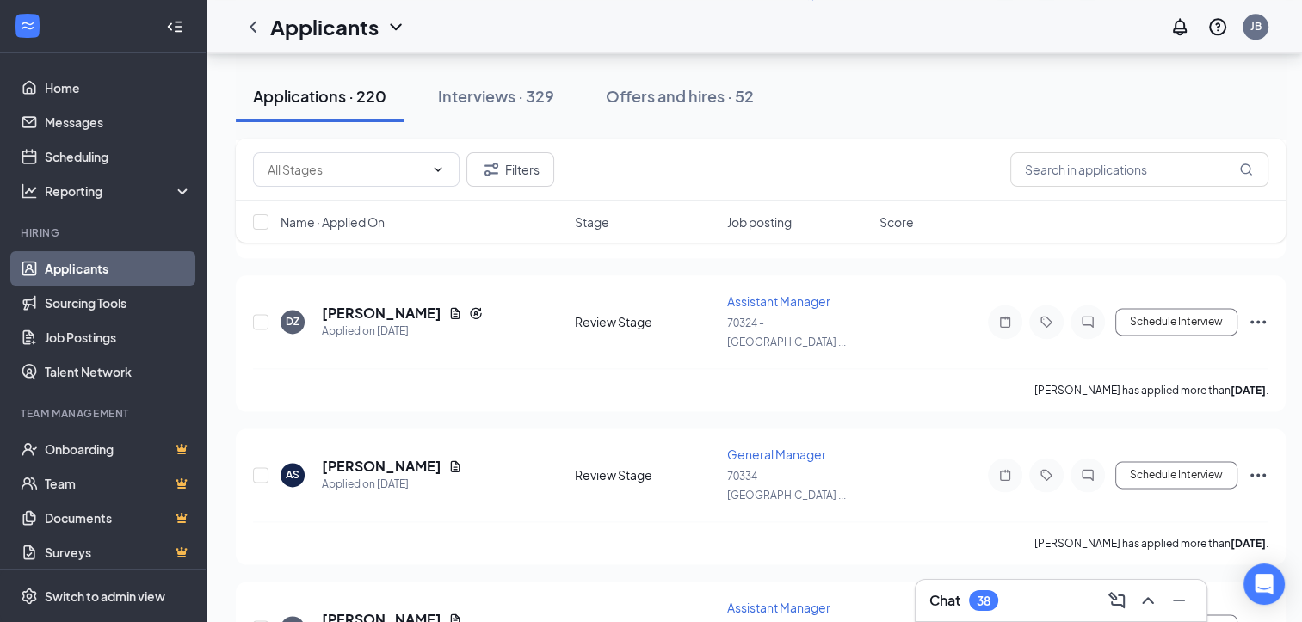
scroll to position [2206, 0]
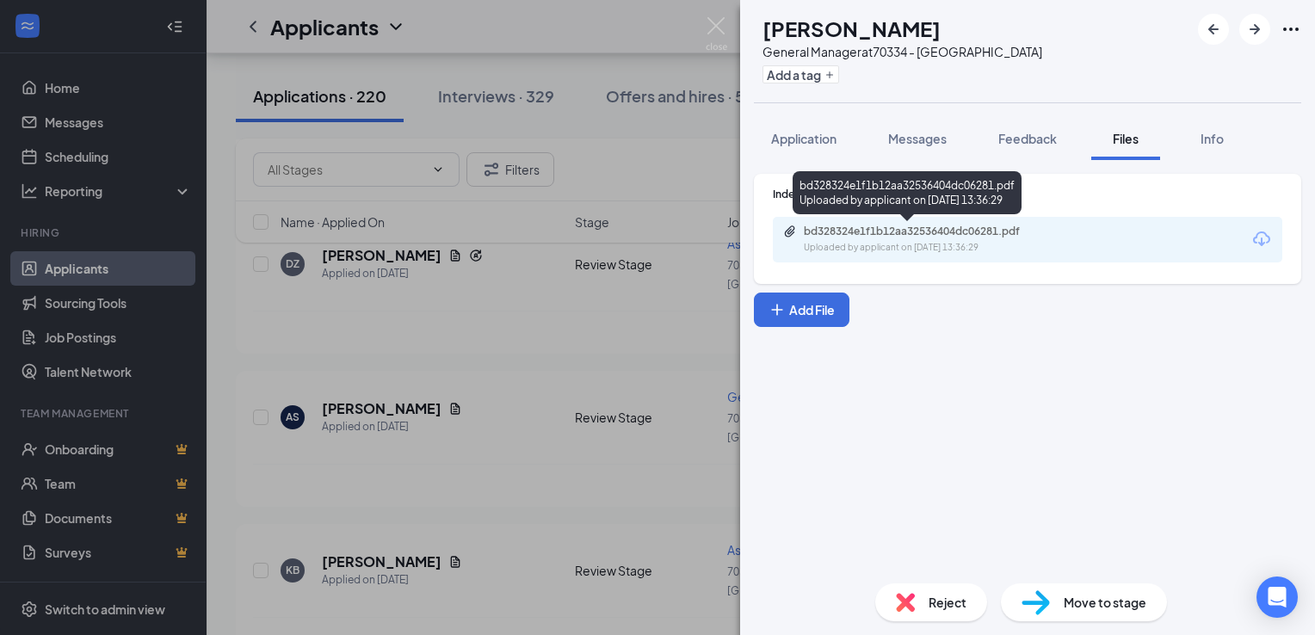
click at [885, 231] on div "bd328324e1f1b12aa32536404dc06281.pdf" at bounding box center [924, 232] width 241 height 14
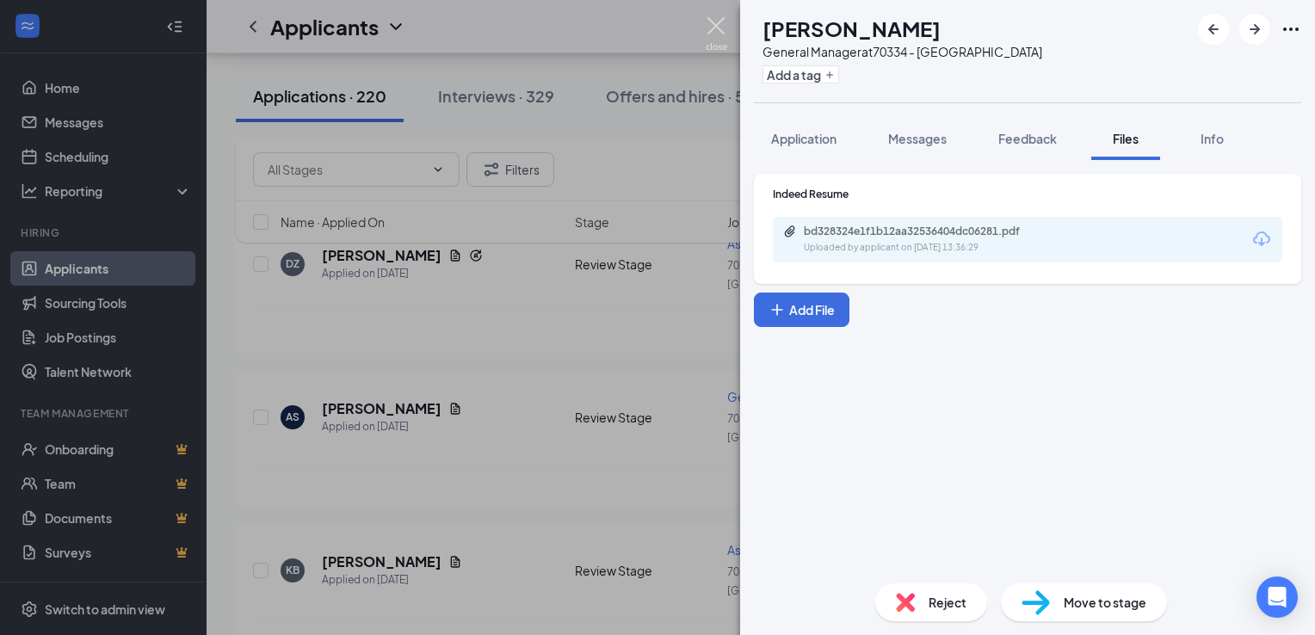
click at [719, 28] on img at bounding box center [717, 34] width 22 height 34
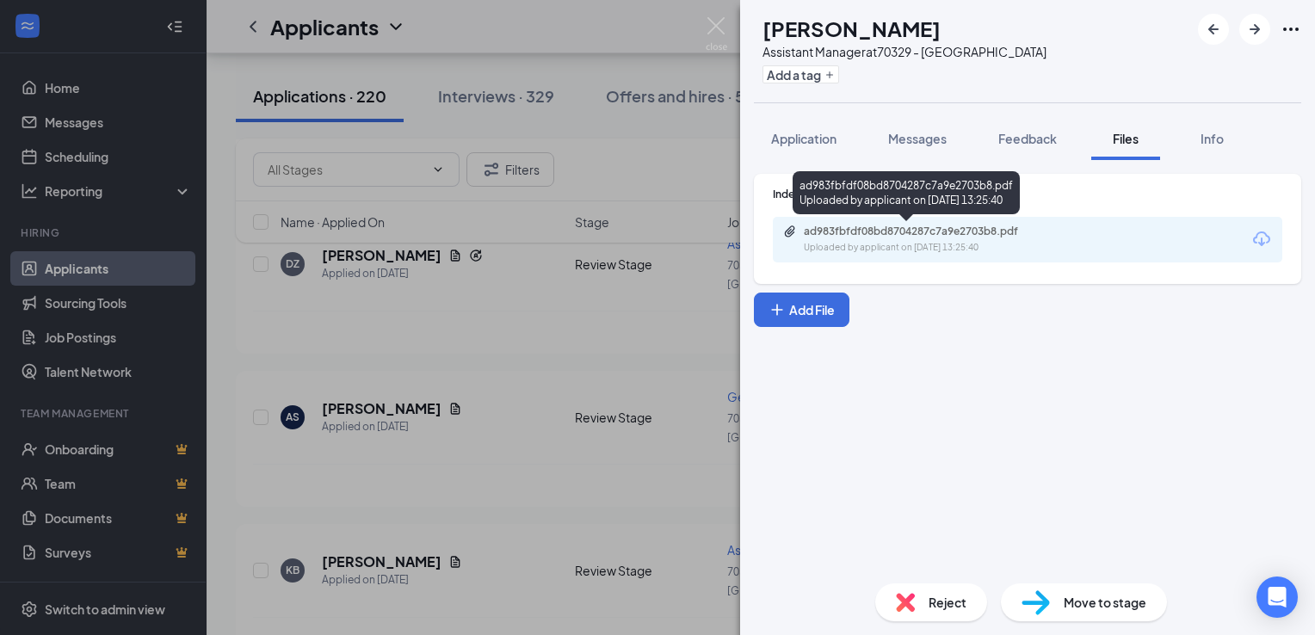
click at [846, 230] on div "ad983fbfdf08bd8704287c7a9e2703b8.pdf" at bounding box center [924, 232] width 241 height 14
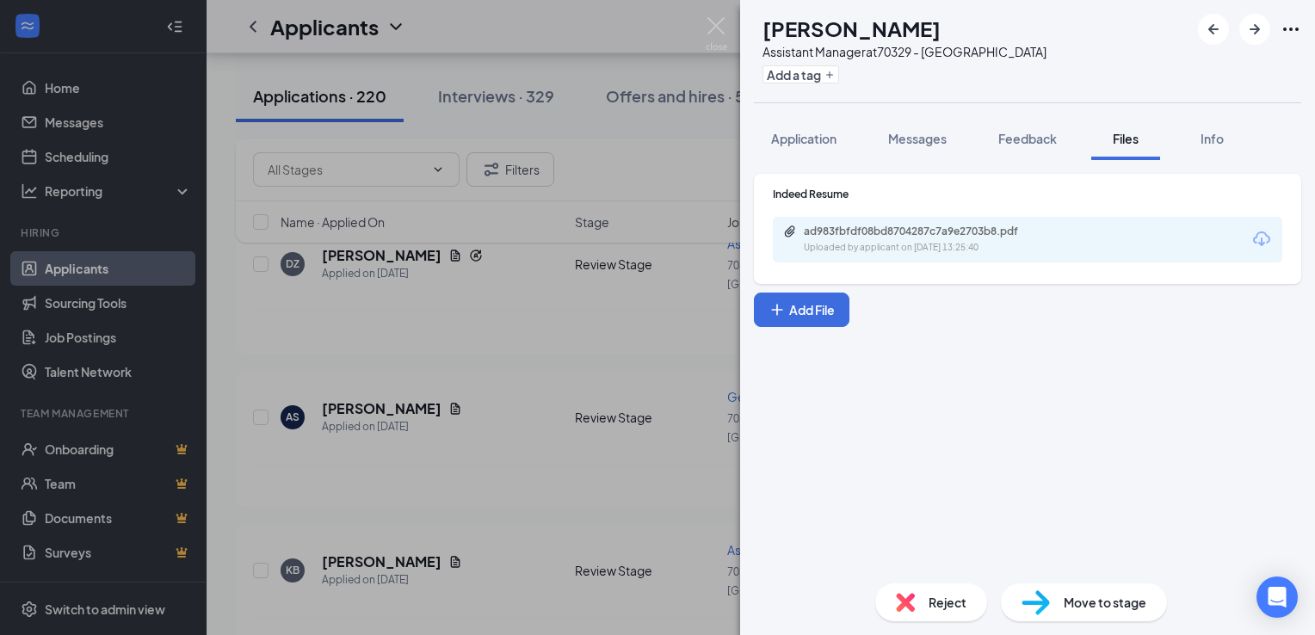
click at [933, 594] on span "Reject" at bounding box center [948, 602] width 38 height 19
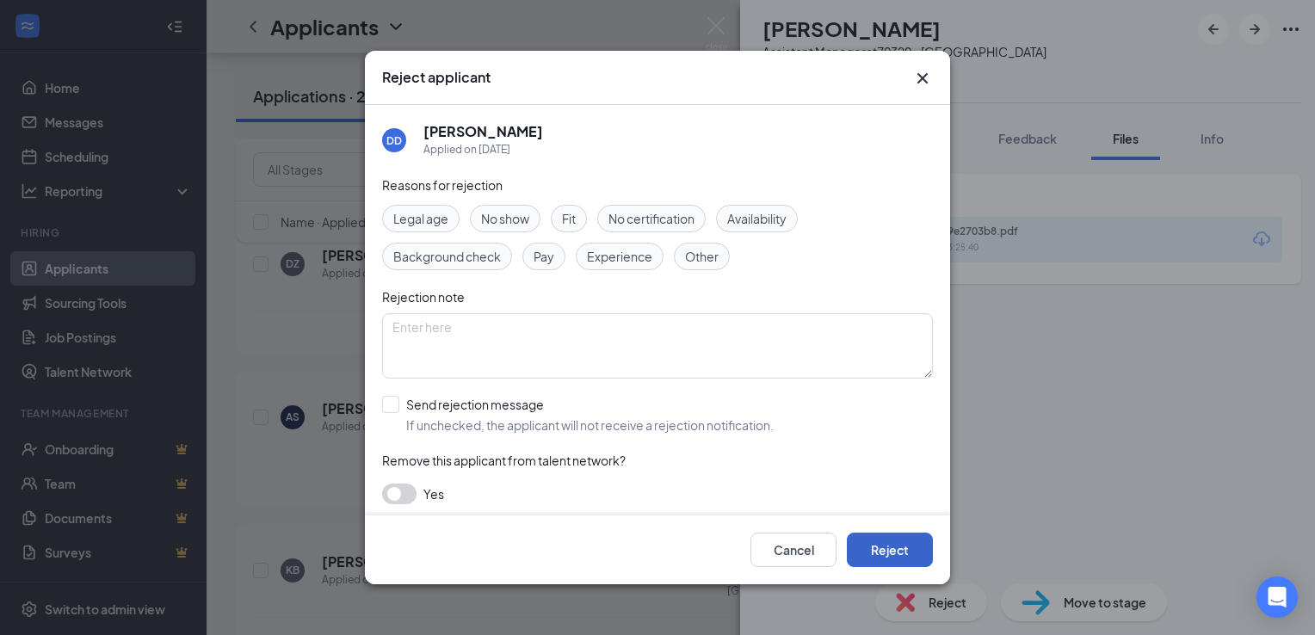
click at [895, 552] on button "Reject" at bounding box center [890, 550] width 86 height 34
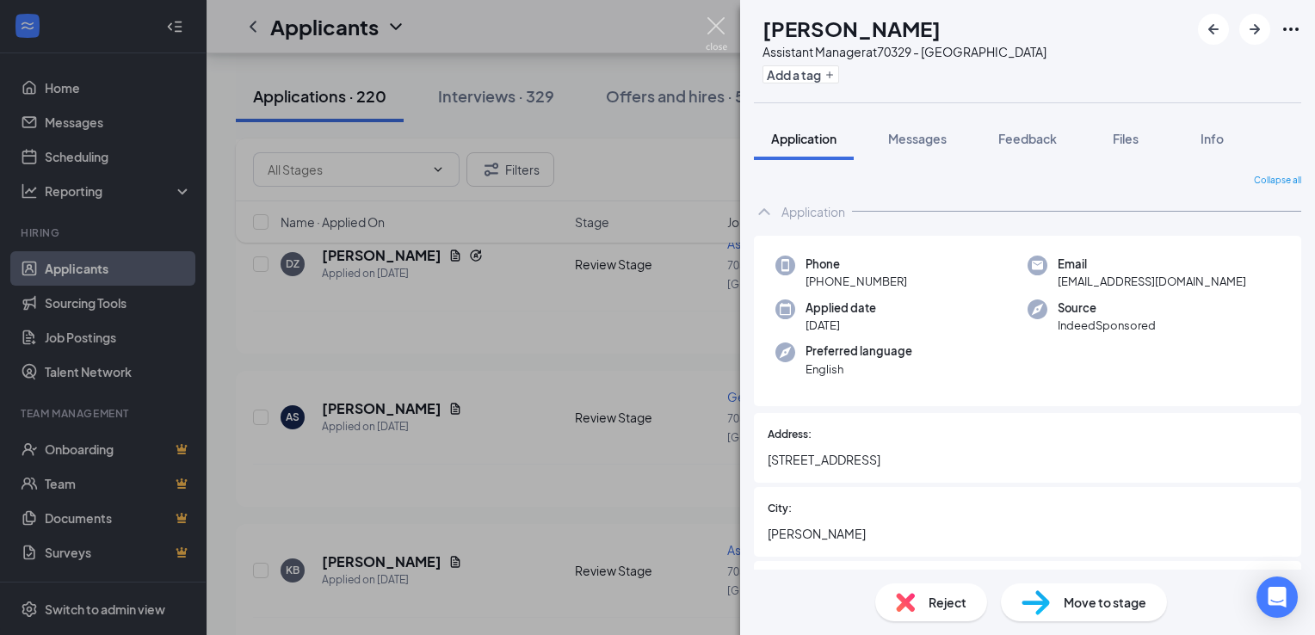
click at [714, 26] on img at bounding box center [717, 34] width 22 height 34
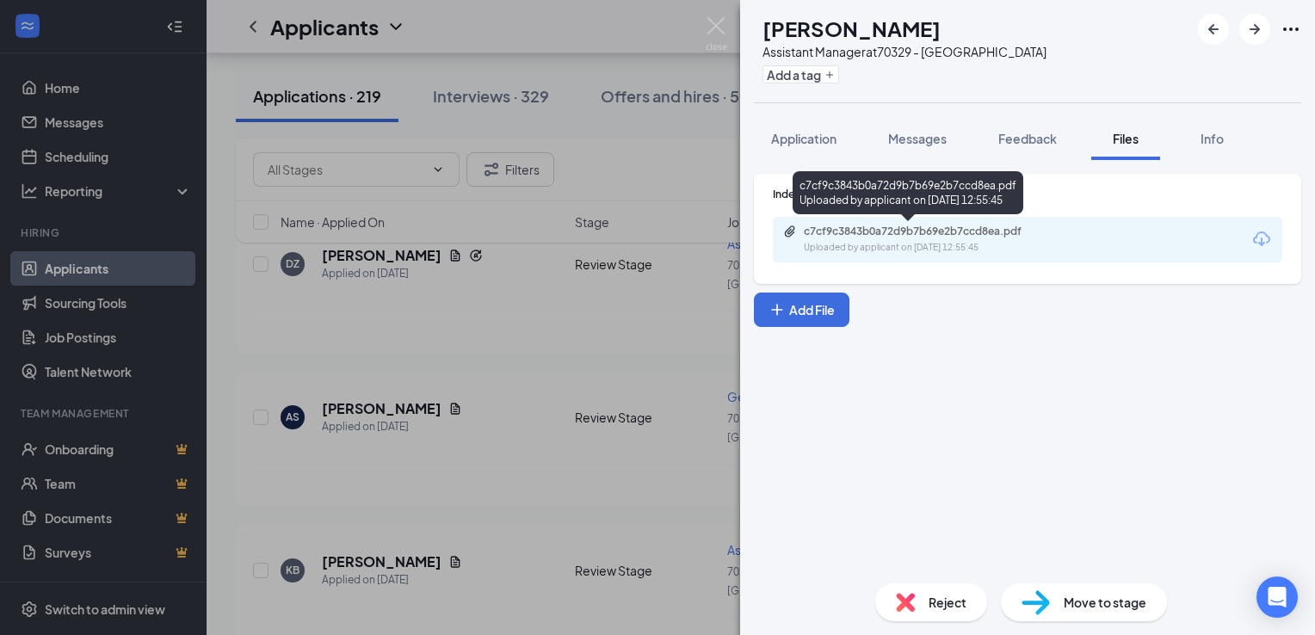
click at [898, 227] on div "c7cf9c3843b0a72d9b7b69e2b7ccd8ea.pdf" at bounding box center [924, 232] width 241 height 14
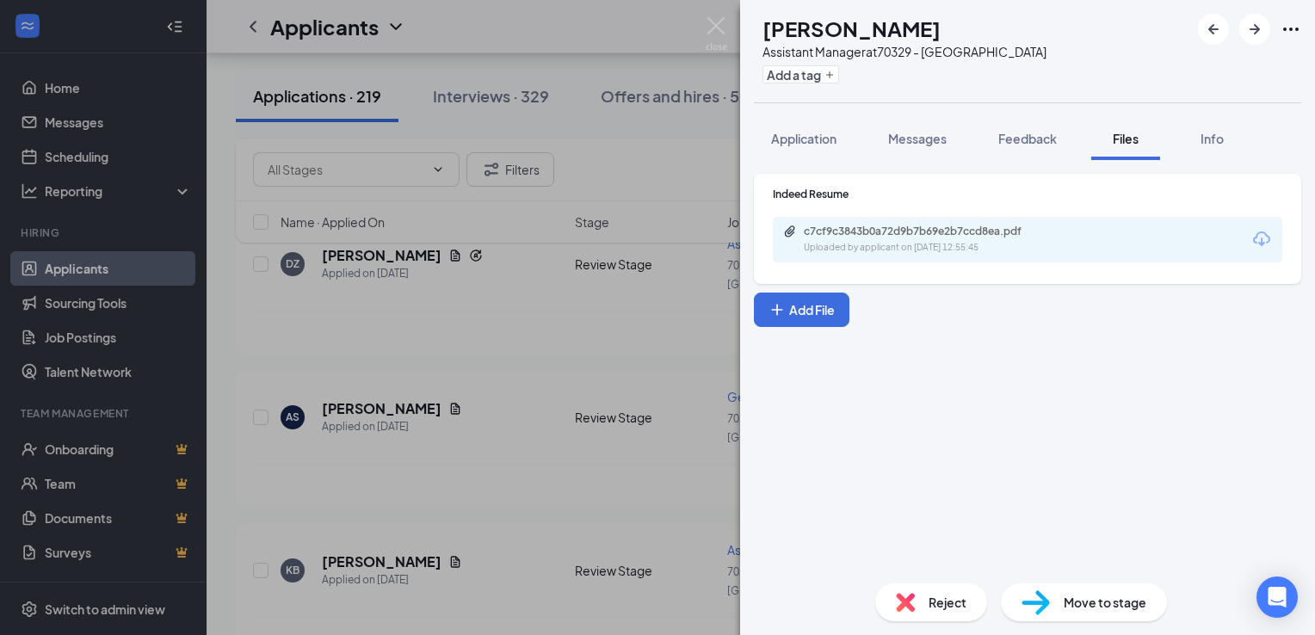
click at [947, 597] on span "Reject" at bounding box center [948, 602] width 38 height 19
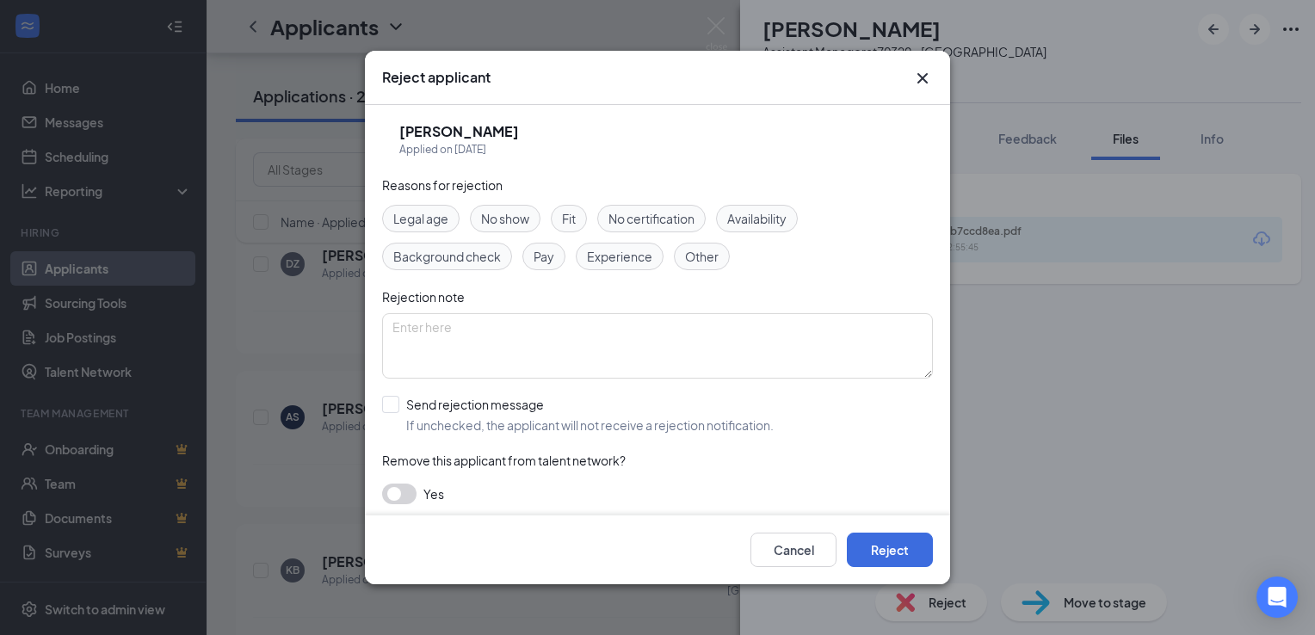
click at [624, 261] on span "Experience" at bounding box center [619, 256] width 65 height 19
click at [881, 542] on button "Reject" at bounding box center [890, 550] width 86 height 34
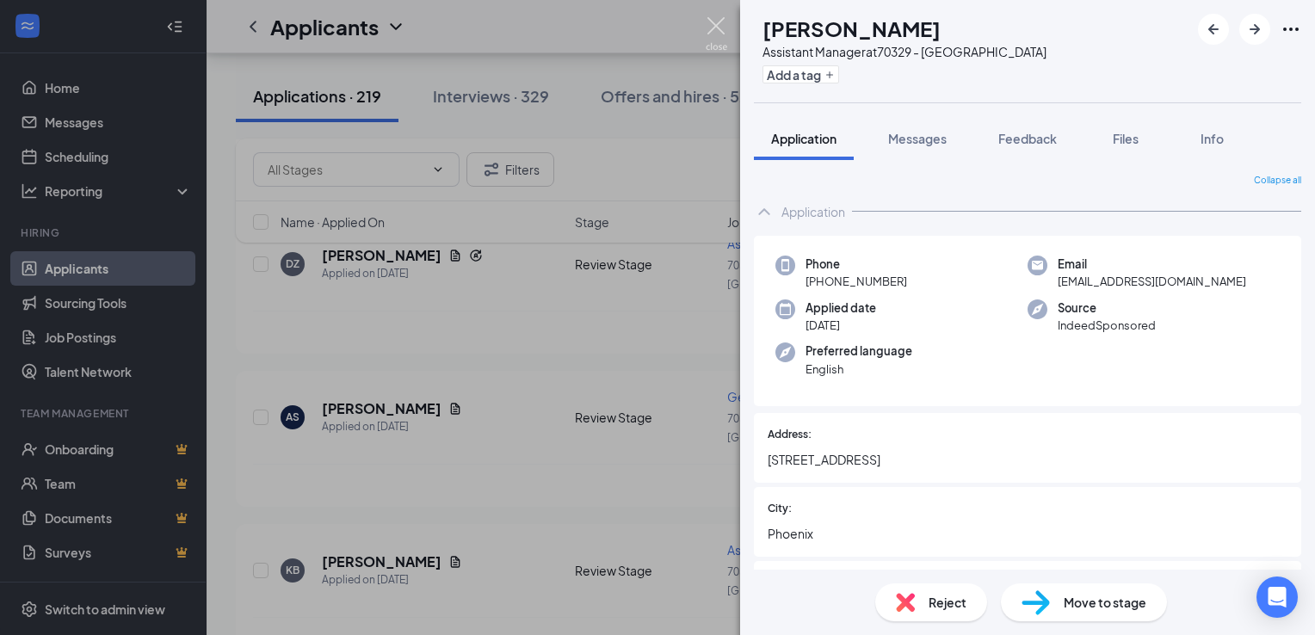
click at [723, 28] on img at bounding box center [717, 34] width 22 height 34
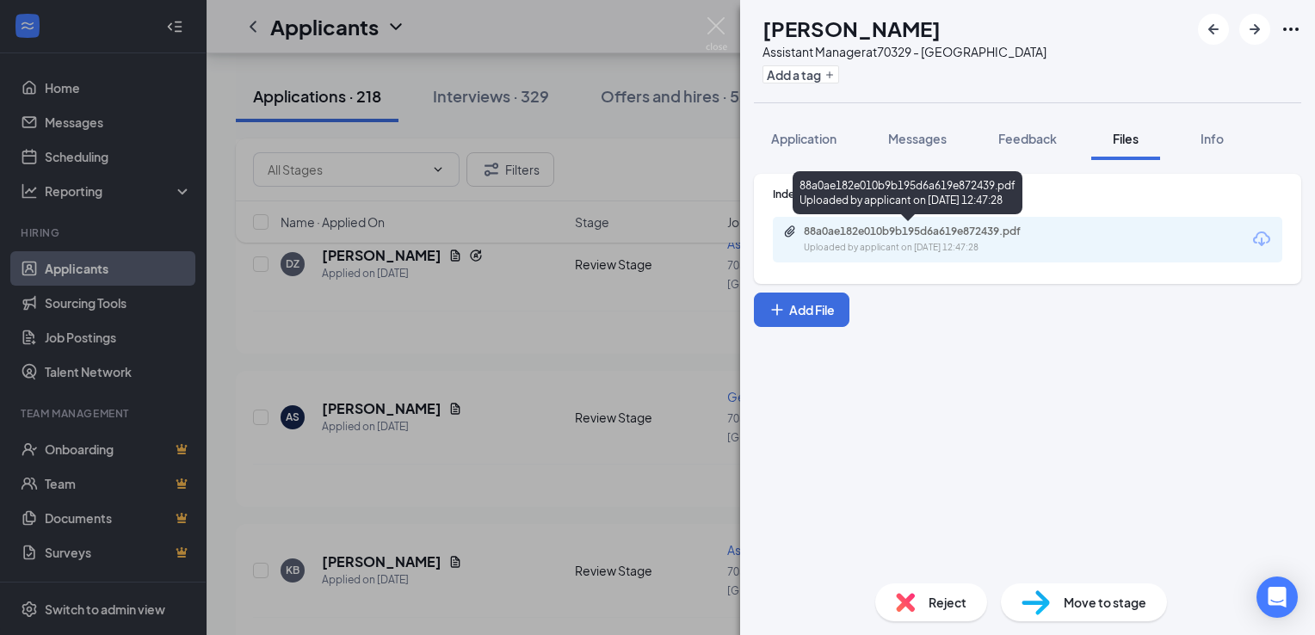
click at [892, 234] on div "88a0ae182e010b9b195d6a619e872439.pdf" at bounding box center [924, 232] width 241 height 14
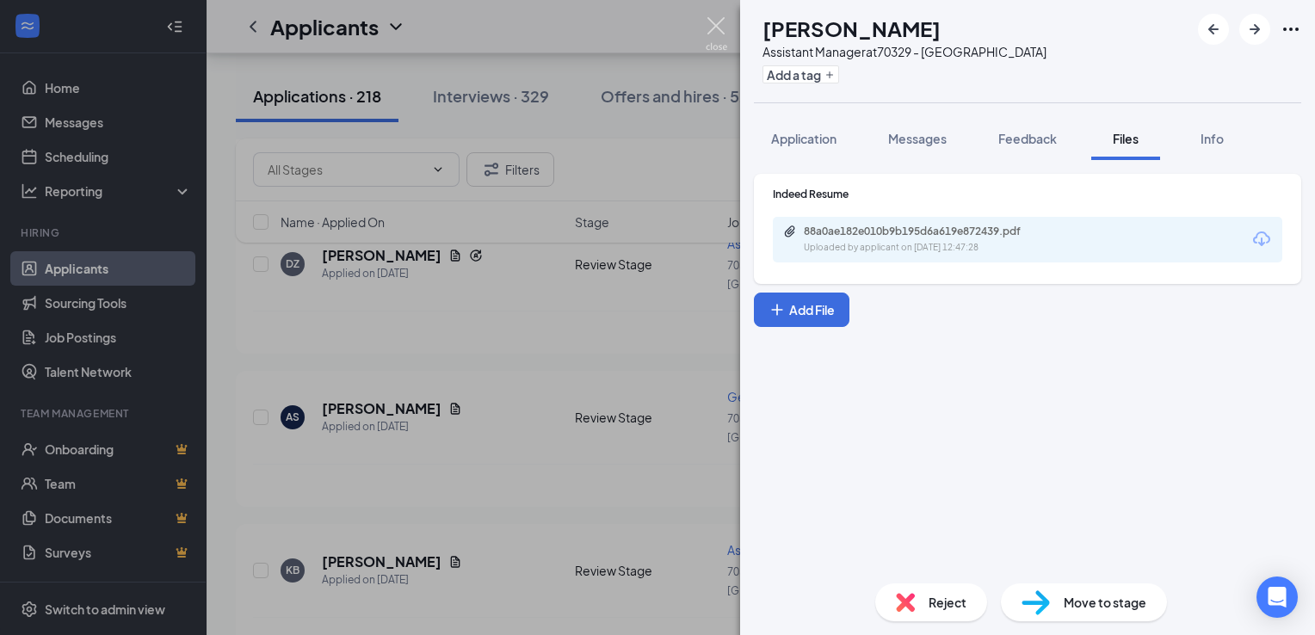
click at [709, 27] on img at bounding box center [717, 34] width 22 height 34
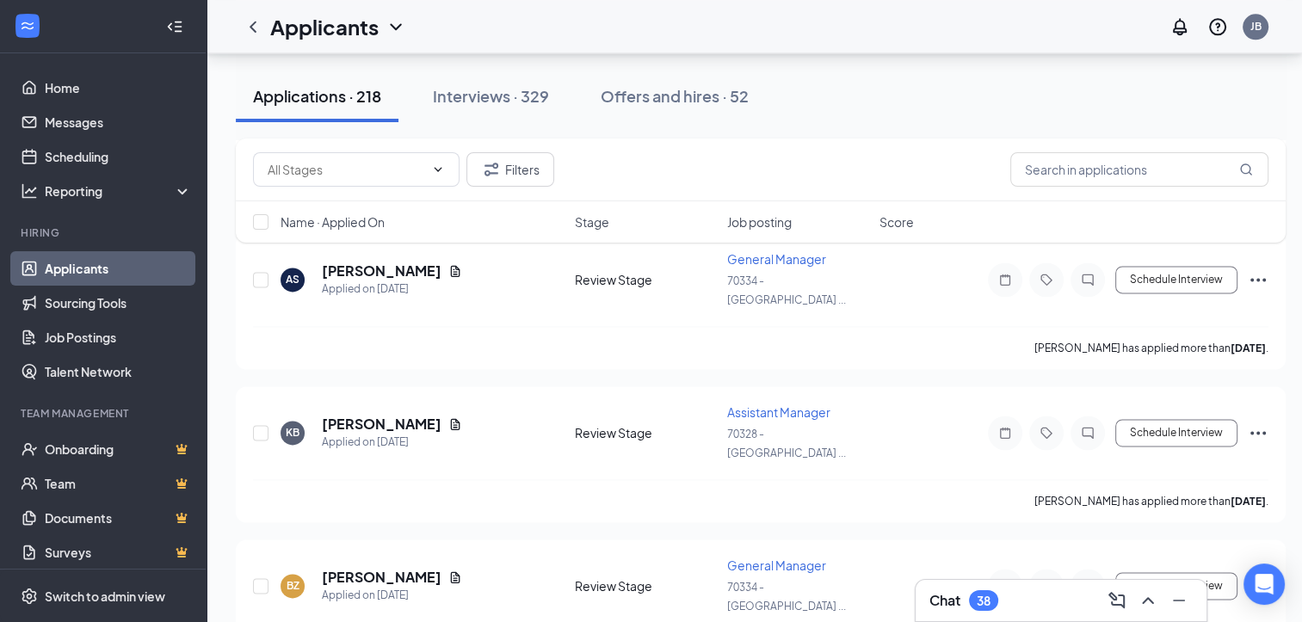
scroll to position [2344, 0]
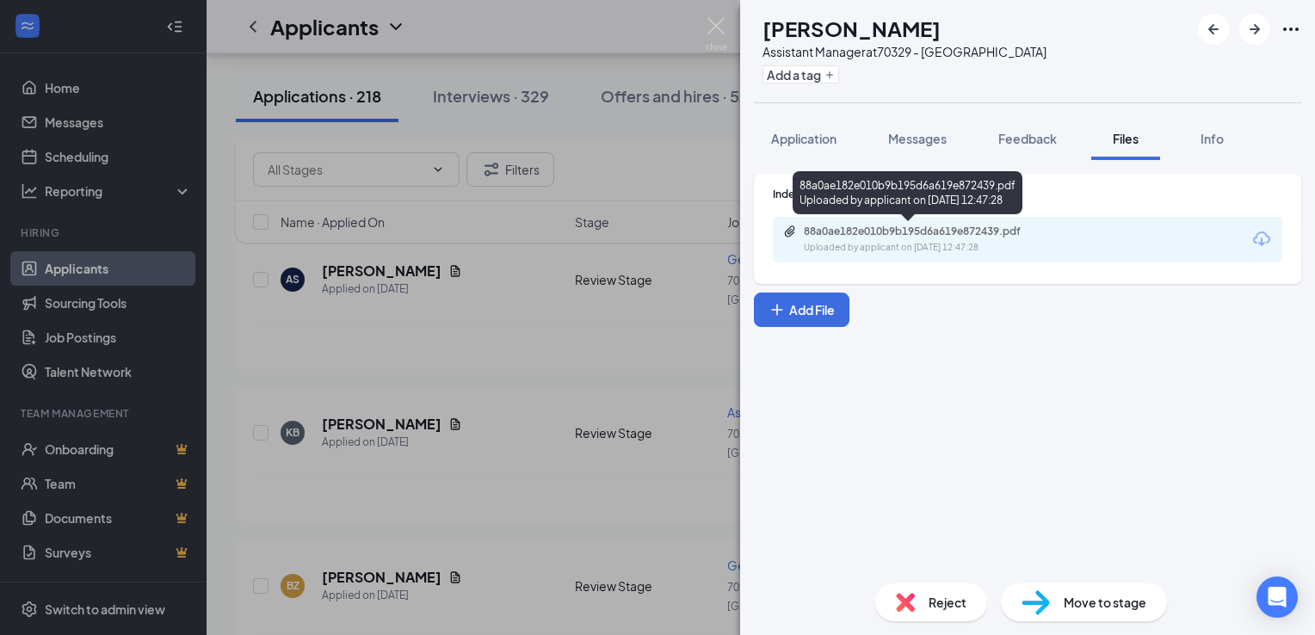
click at [842, 234] on div "88a0ae182e010b9b195d6a619e872439.pdf" at bounding box center [924, 232] width 241 height 14
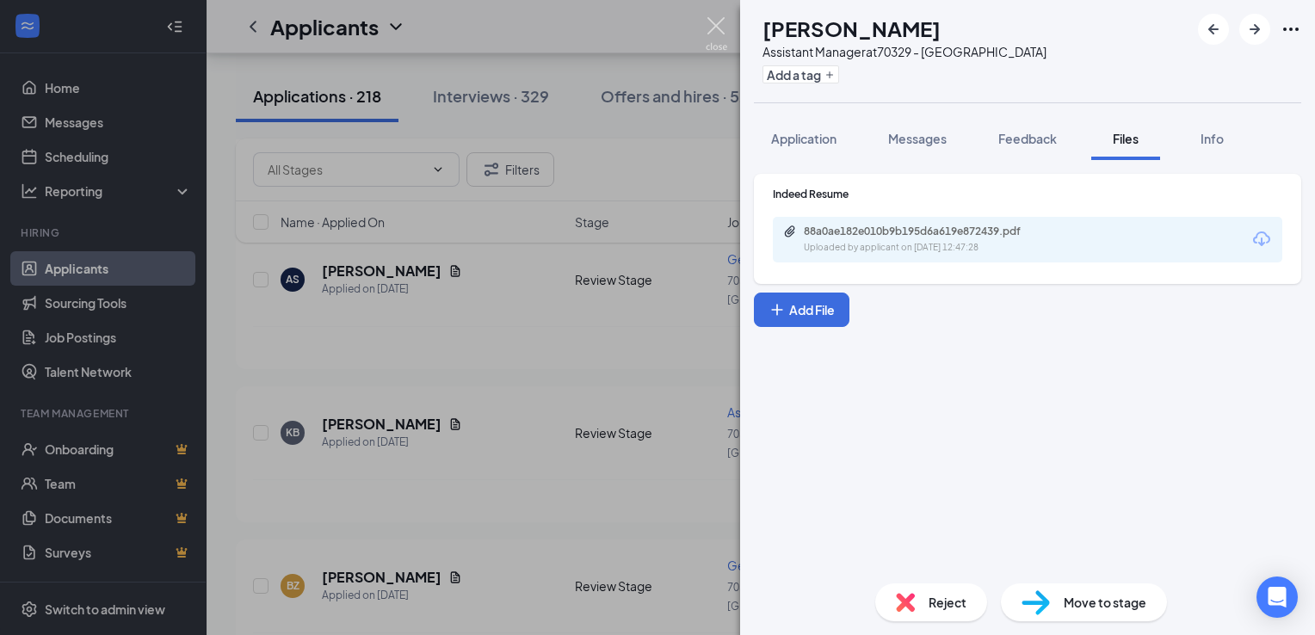
click at [715, 29] on img at bounding box center [717, 34] width 22 height 34
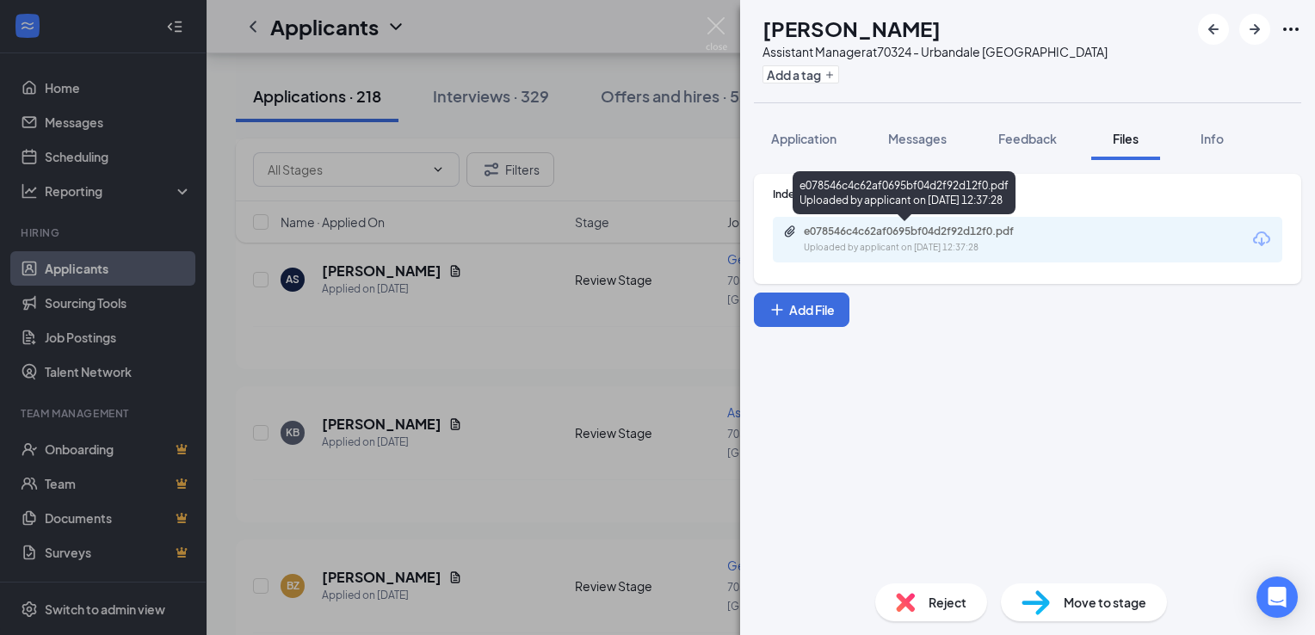
click at [900, 227] on div "e078546c4c62af0695bf04d2f92d12f0.pdf" at bounding box center [924, 232] width 241 height 14
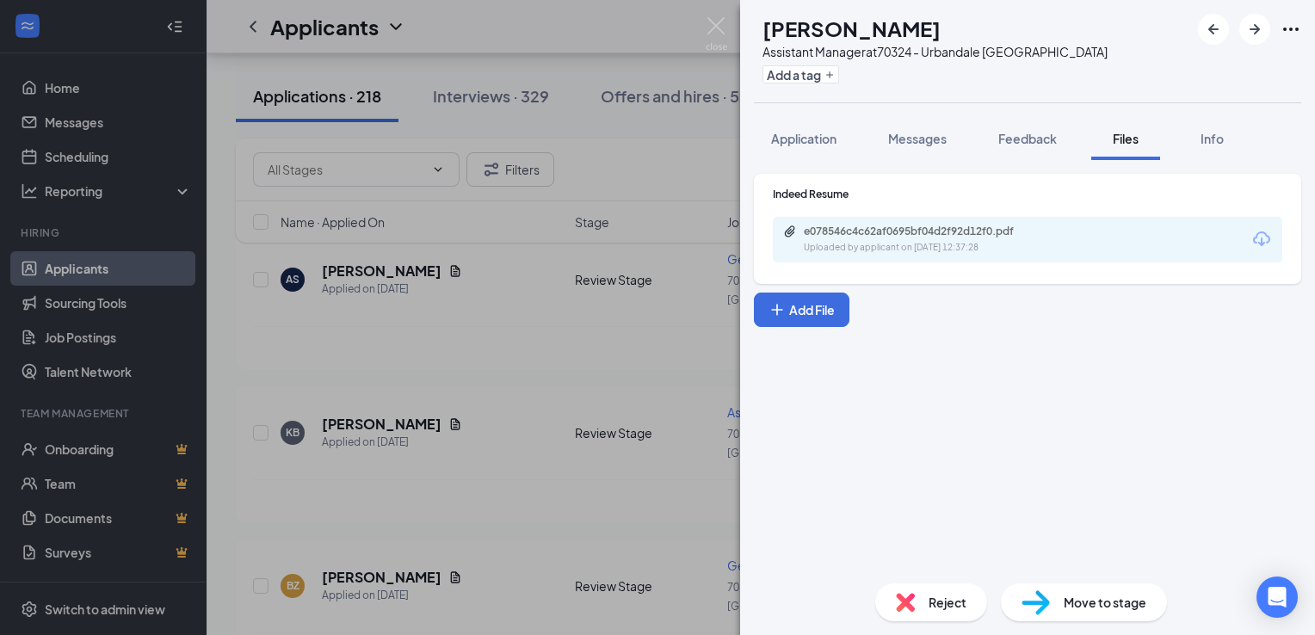
click at [953, 610] on div "Reject" at bounding box center [931, 602] width 112 height 38
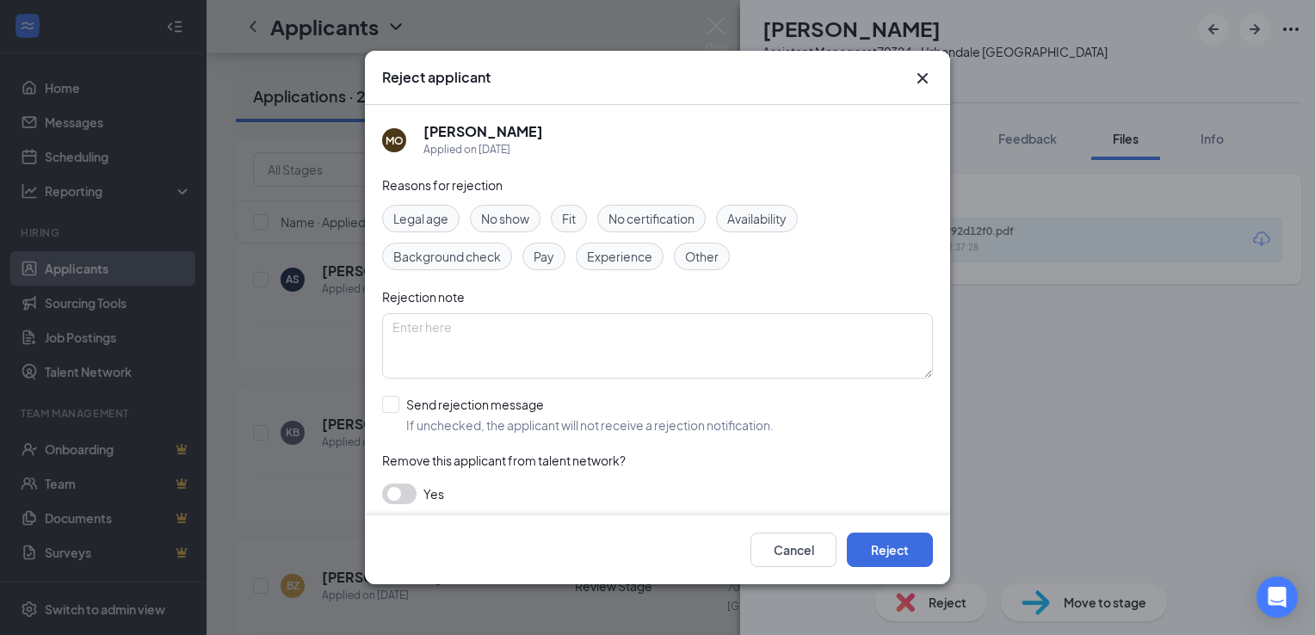
click at [632, 253] on span "Experience" at bounding box center [619, 256] width 65 height 19
click at [888, 554] on button "Reject" at bounding box center [890, 550] width 86 height 34
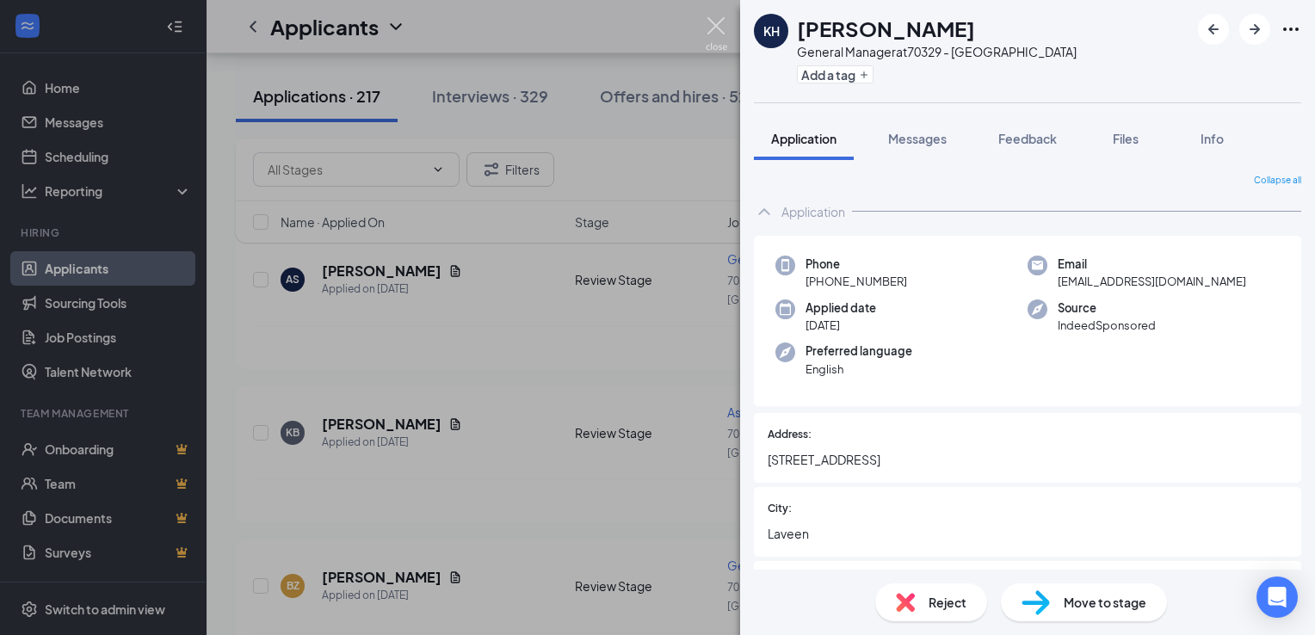
click at [713, 24] on img at bounding box center [717, 34] width 22 height 34
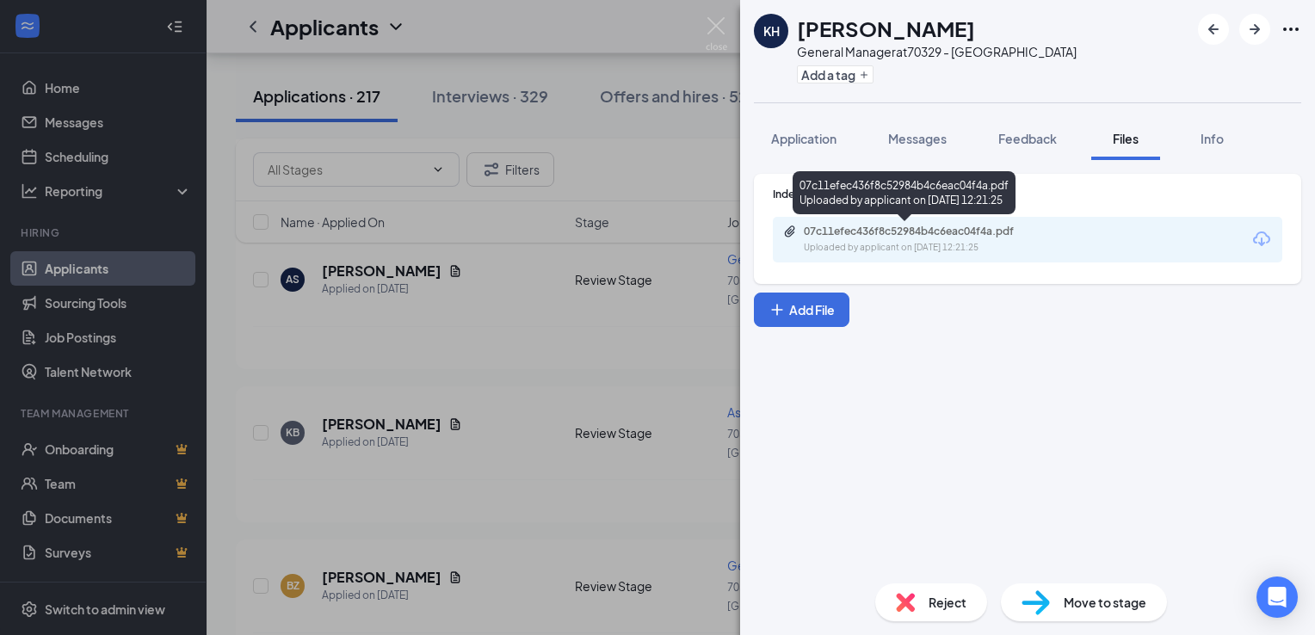
click at [881, 229] on div "07c11efec436f8c52984b4c6eac04f4a.pdf" at bounding box center [924, 232] width 241 height 14
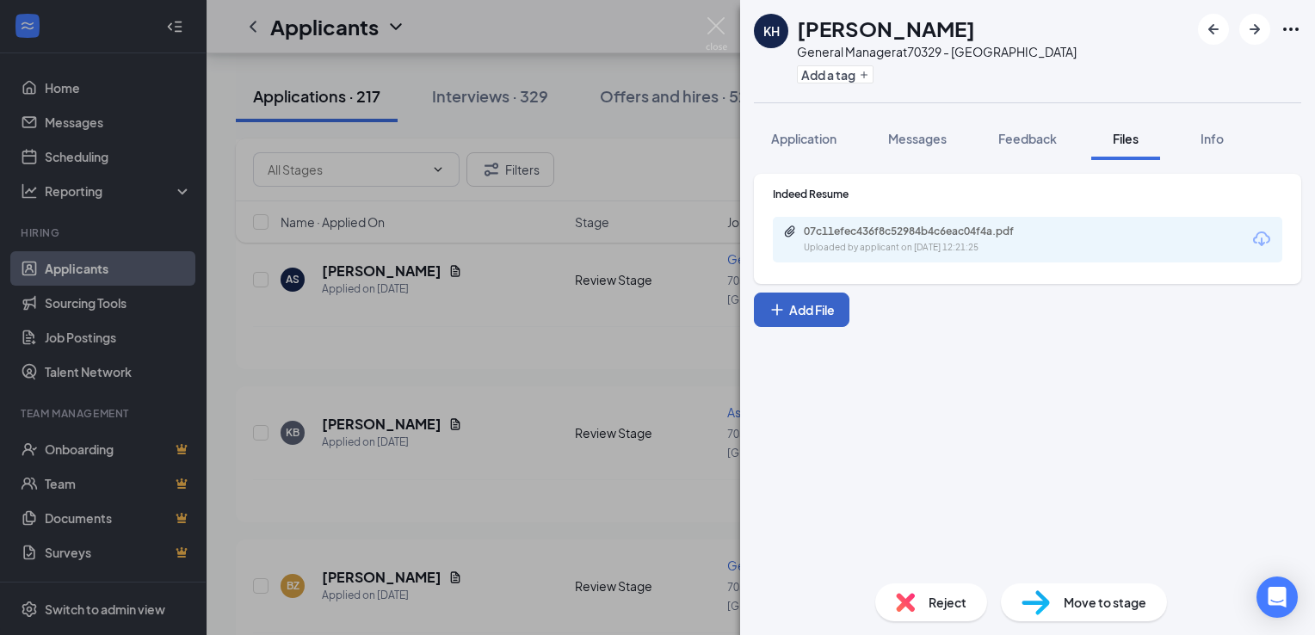
click at [809, 315] on button "Add File" at bounding box center [802, 310] width 96 height 34
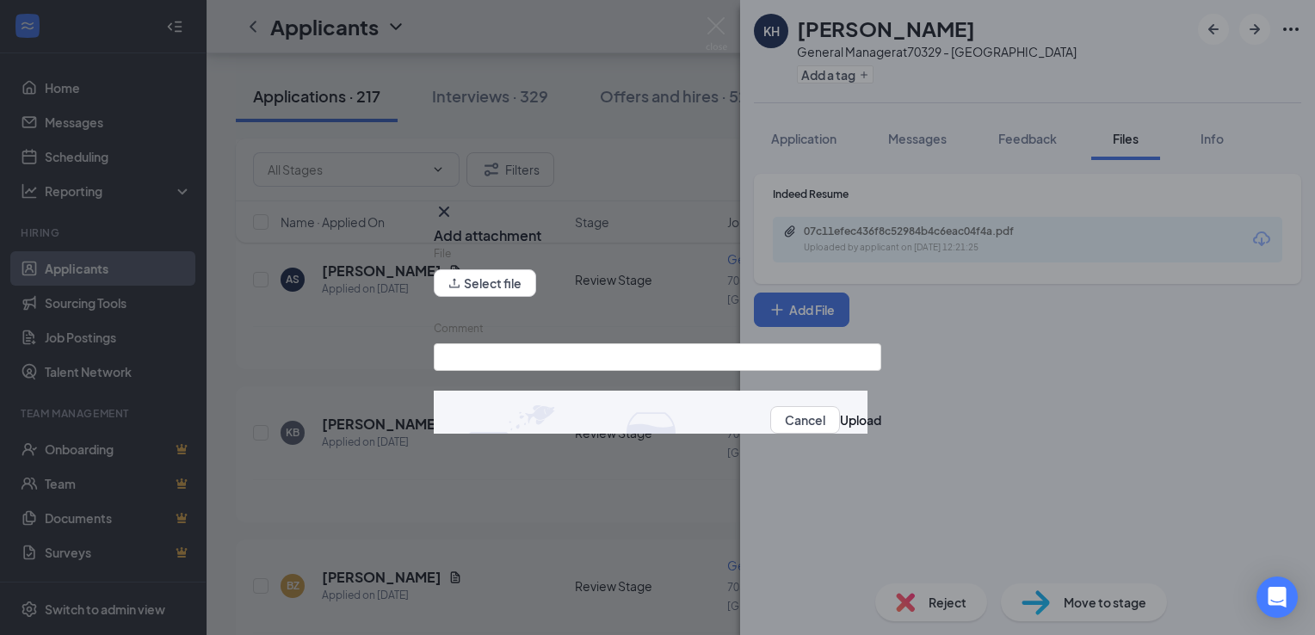
click at [449, 211] on icon "Cross" at bounding box center [444, 212] width 10 height 10
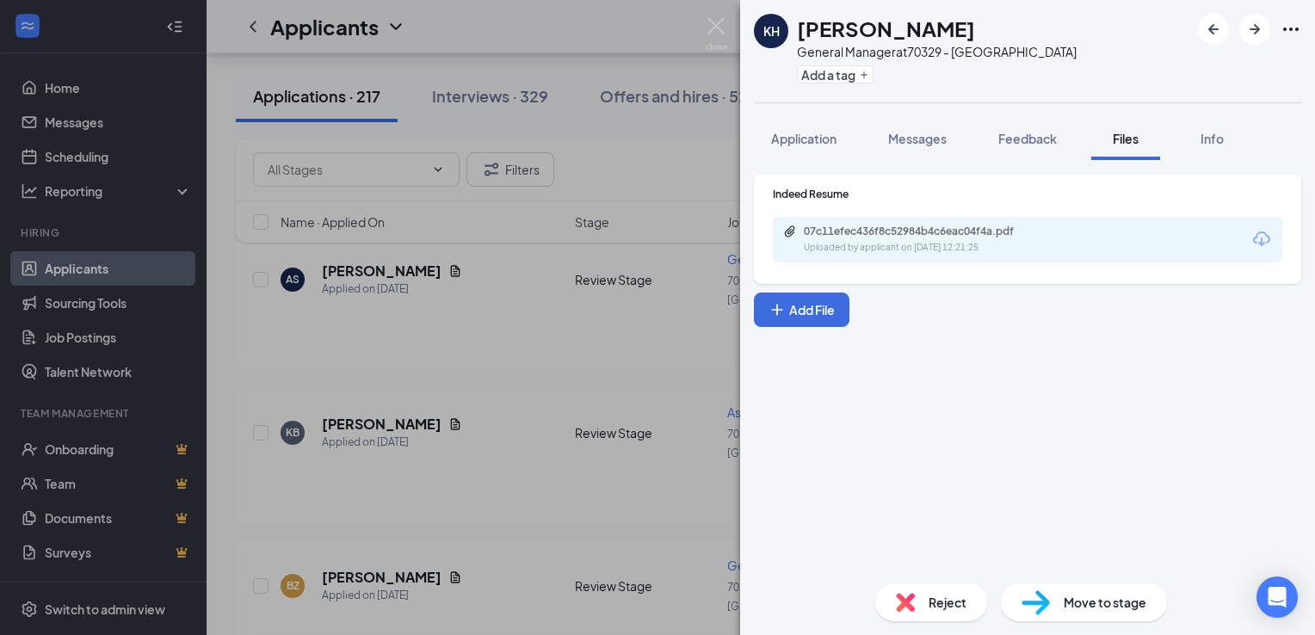
click at [950, 610] on div "Reject" at bounding box center [931, 602] width 112 height 38
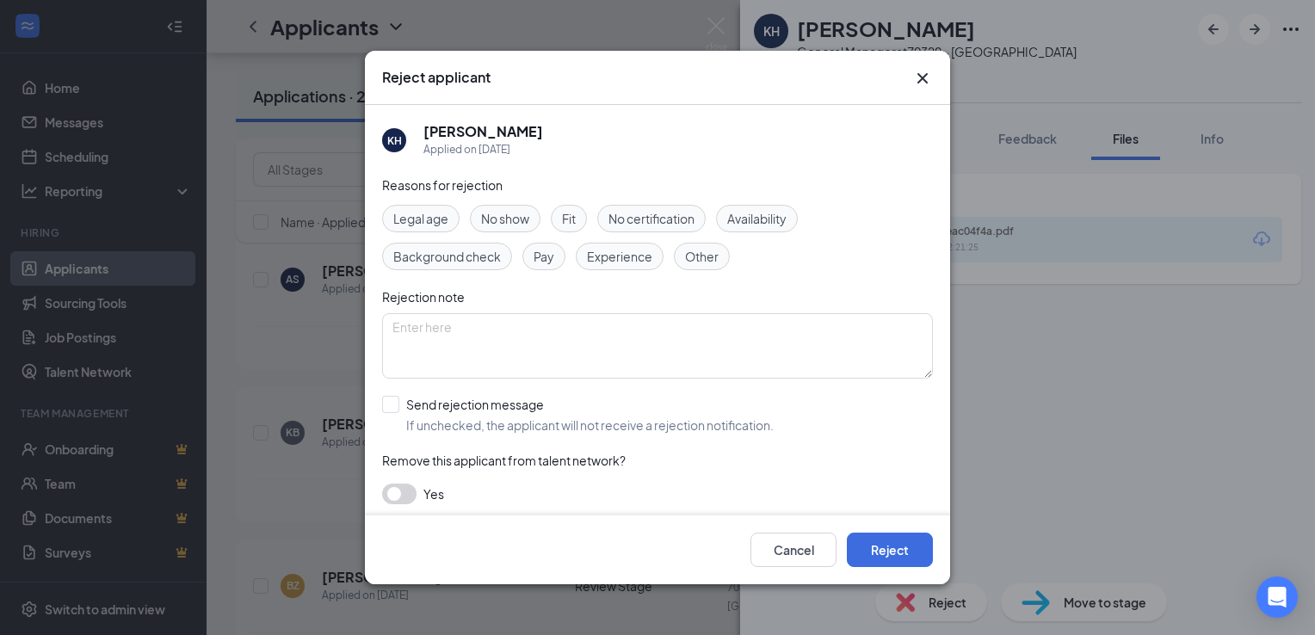
click at [626, 251] on span "Experience" at bounding box center [619, 256] width 65 height 19
click at [888, 549] on button "Reject" at bounding box center [890, 550] width 86 height 34
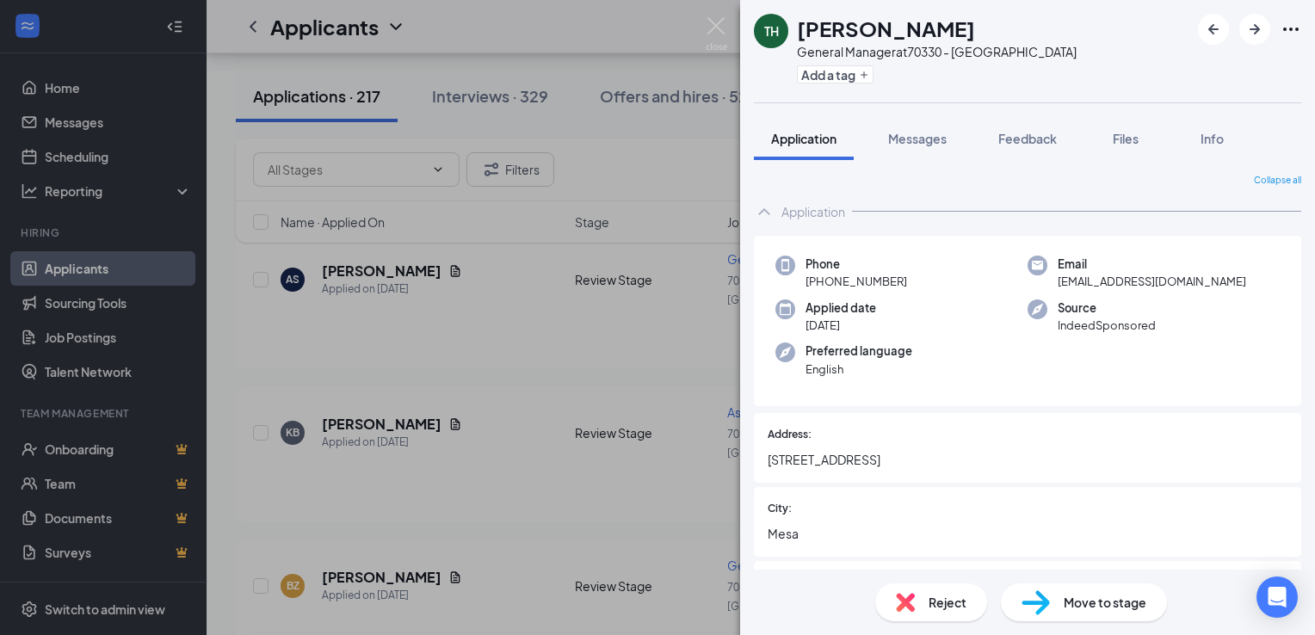
click at [476, 496] on div "TH [PERSON_NAME] General Manager at 70330 - [GEOGRAPHIC_DATA] Add a tag Applica…" at bounding box center [657, 317] width 1315 height 635
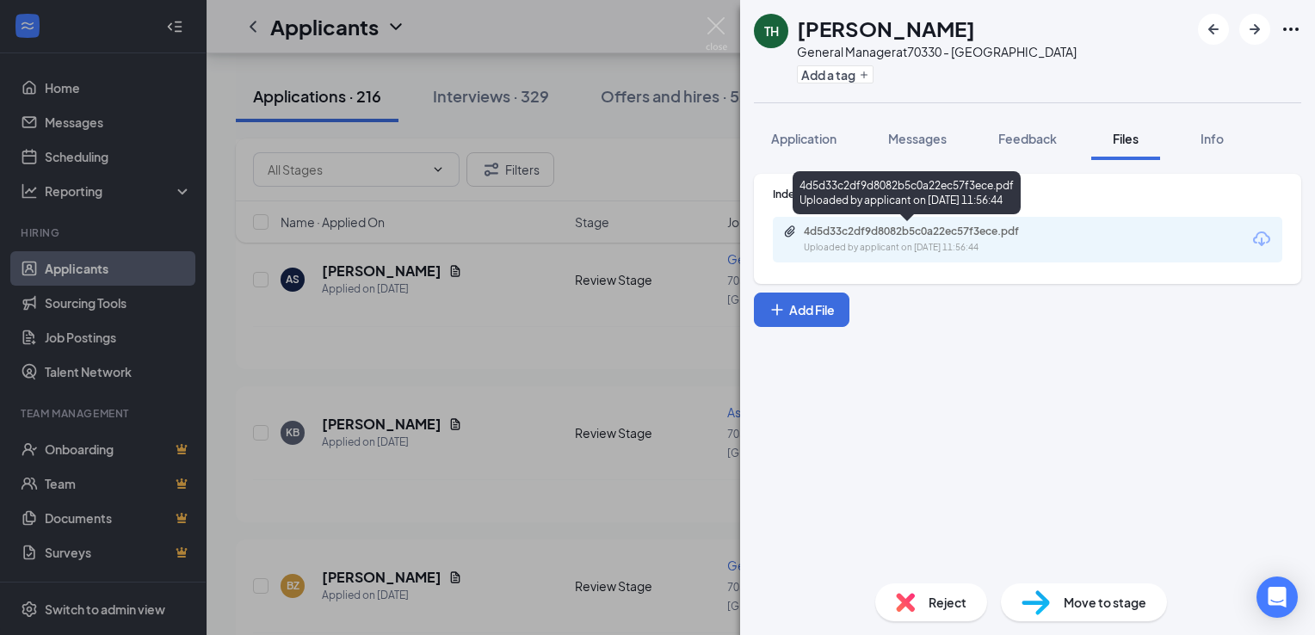
click at [936, 233] on div "4d5d33c2df9d8082b5c0a22ec57f3ece.pdf" at bounding box center [924, 232] width 241 height 14
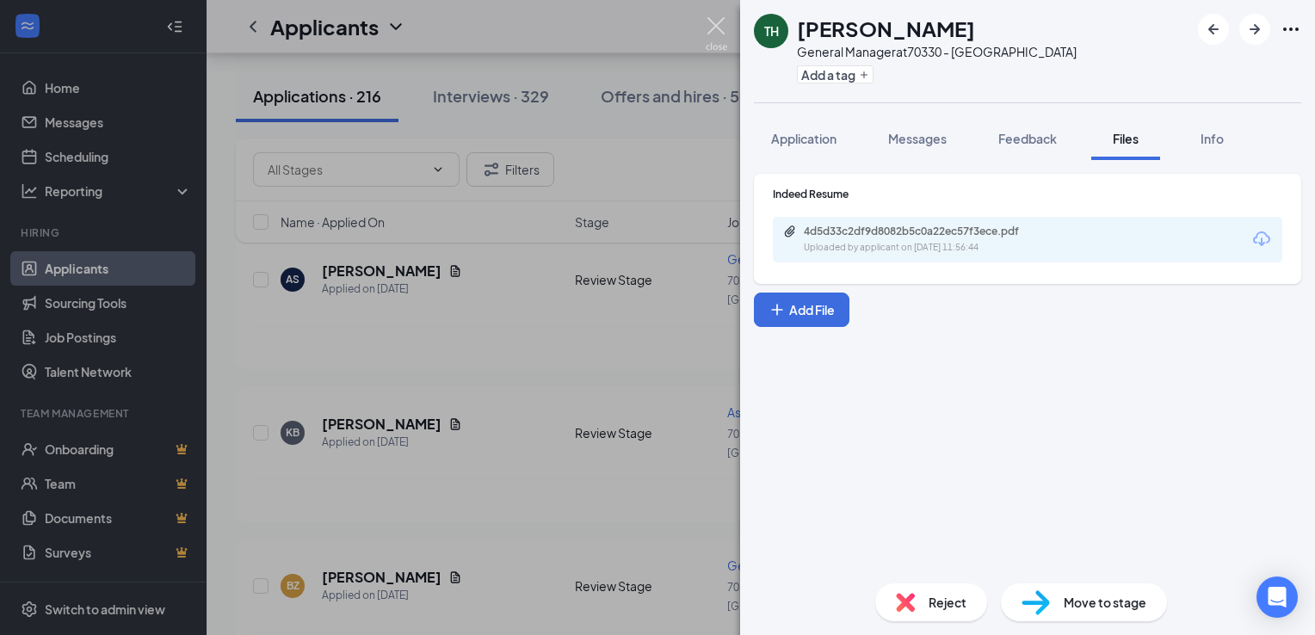
click at [715, 29] on img at bounding box center [717, 34] width 22 height 34
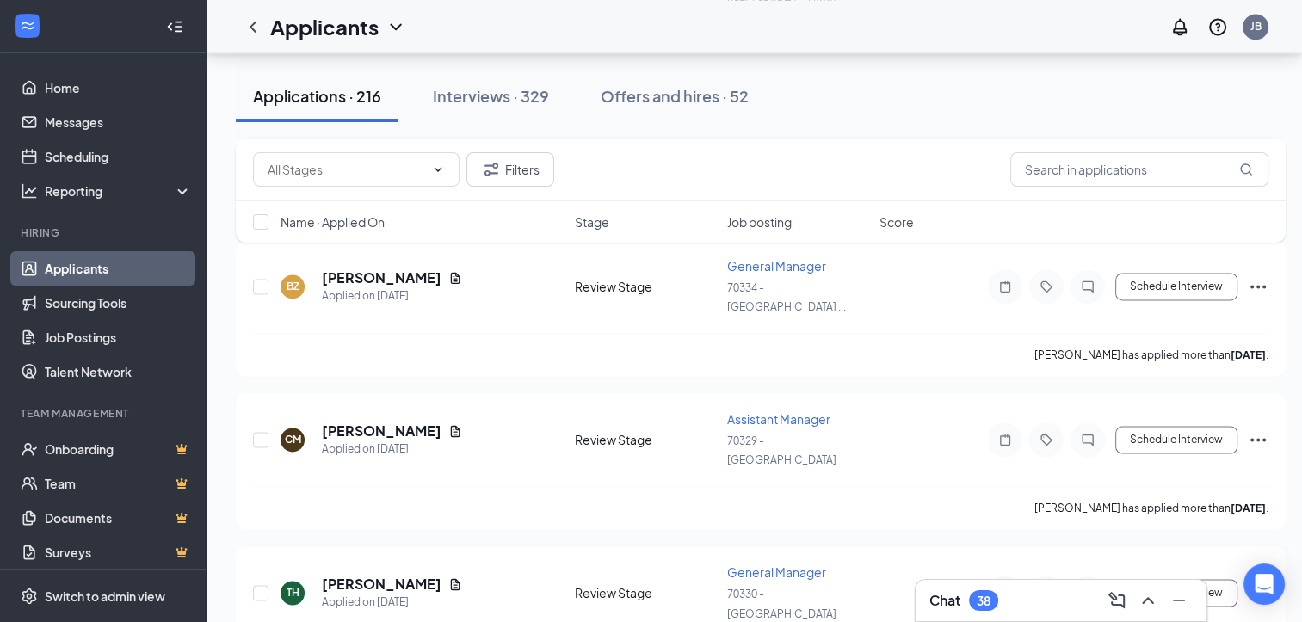
scroll to position [2654, 0]
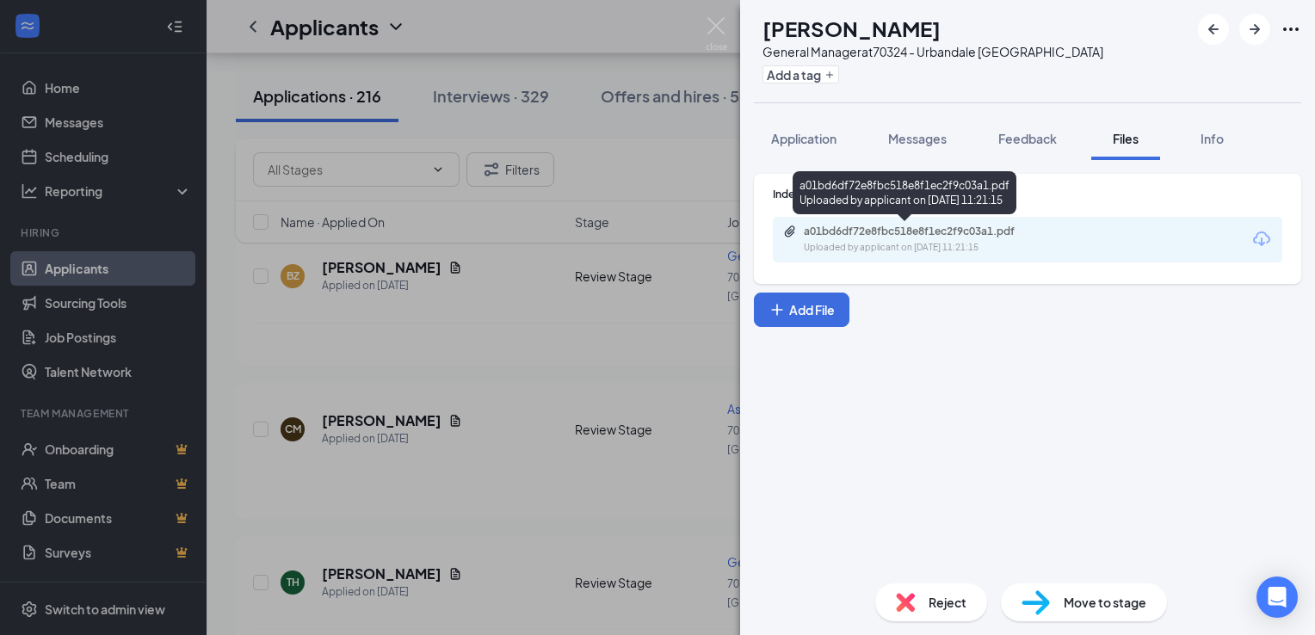
click at [843, 226] on div "a01bd6df72e8fbc518e8f1ec2f9c03a1.pdf" at bounding box center [924, 232] width 241 height 14
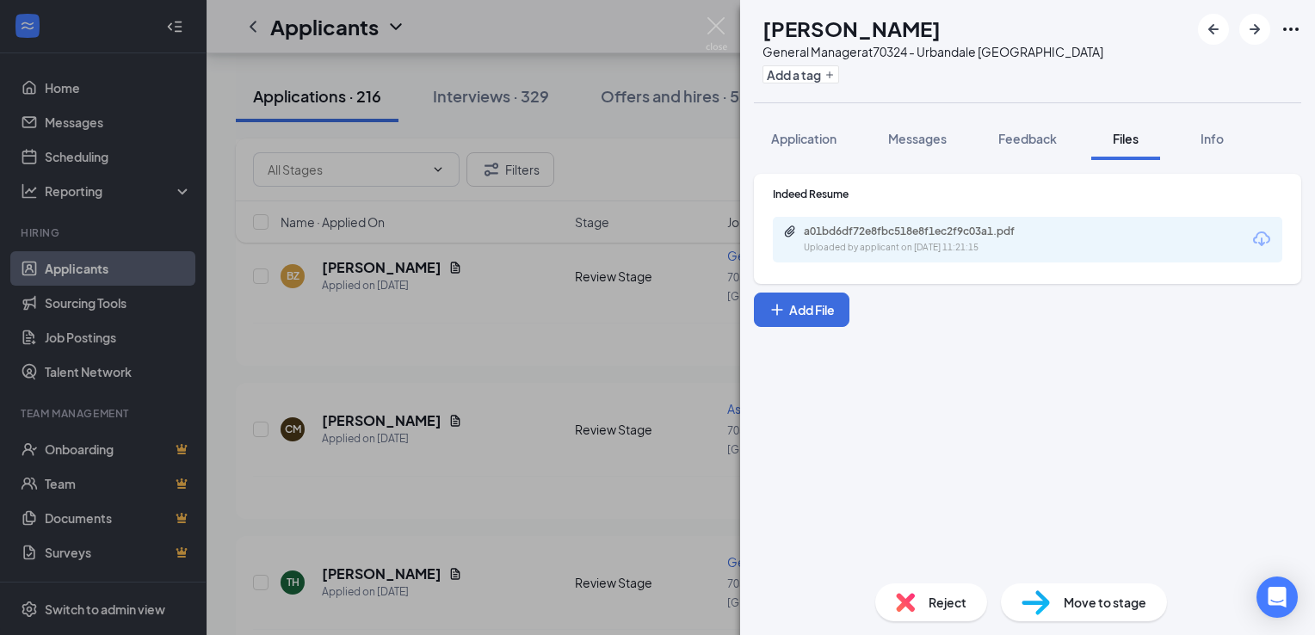
click at [721, 15] on div "RP [PERSON_NAME] General Manager at 70324 - Urbandale IA Add a tag Application …" at bounding box center [657, 317] width 1315 height 635
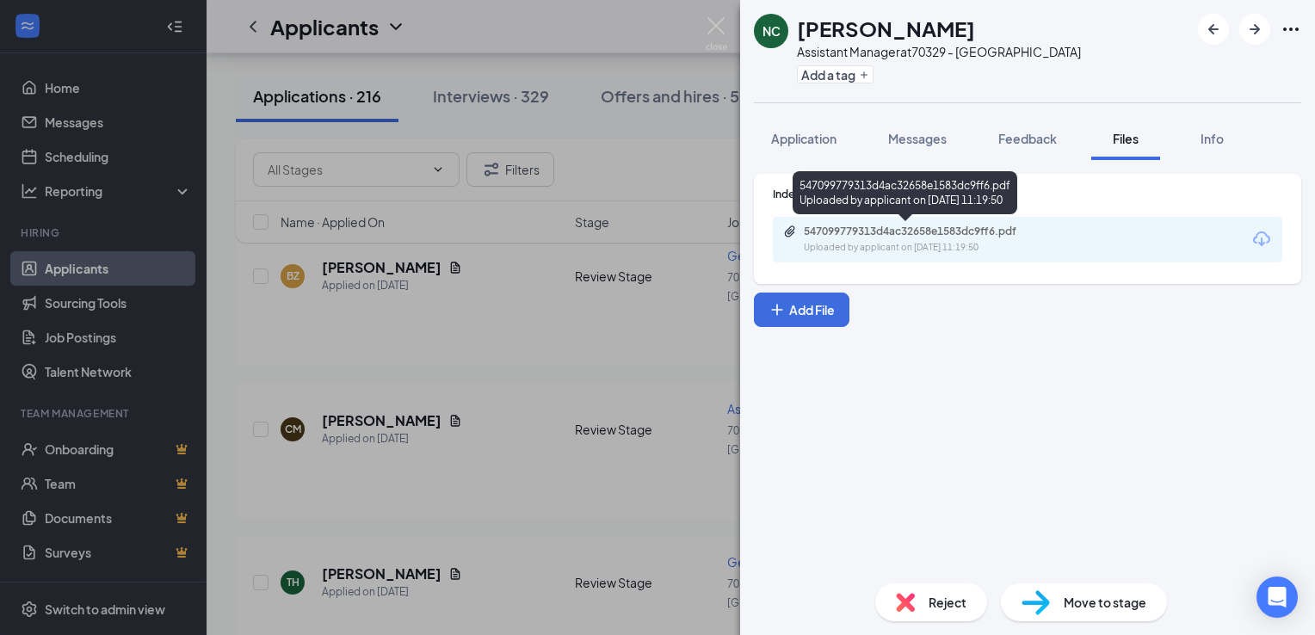
click at [892, 235] on div "547099779313d4ac32658e1583dc9ff6.pdf" at bounding box center [924, 232] width 241 height 14
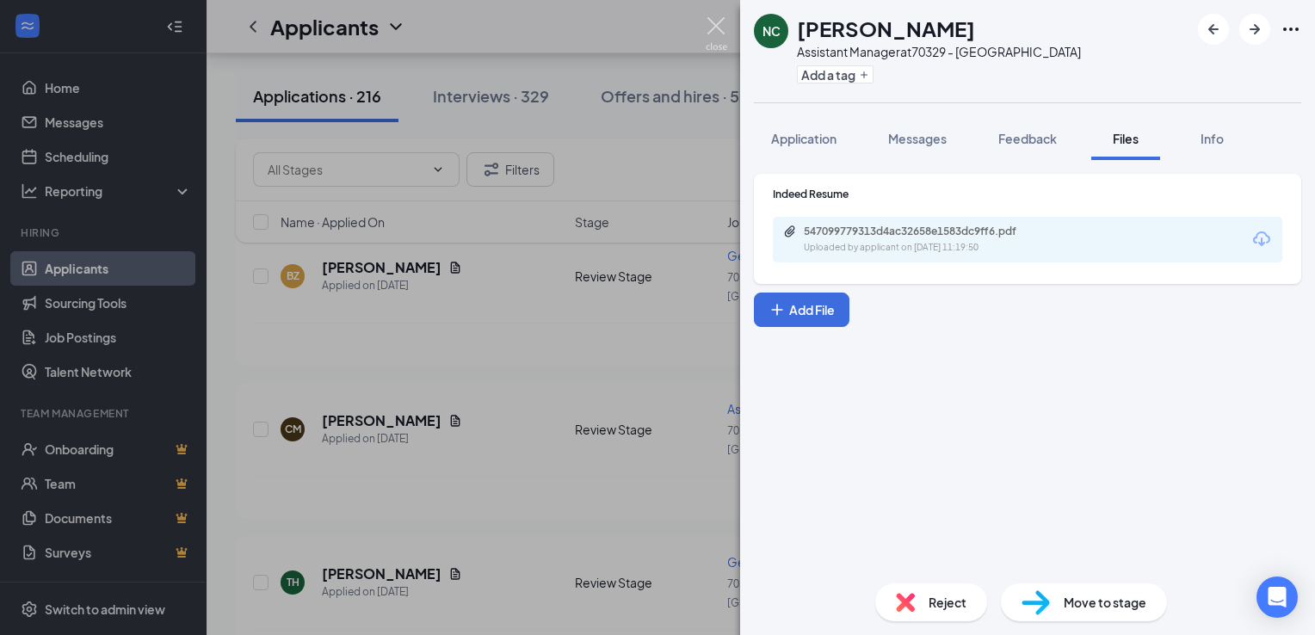
click at [716, 28] on img at bounding box center [717, 34] width 22 height 34
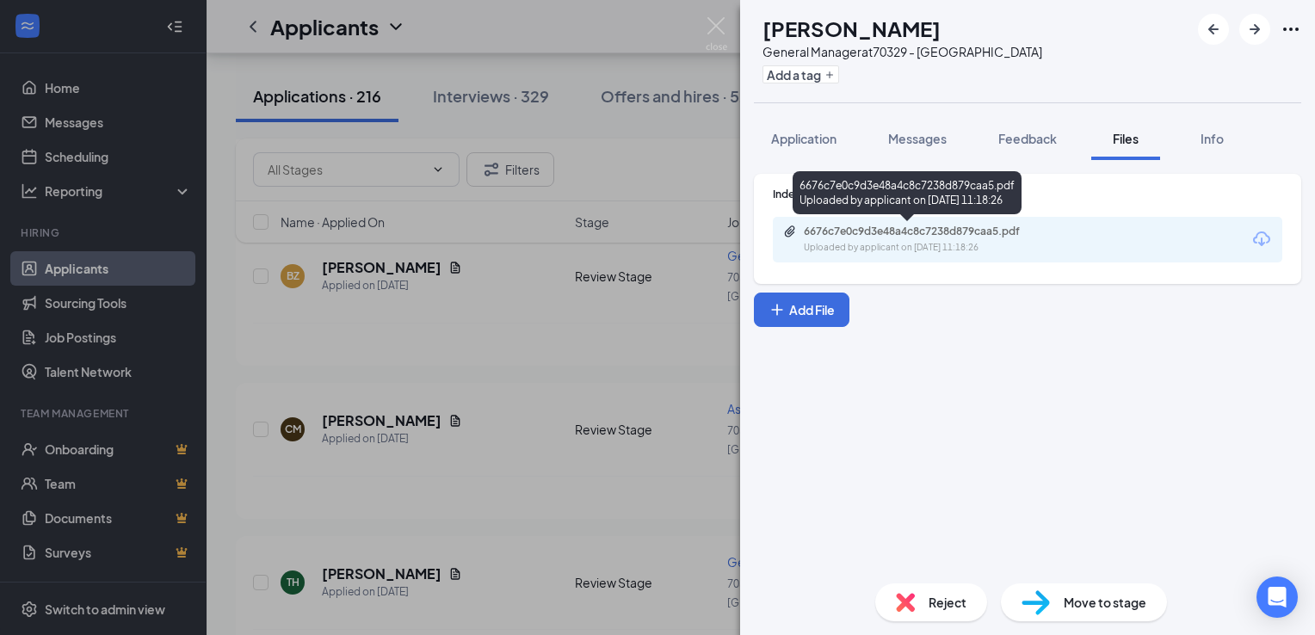
click at [892, 232] on div "6676c7e0c9d3e48a4c8c7238d879caa5.pdf" at bounding box center [924, 232] width 241 height 14
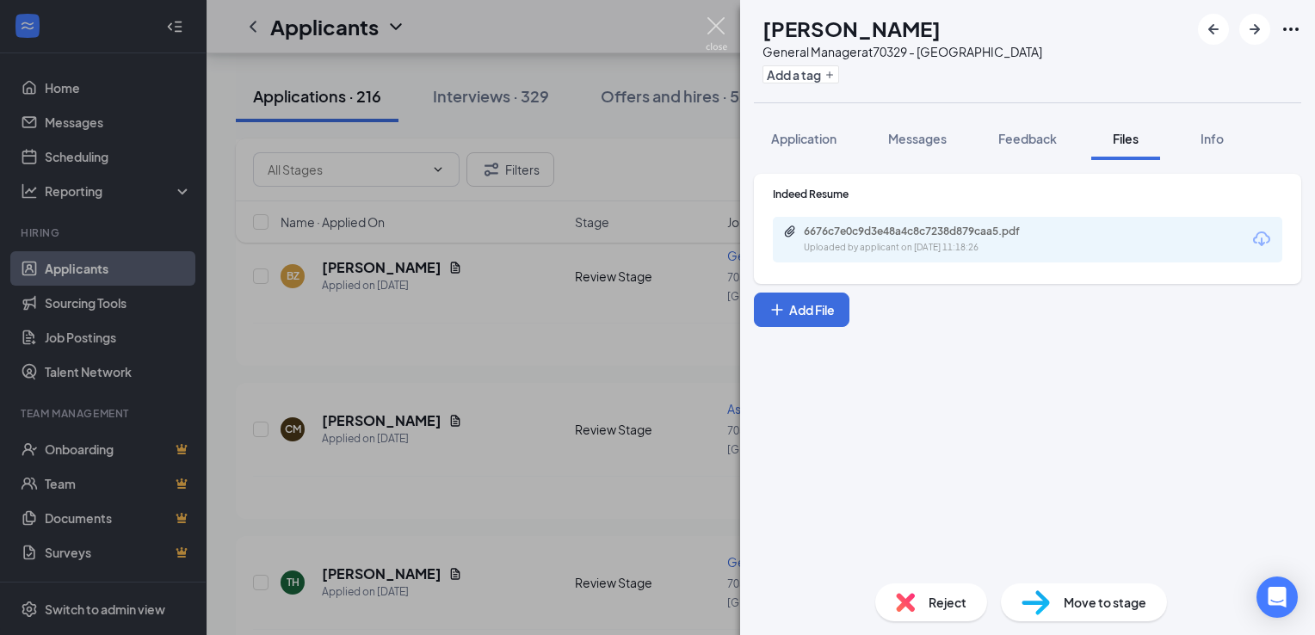
click at [716, 24] on img at bounding box center [717, 34] width 22 height 34
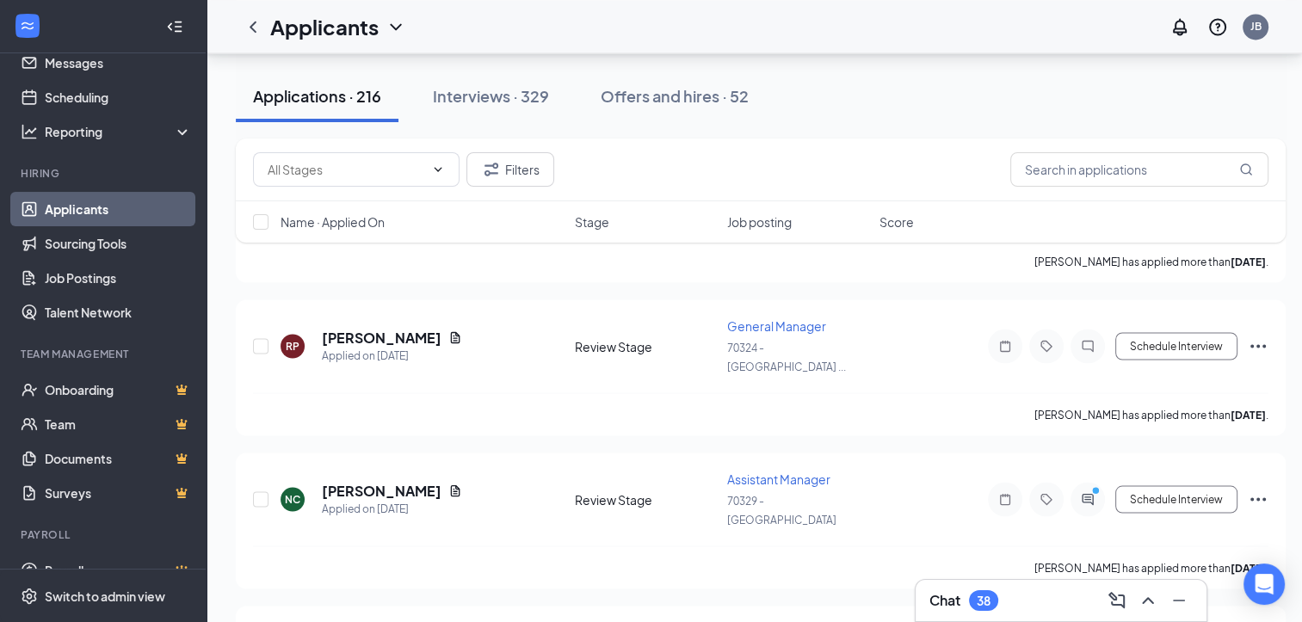
scroll to position [59, 0]
